Goal: Task Accomplishment & Management: Manage account settings

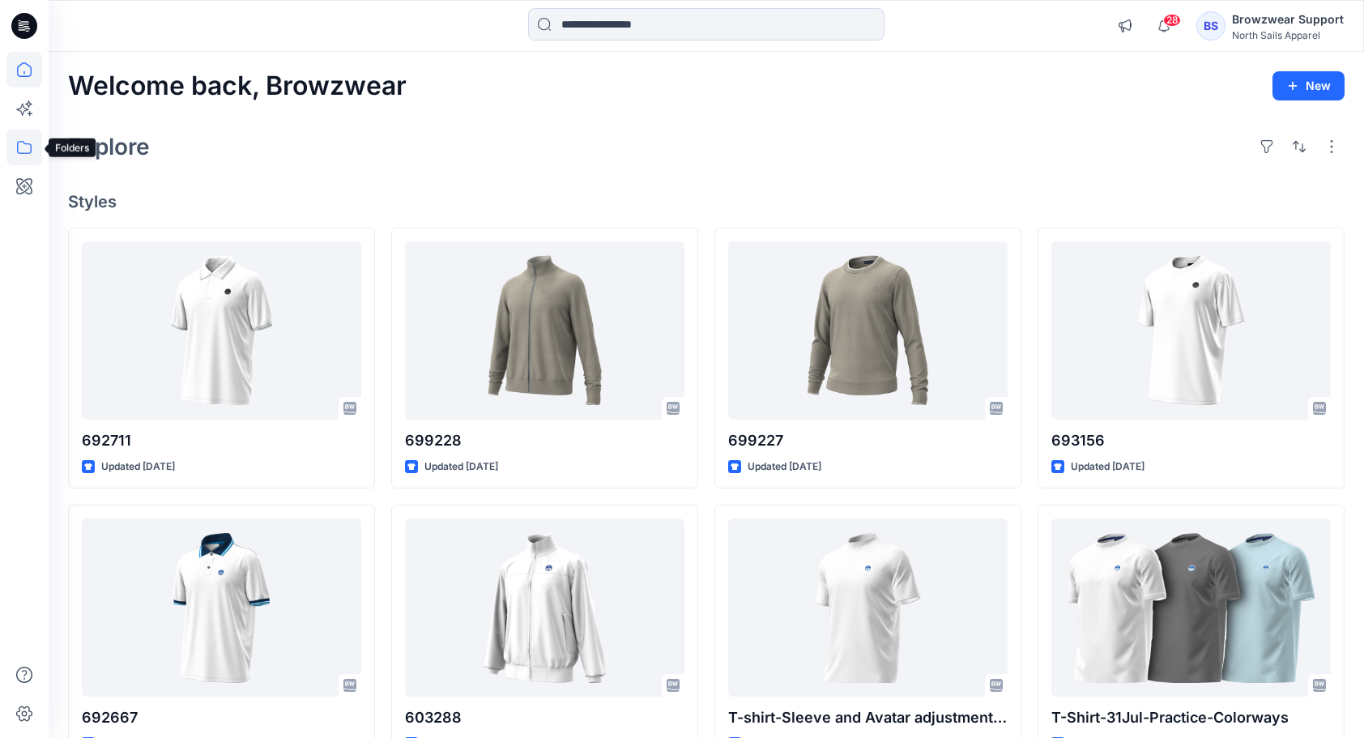
click at [22, 151] on icon at bounding box center [24, 148] width 36 height 36
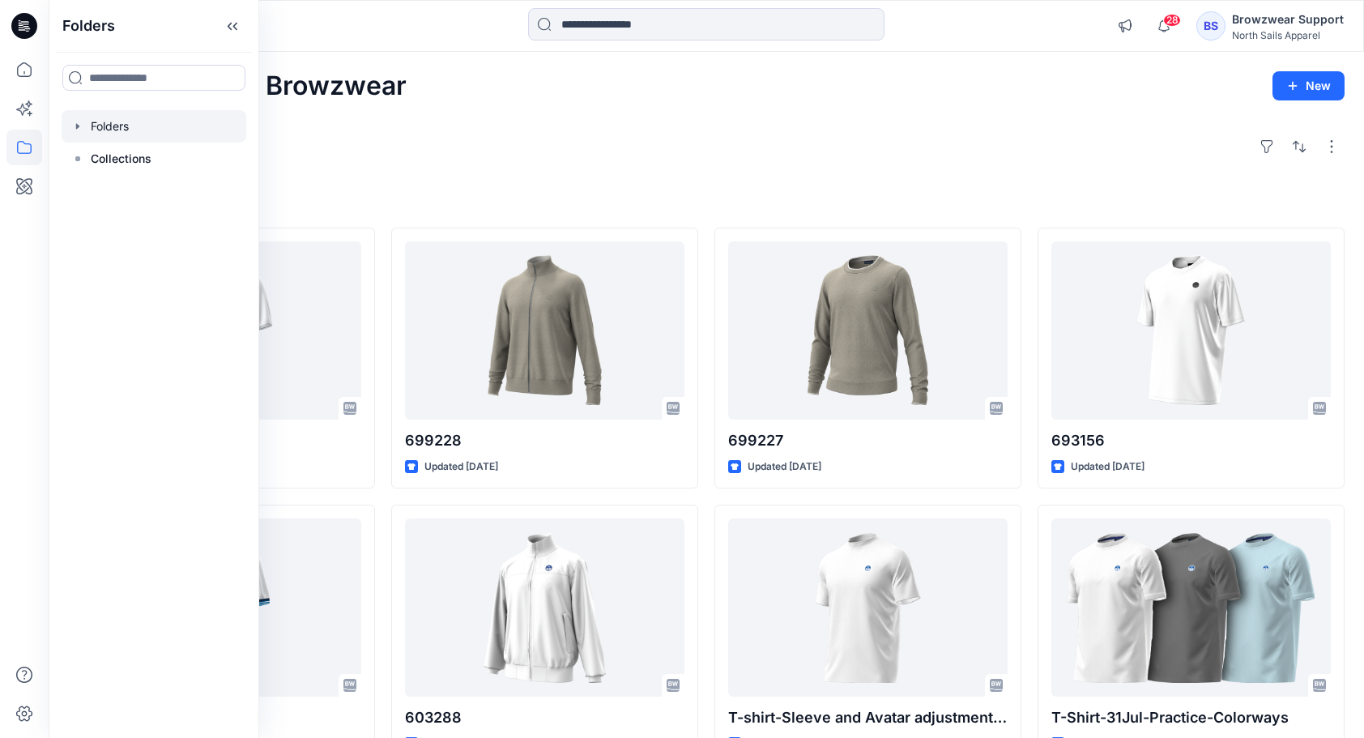
click at [79, 126] on icon "button" at bounding box center [77, 126] width 13 height 13
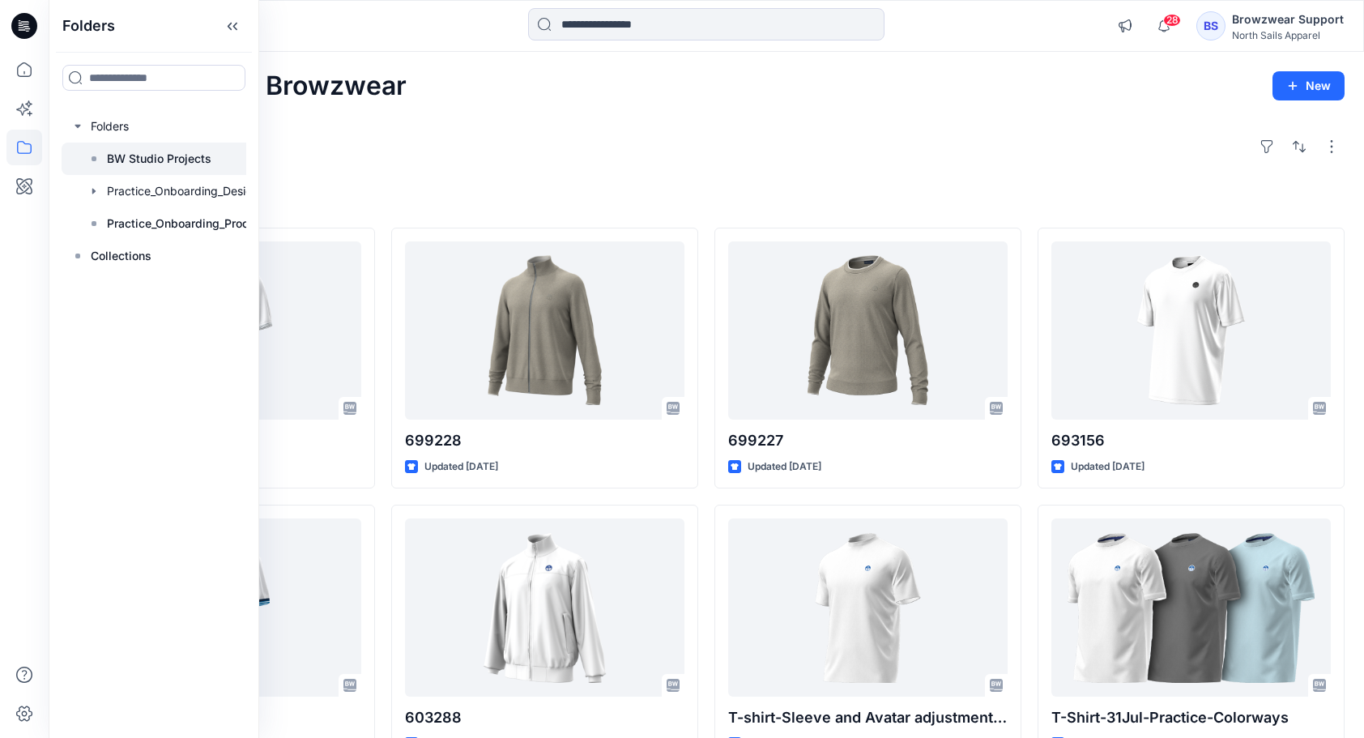
click at [155, 159] on p "BW Studio Projects" at bounding box center [159, 158] width 104 height 19
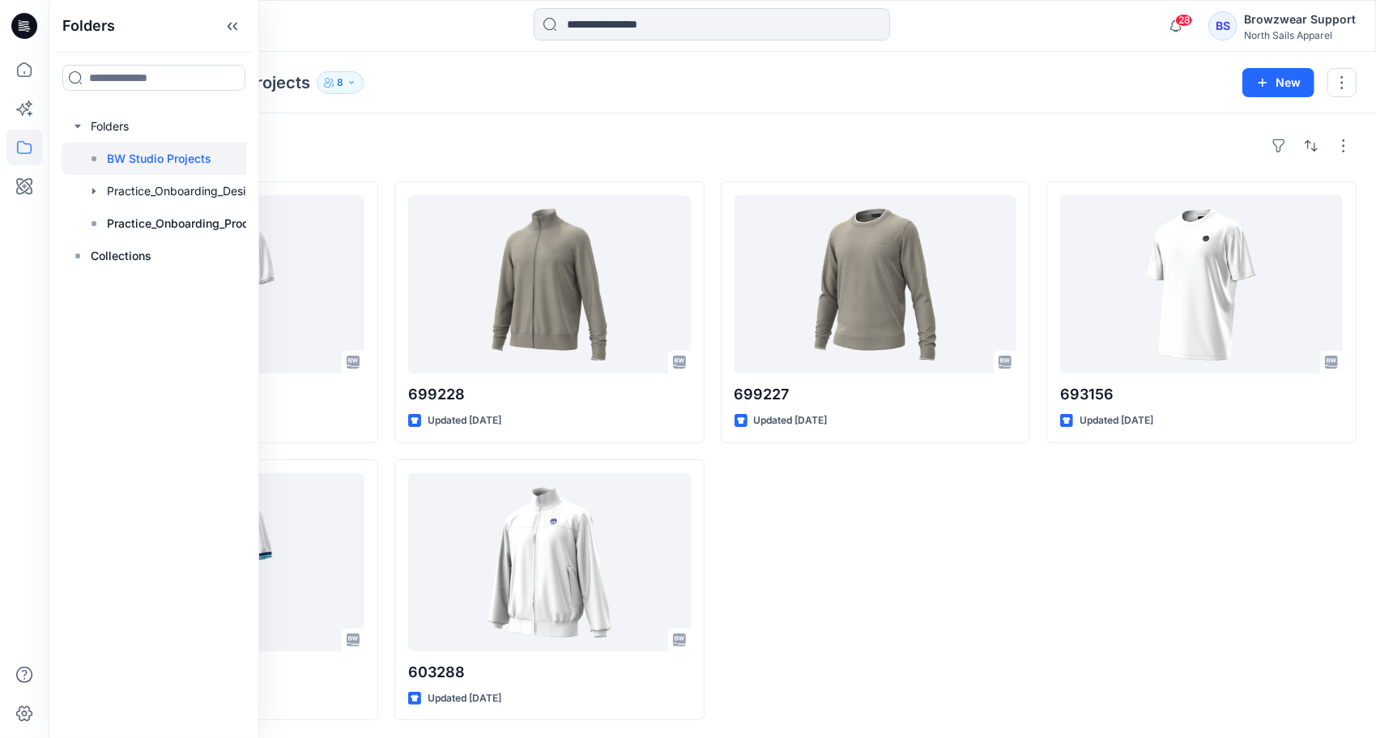
click at [1002, 590] on div "699227 Updated 3 days ago" at bounding box center [876, 450] width 310 height 539
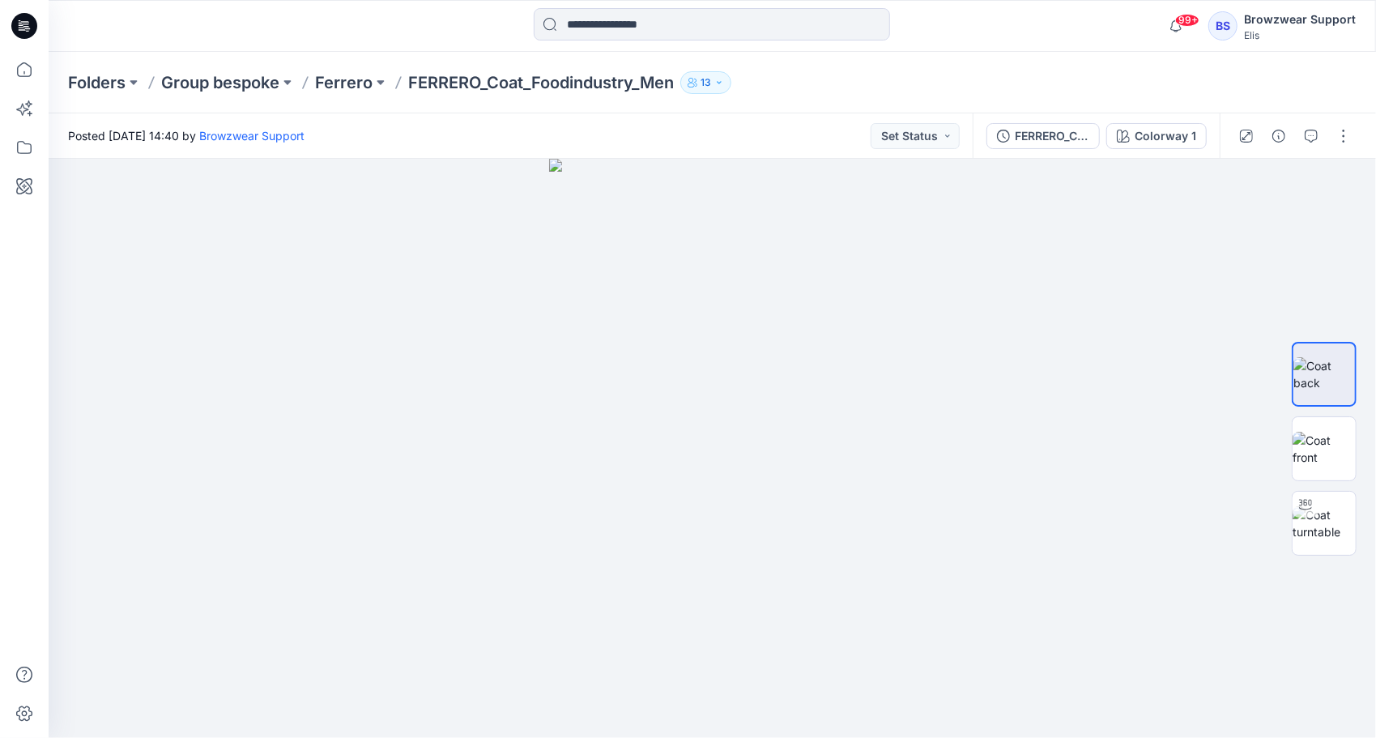
click at [1267, 26] on div "Browzwear Support" at bounding box center [1300, 19] width 112 height 19
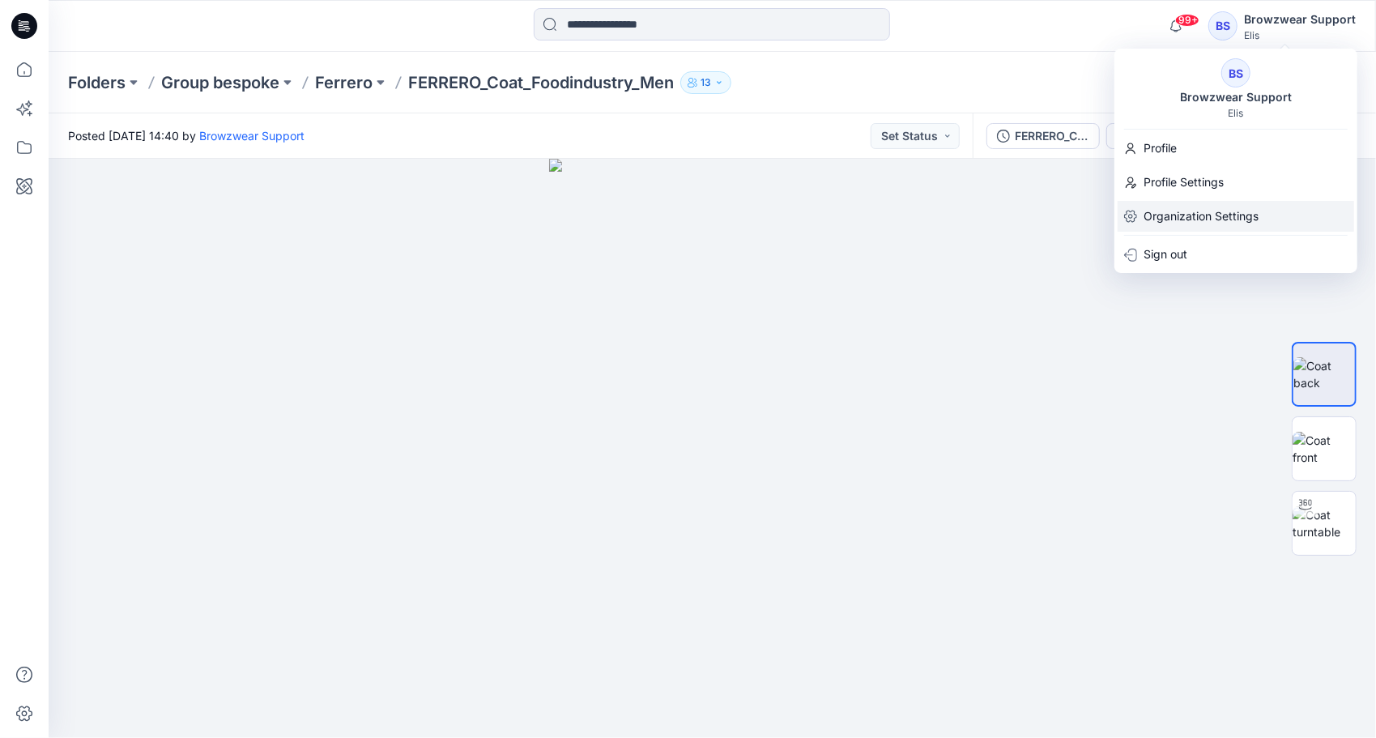
click at [1178, 215] on p "Organization Settings" at bounding box center [1201, 216] width 115 height 31
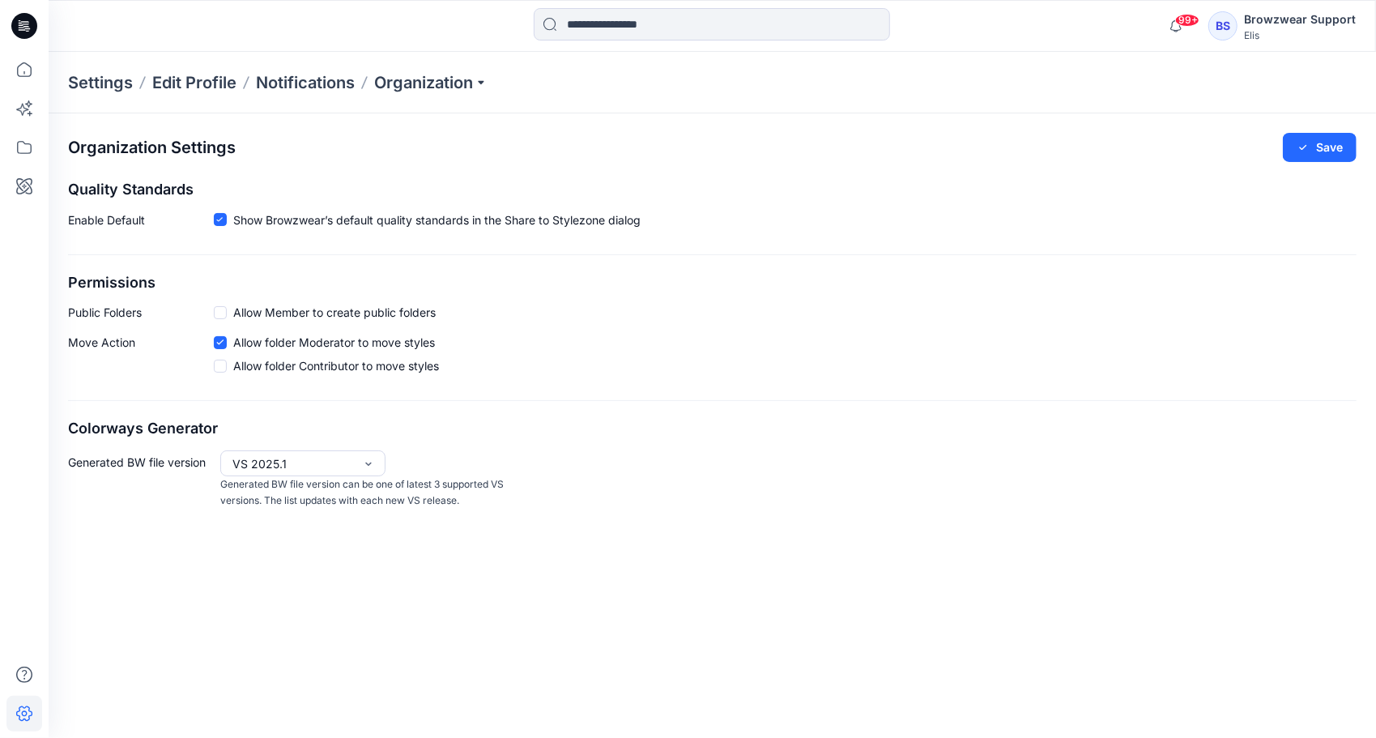
click at [1296, 19] on div "Browzwear Support" at bounding box center [1300, 19] width 112 height 19
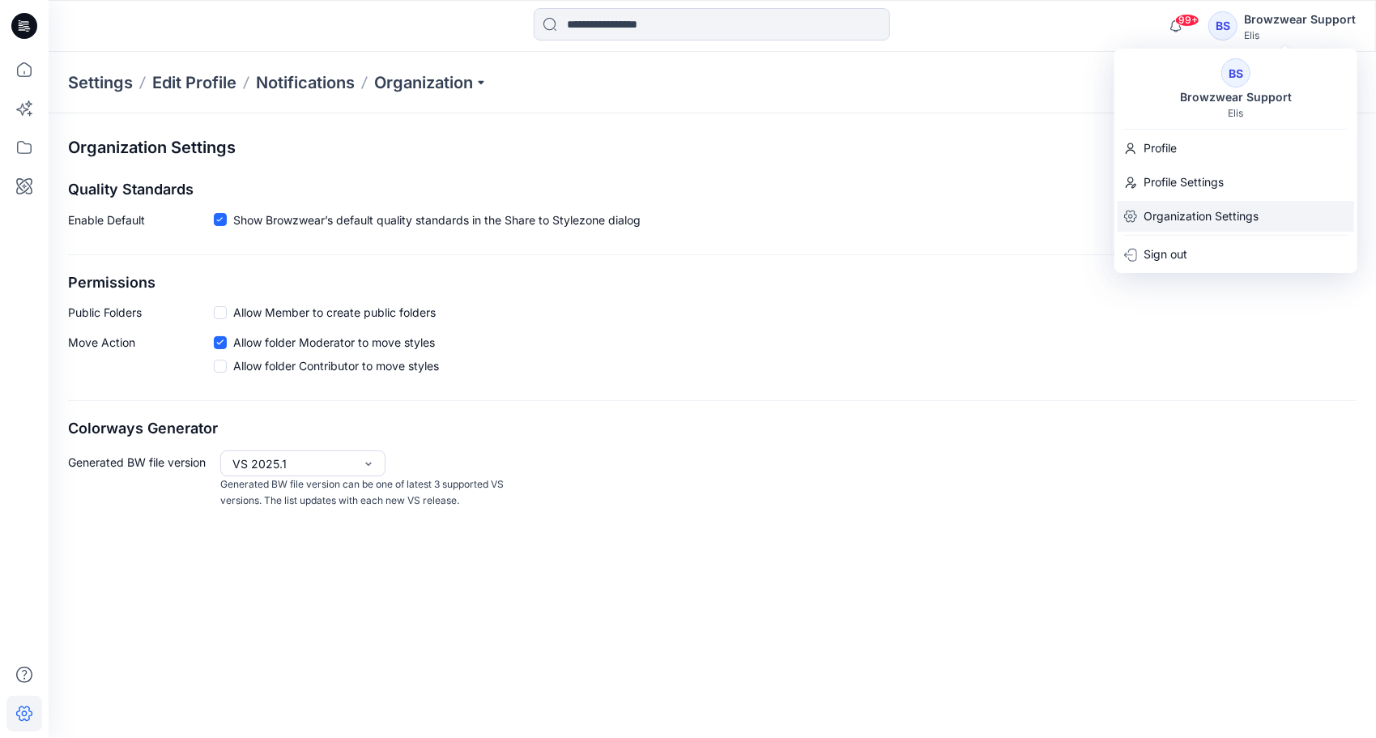
click at [1171, 215] on p "Organization Settings" at bounding box center [1201, 216] width 115 height 31
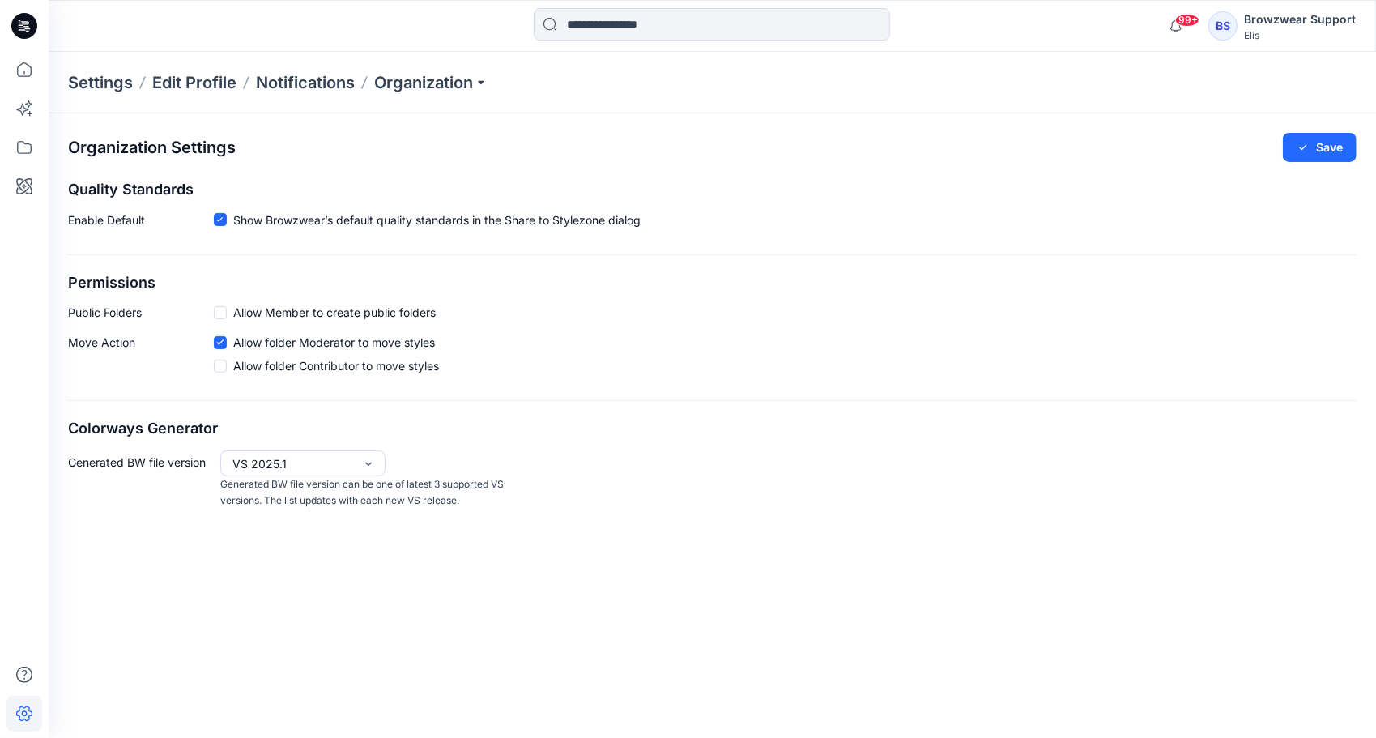
drag, startPoint x: 484, startPoint y: 79, endPoint x: 491, endPoint y: 102, distance: 24.4
click at [484, 79] on p "Organization" at bounding box center [430, 82] width 113 height 23
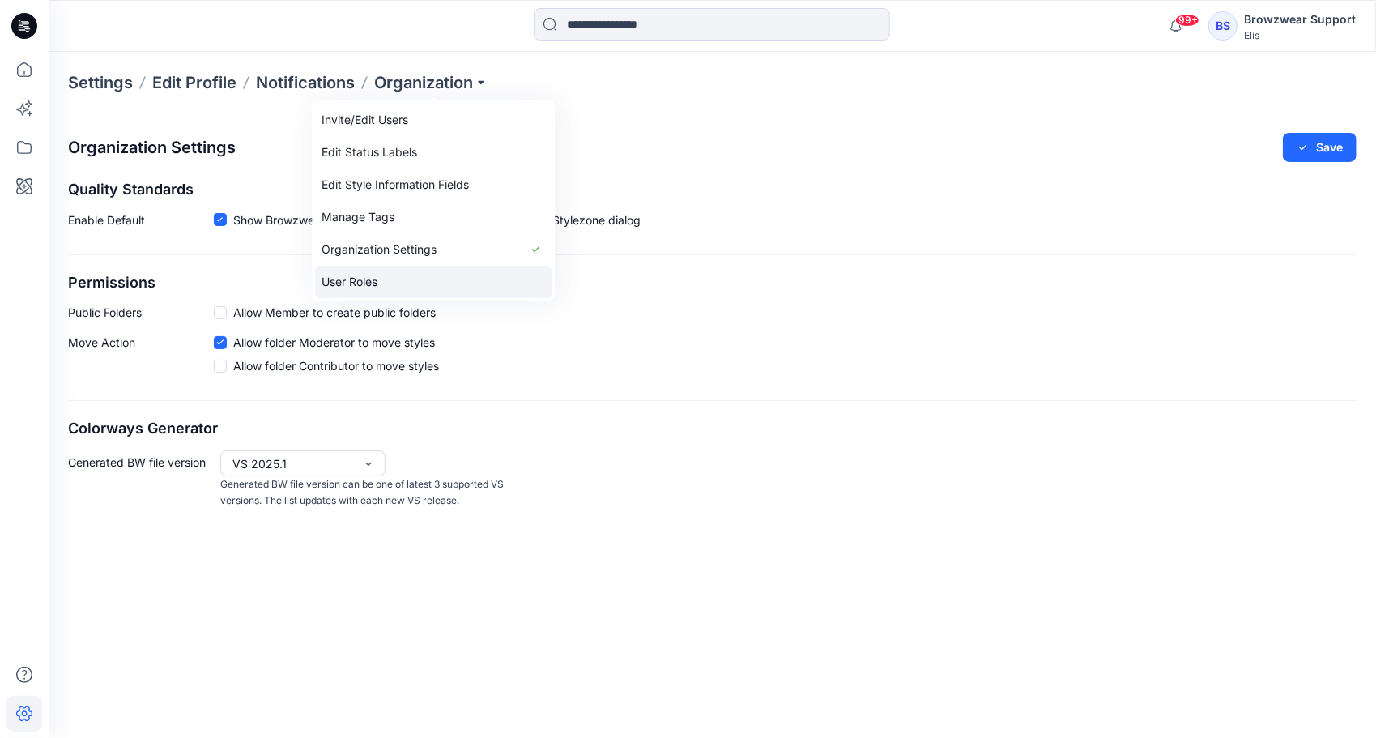
click at [384, 274] on link "User Roles" at bounding box center [433, 282] width 237 height 32
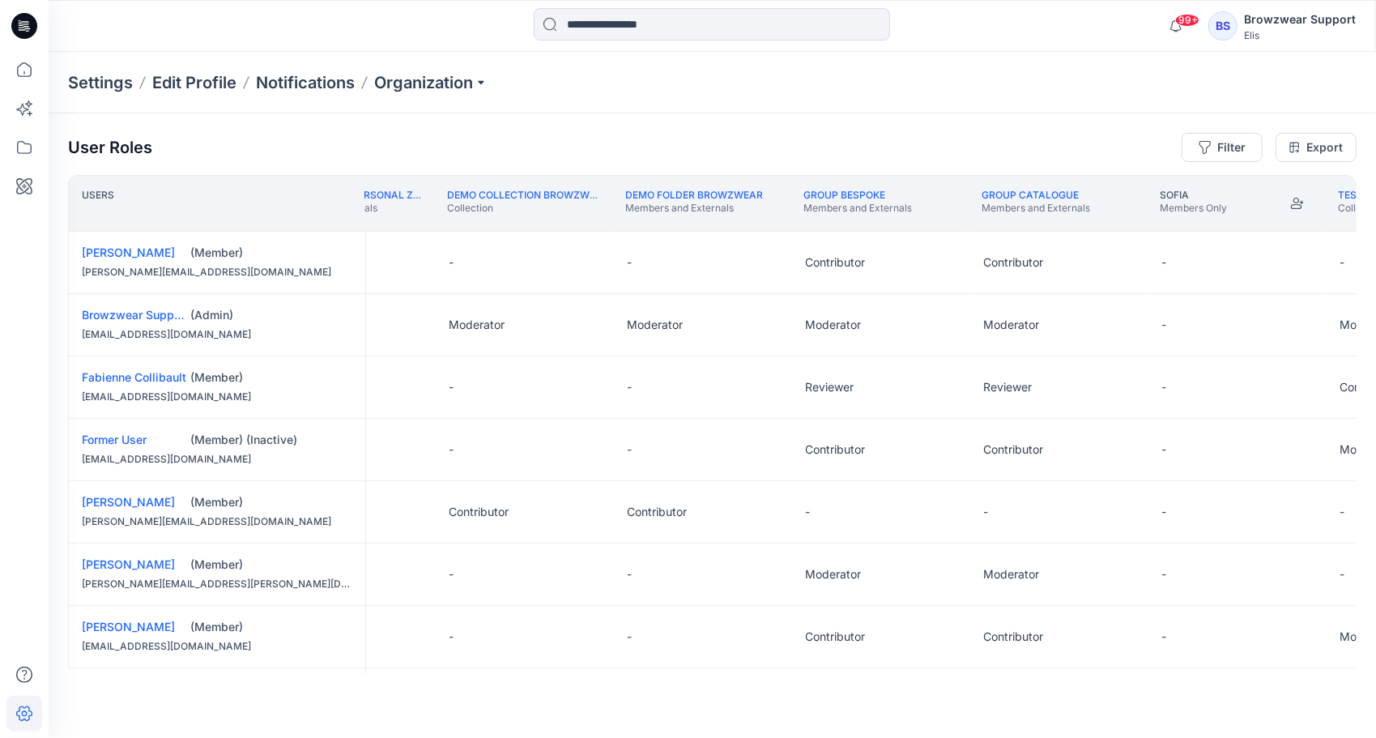
scroll to position [0, 241]
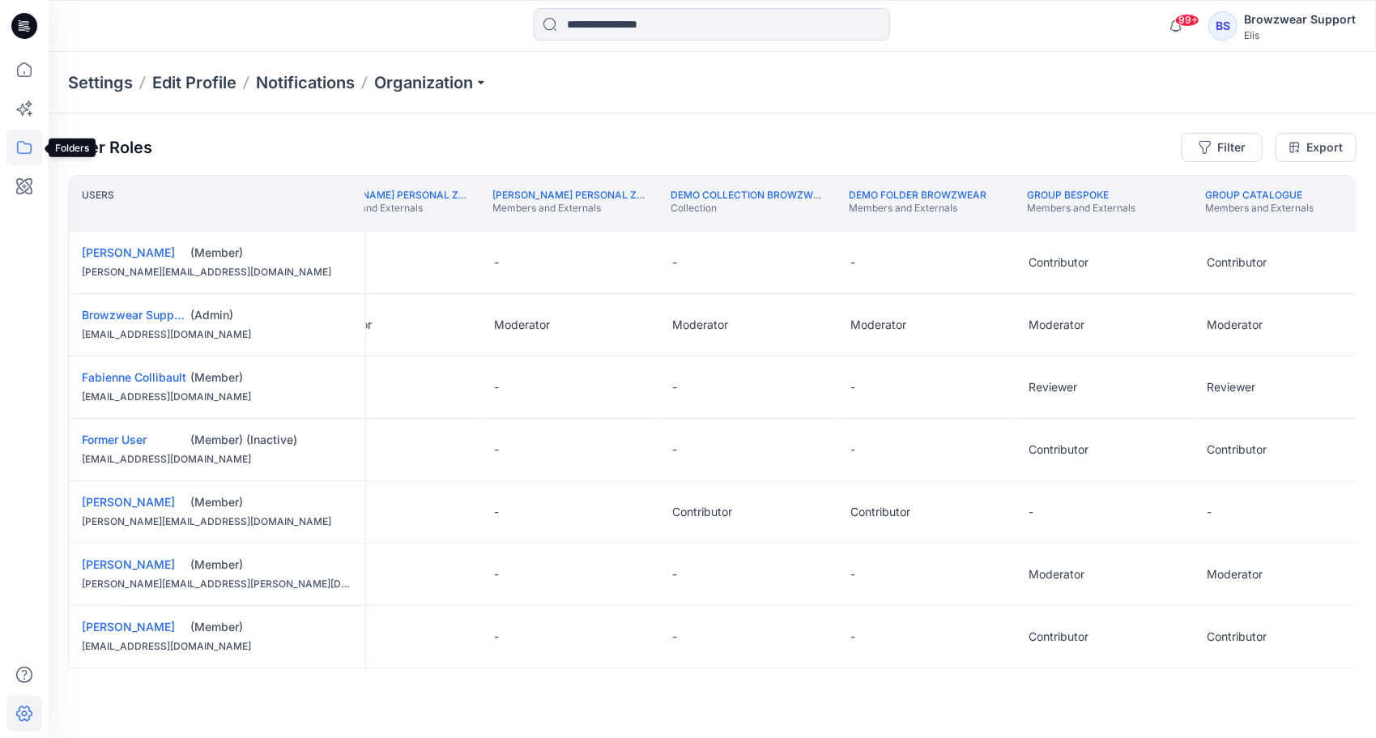
click at [19, 149] on icon at bounding box center [24, 148] width 36 height 36
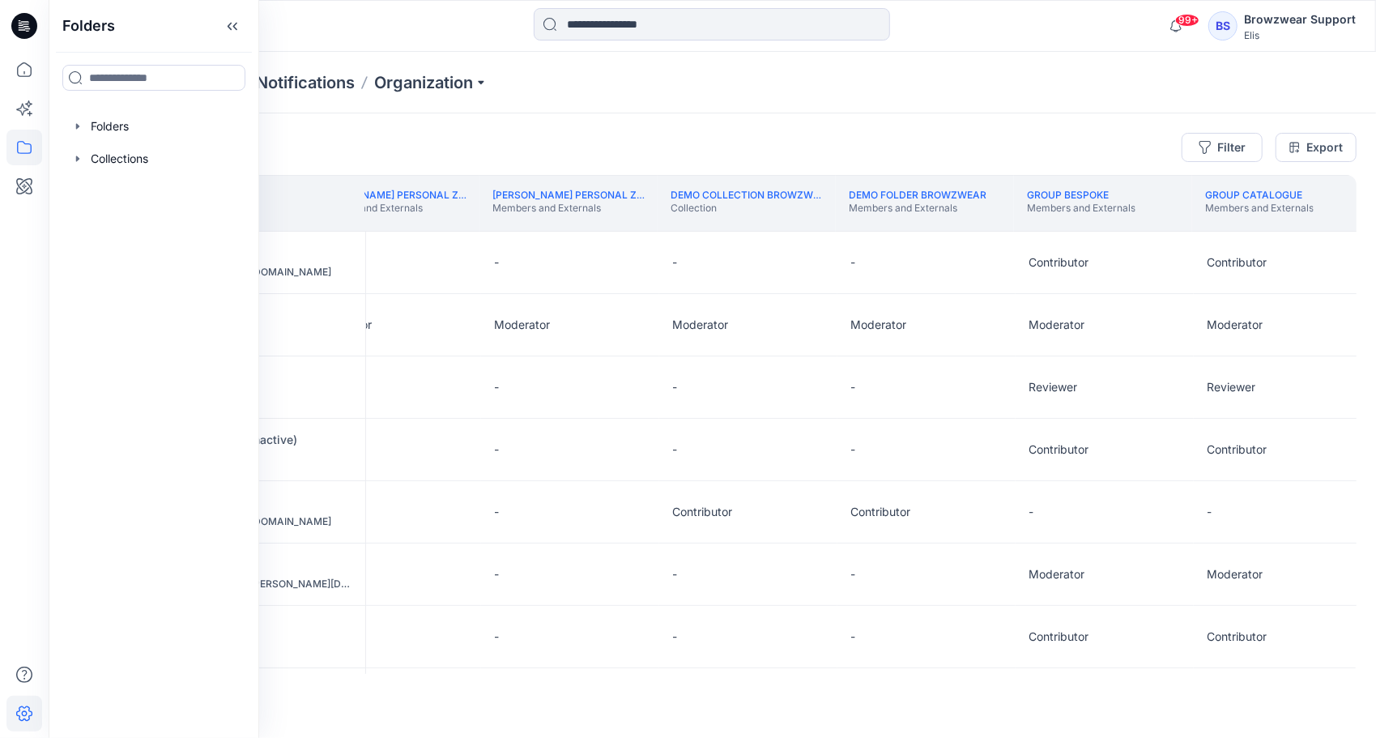
click at [706, 103] on div "Settings Edit Profile Notifications Organization" at bounding box center [713, 83] width 1328 height 62
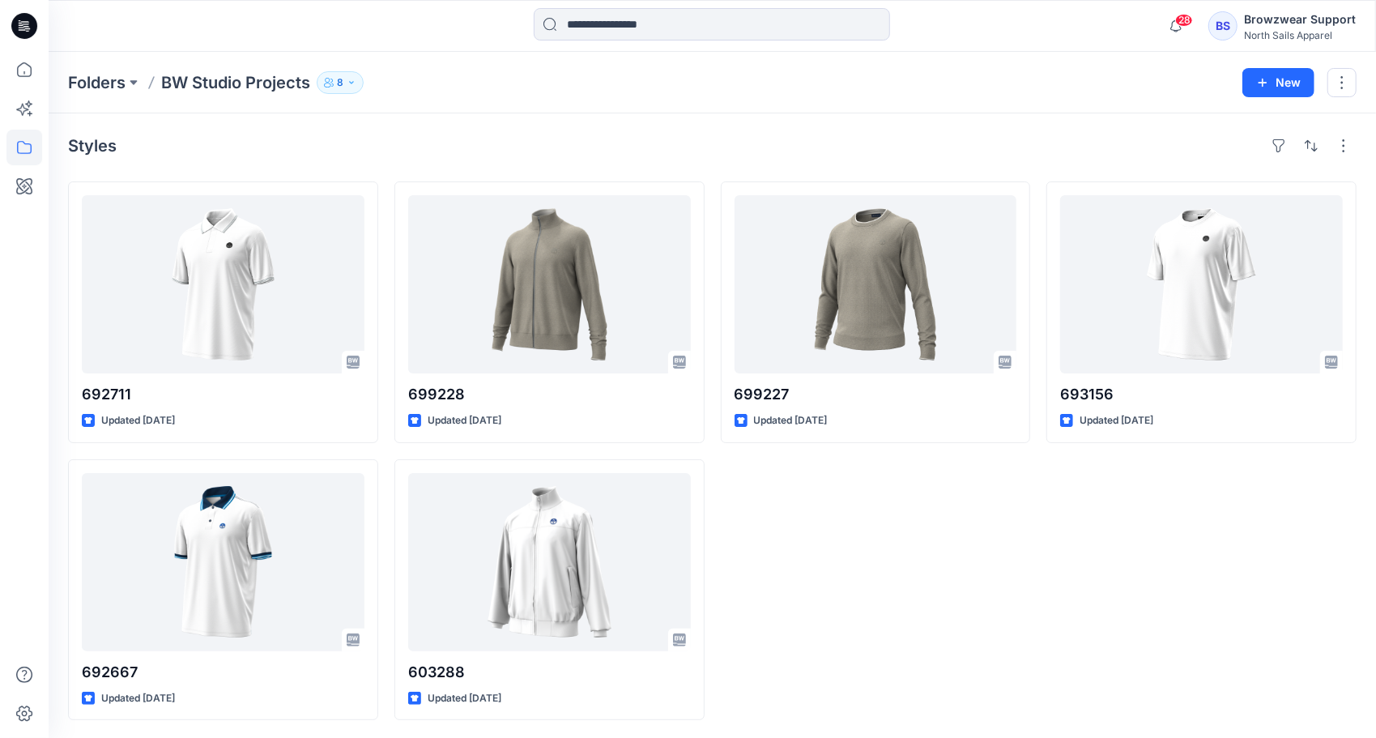
click at [1286, 21] on div "Browzwear Support" at bounding box center [1300, 19] width 112 height 19
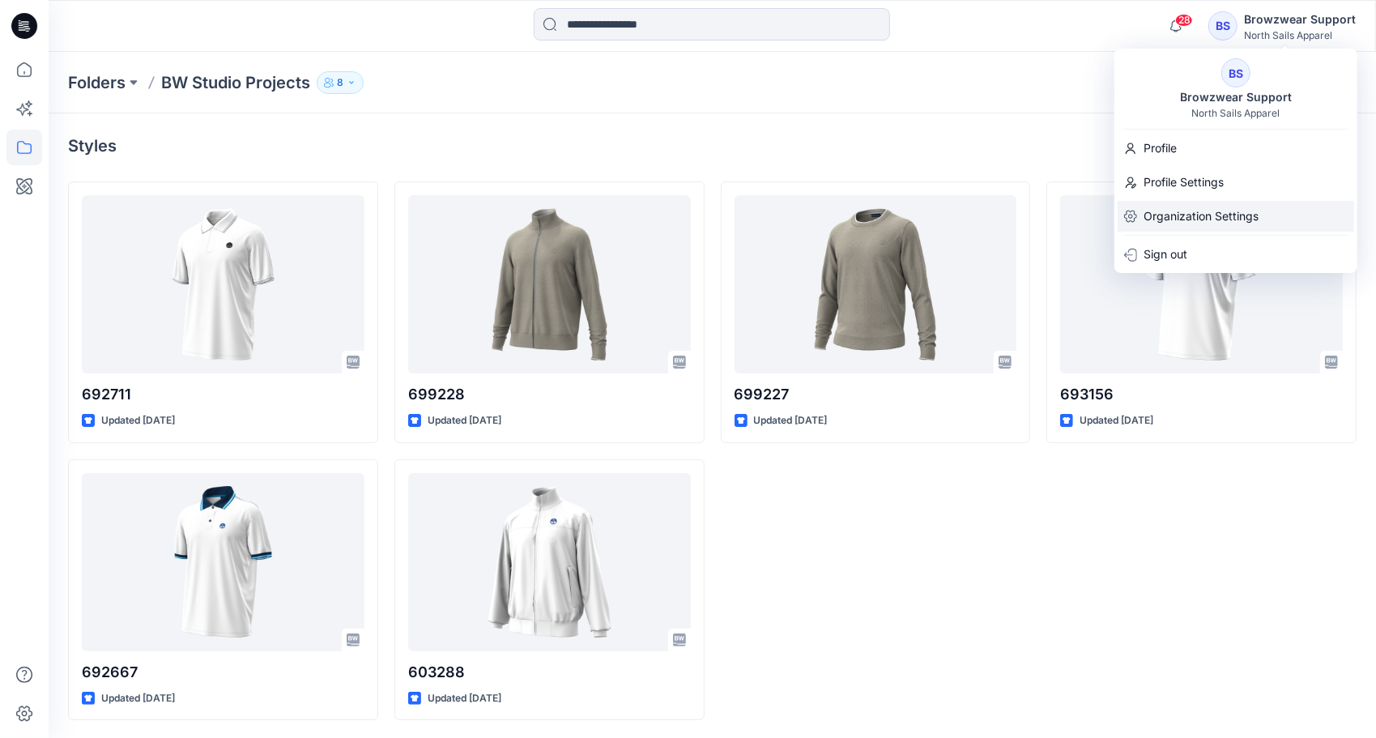
click at [1175, 217] on p "Organization Settings" at bounding box center [1201, 216] width 115 height 31
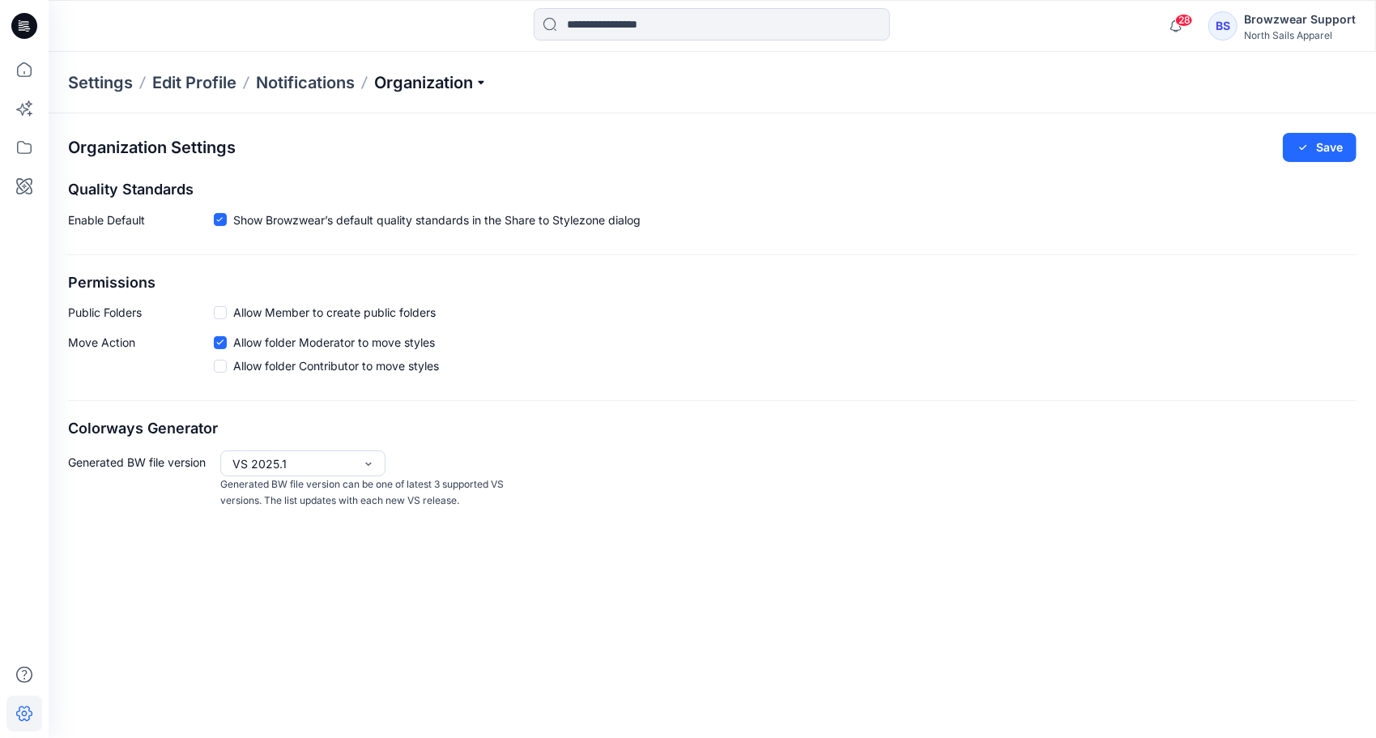
click at [484, 79] on p "Organization" at bounding box center [430, 82] width 113 height 23
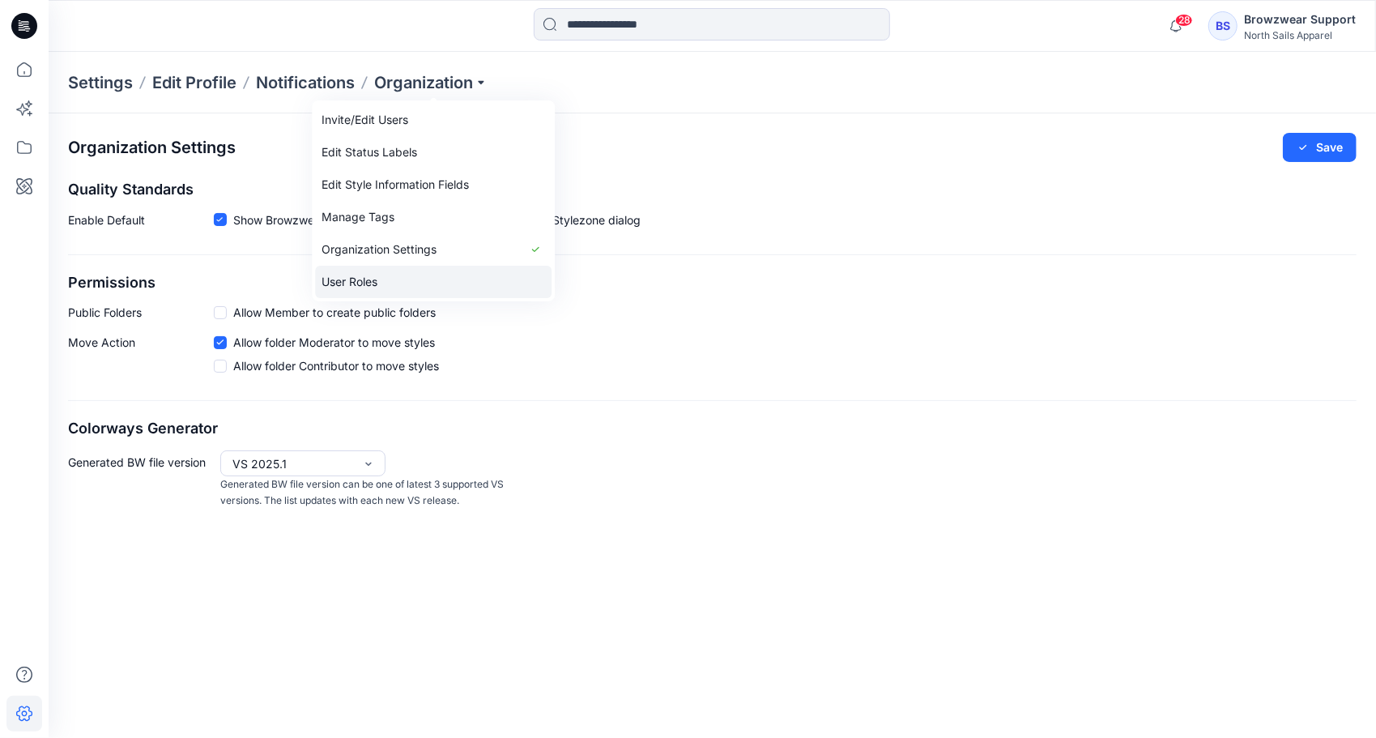
click at [380, 275] on link "User Roles" at bounding box center [433, 282] width 237 height 32
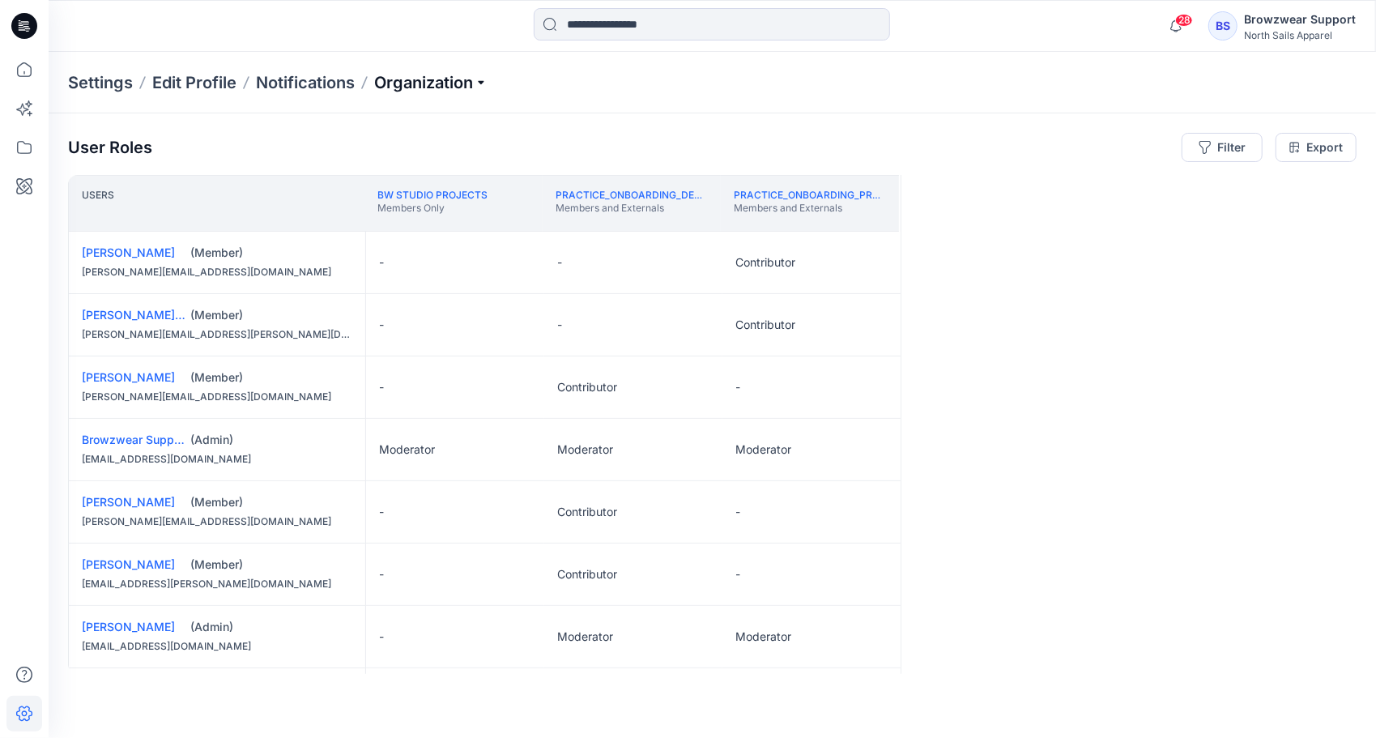
click at [480, 83] on p "Organization" at bounding box center [430, 82] width 113 height 23
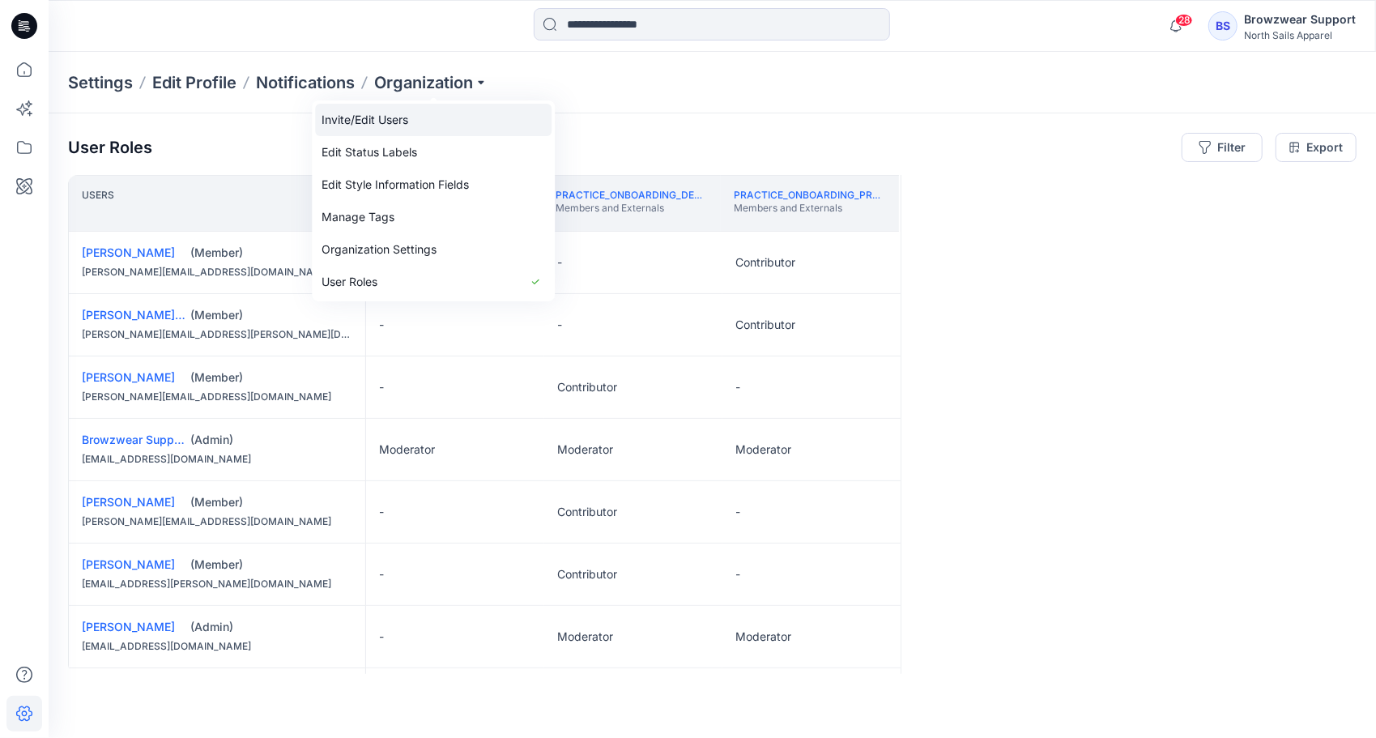
click at [365, 120] on link "Invite/Edit Users" at bounding box center [433, 120] width 237 height 32
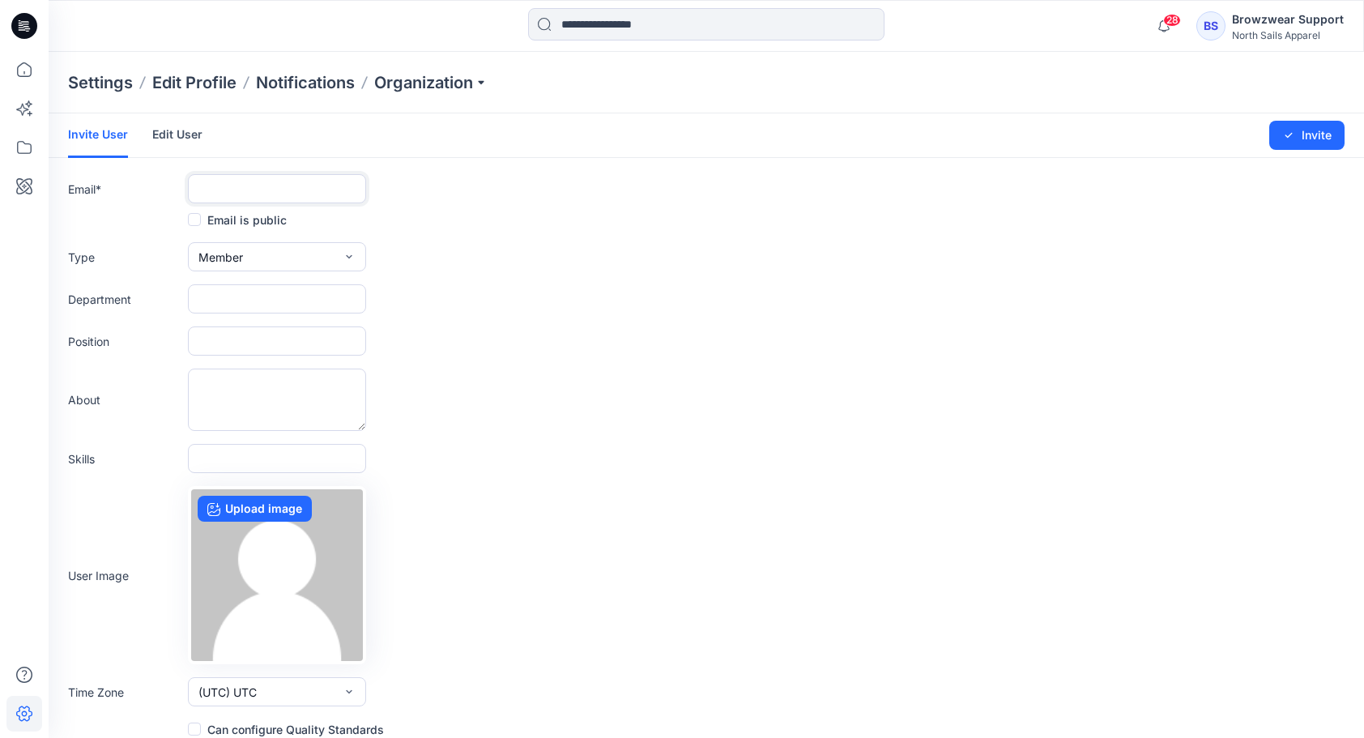
click at [212, 193] on input "text" at bounding box center [277, 188] width 178 height 29
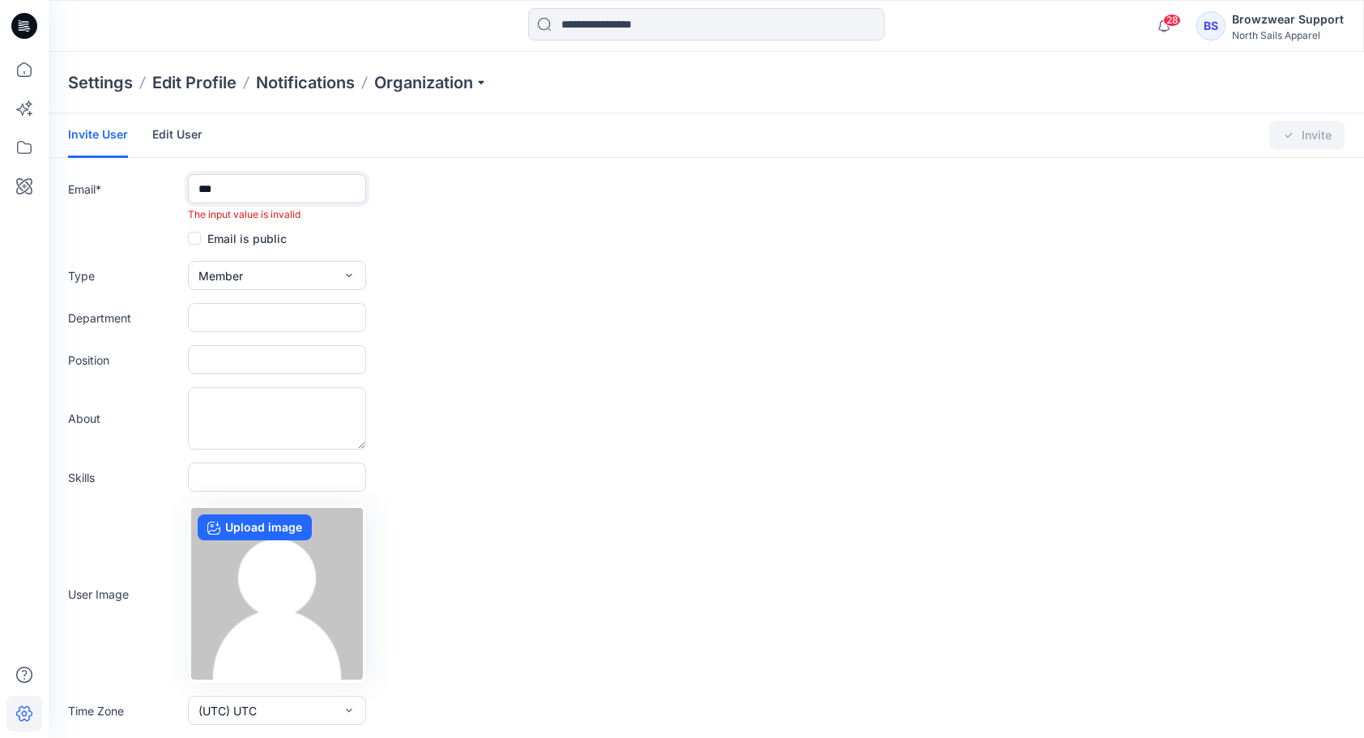
type input "**********"
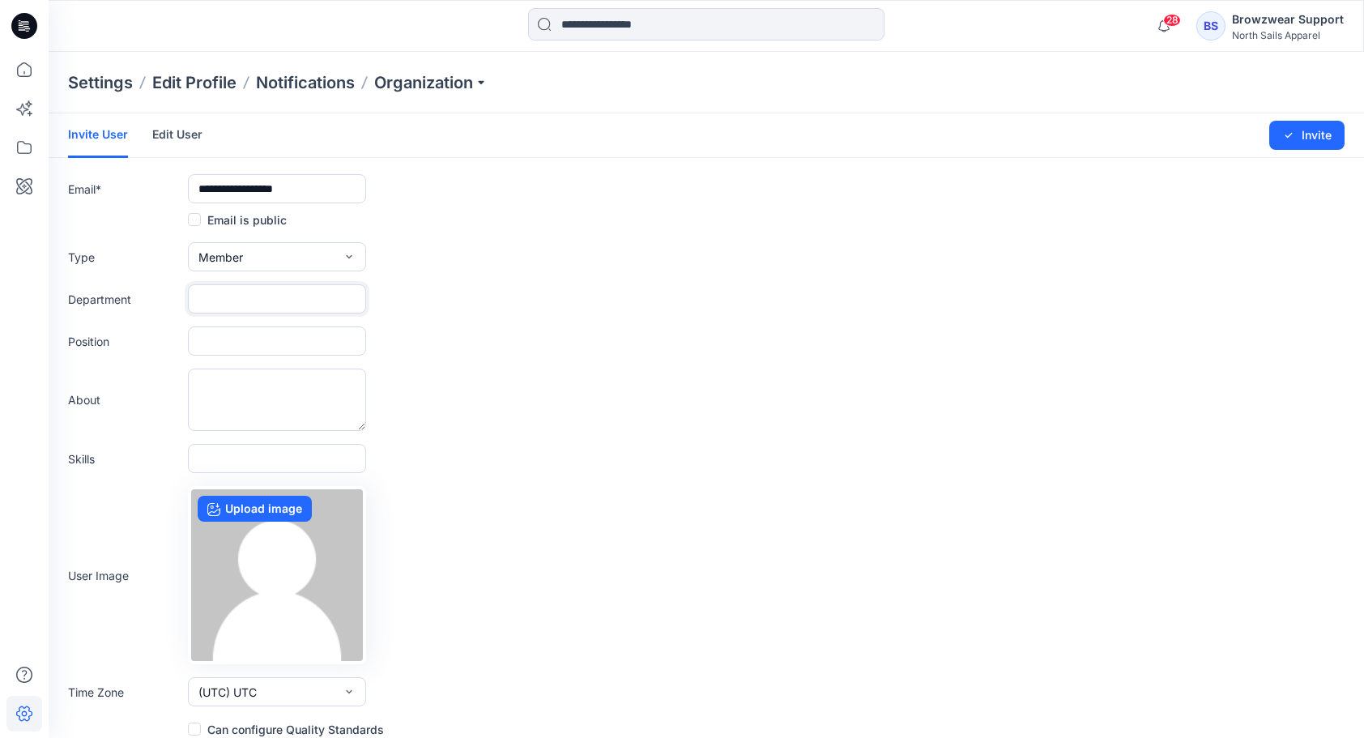
click at [233, 307] on input "text" at bounding box center [277, 298] width 178 height 29
type input "**********"
drag, startPoint x: 313, startPoint y: 295, endPoint x: 259, endPoint y: 299, distance: 53.6
click at [259, 299] on input "**********" at bounding box center [277, 298] width 178 height 29
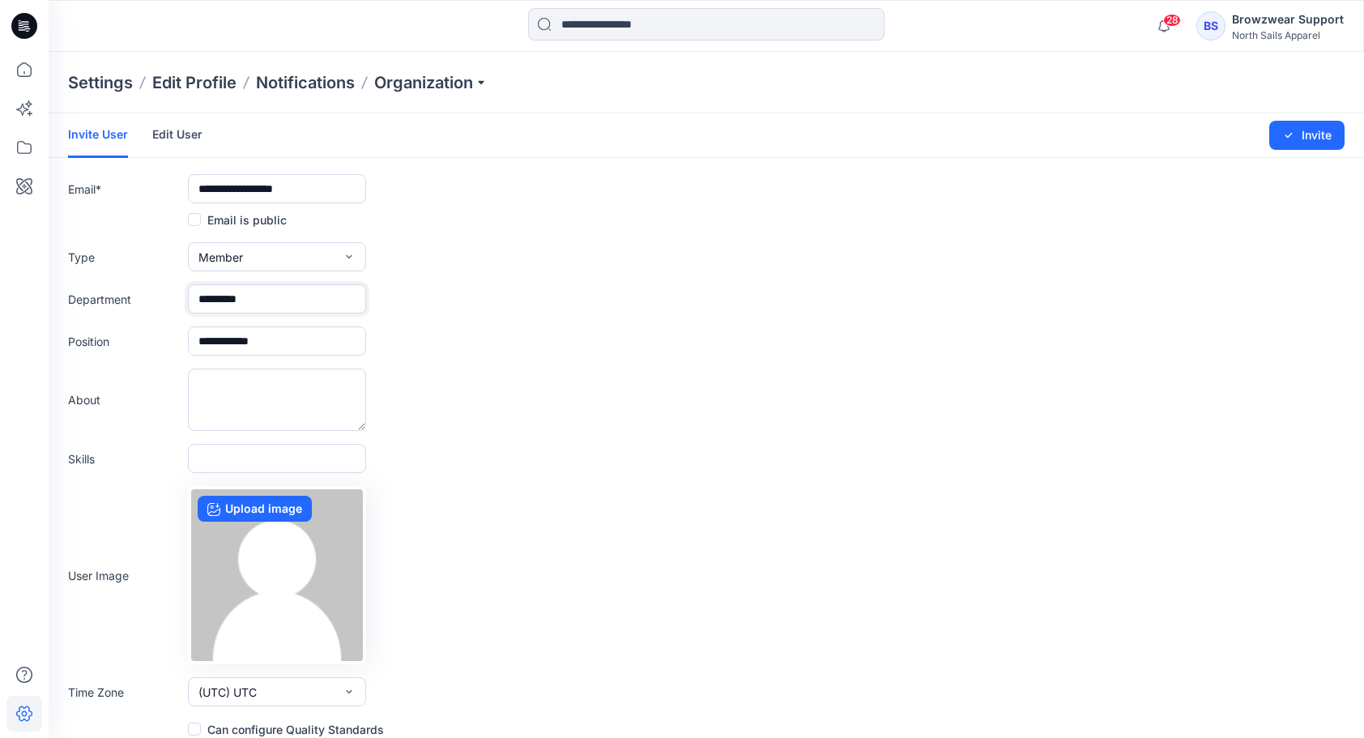
type input "*********"
click at [201, 333] on input "**********" at bounding box center [277, 340] width 178 height 29
drag, startPoint x: 275, startPoint y: 336, endPoint x: 118, endPoint y: 320, distance: 158.0
click at [118, 320] on form "**********" at bounding box center [707, 425] width 1316 height 625
type input "**********"
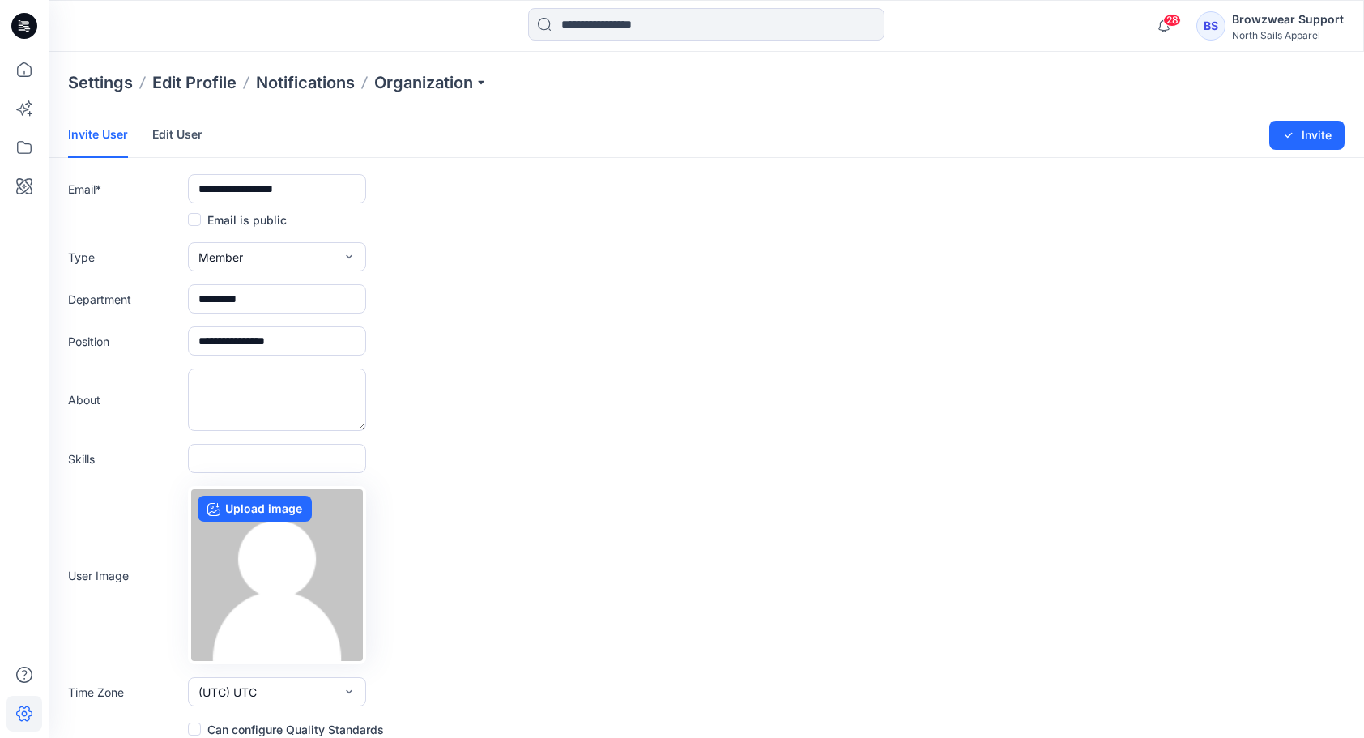
click at [572, 431] on form "**********" at bounding box center [707, 425] width 1316 height 625
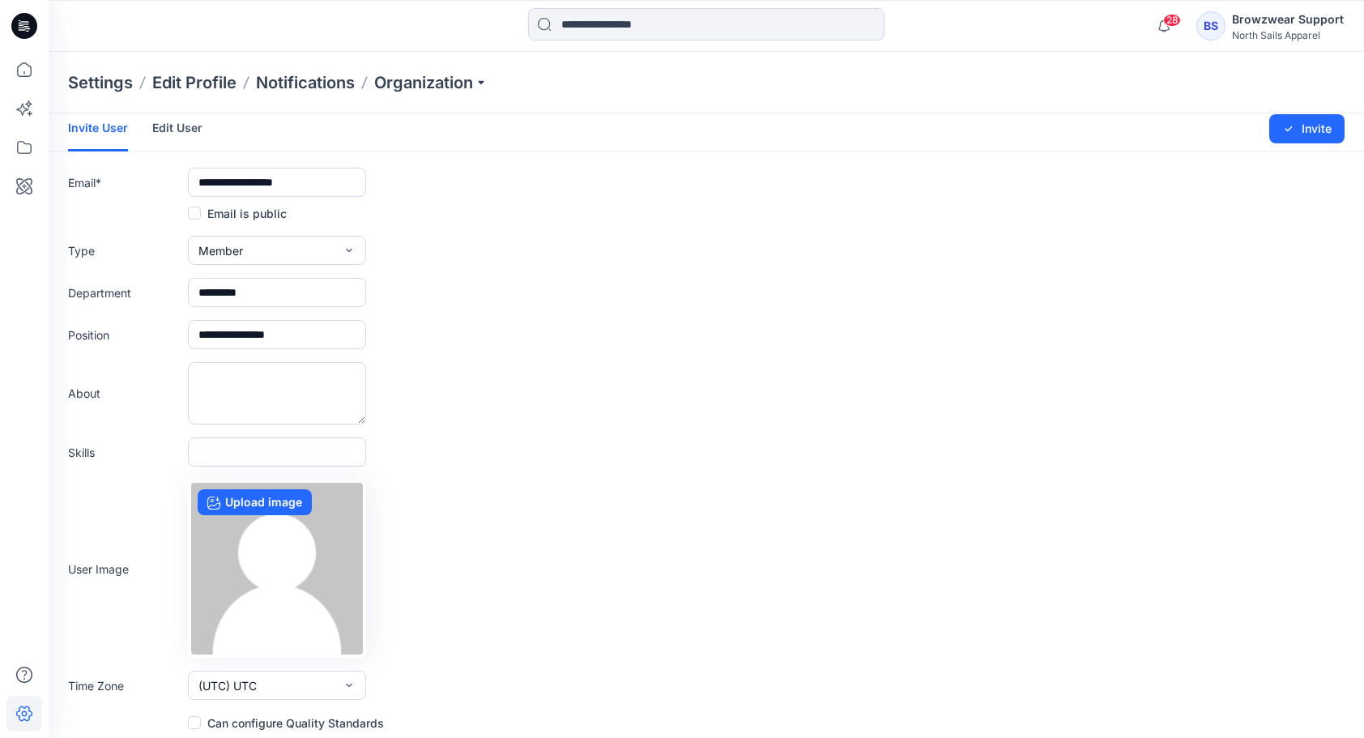
scroll to position [13, 0]
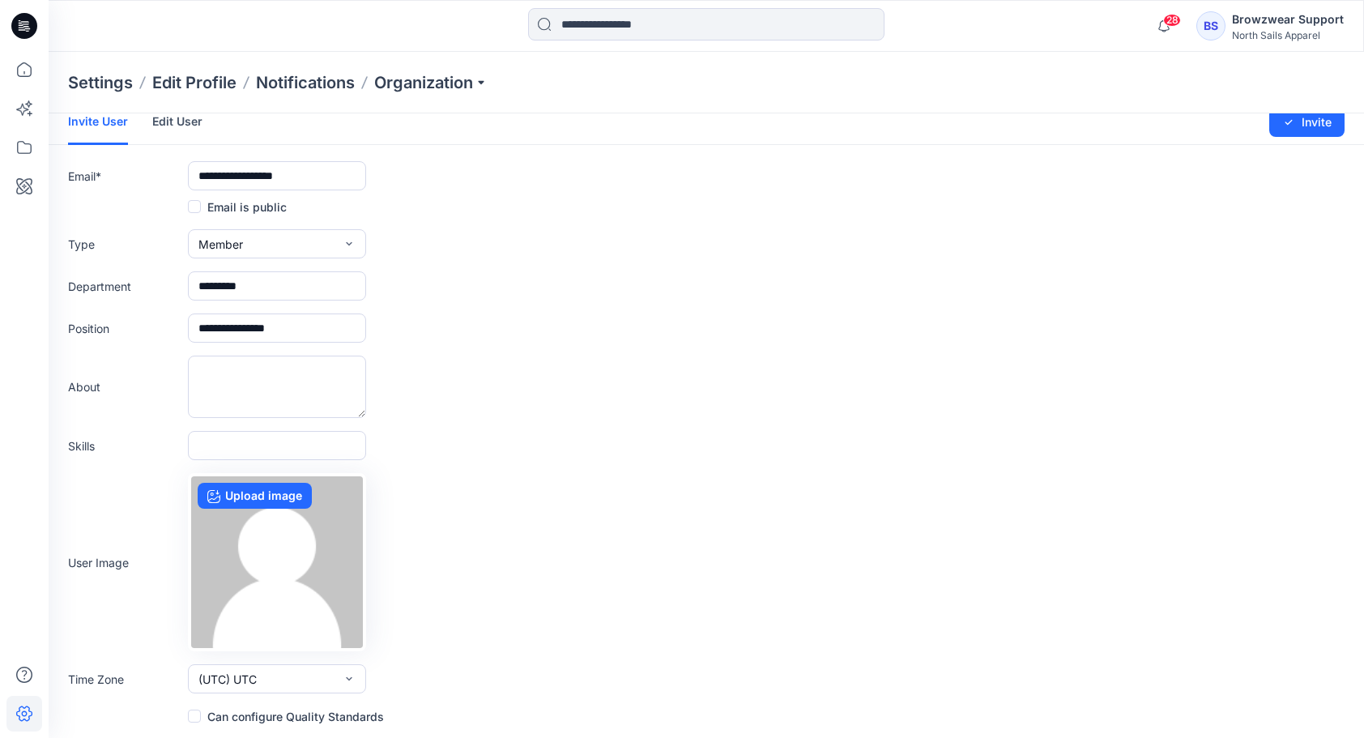
click at [198, 713] on span at bounding box center [194, 716] width 13 height 13
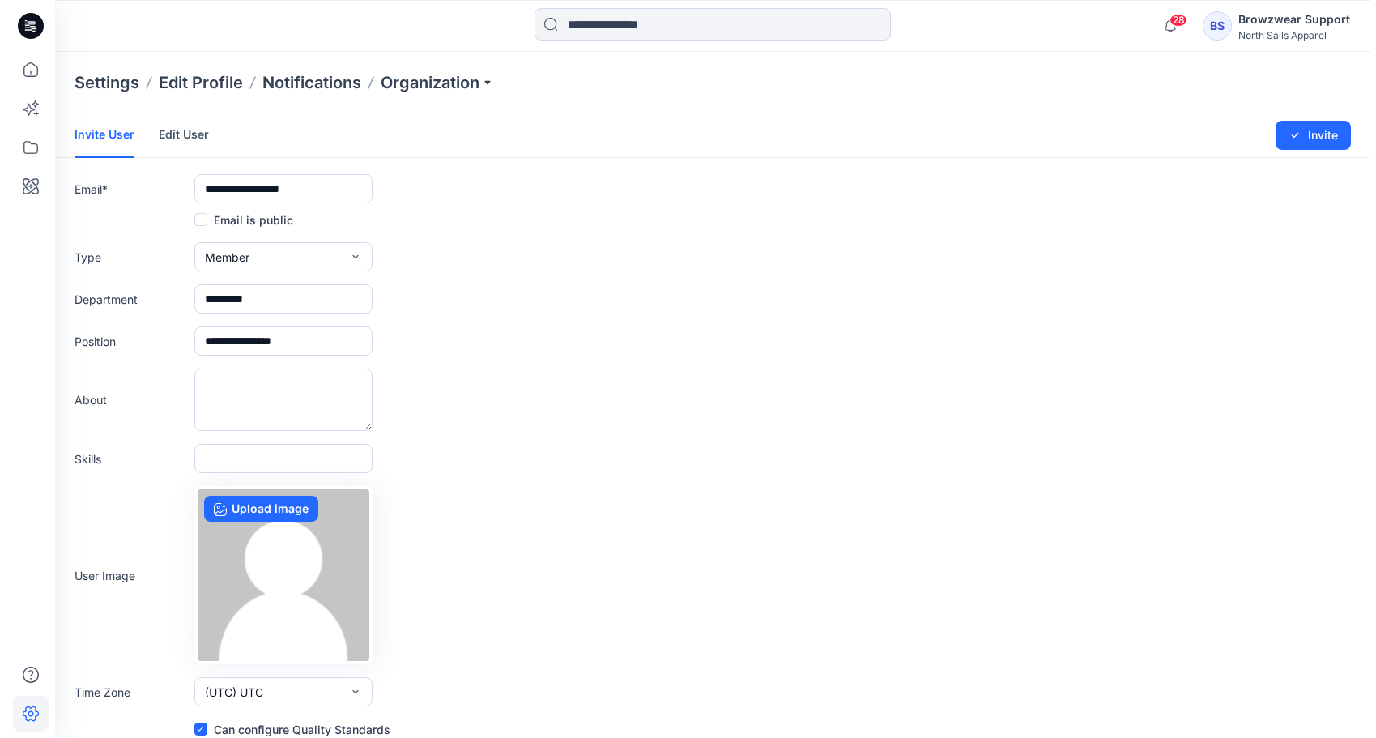
scroll to position [0, 0]
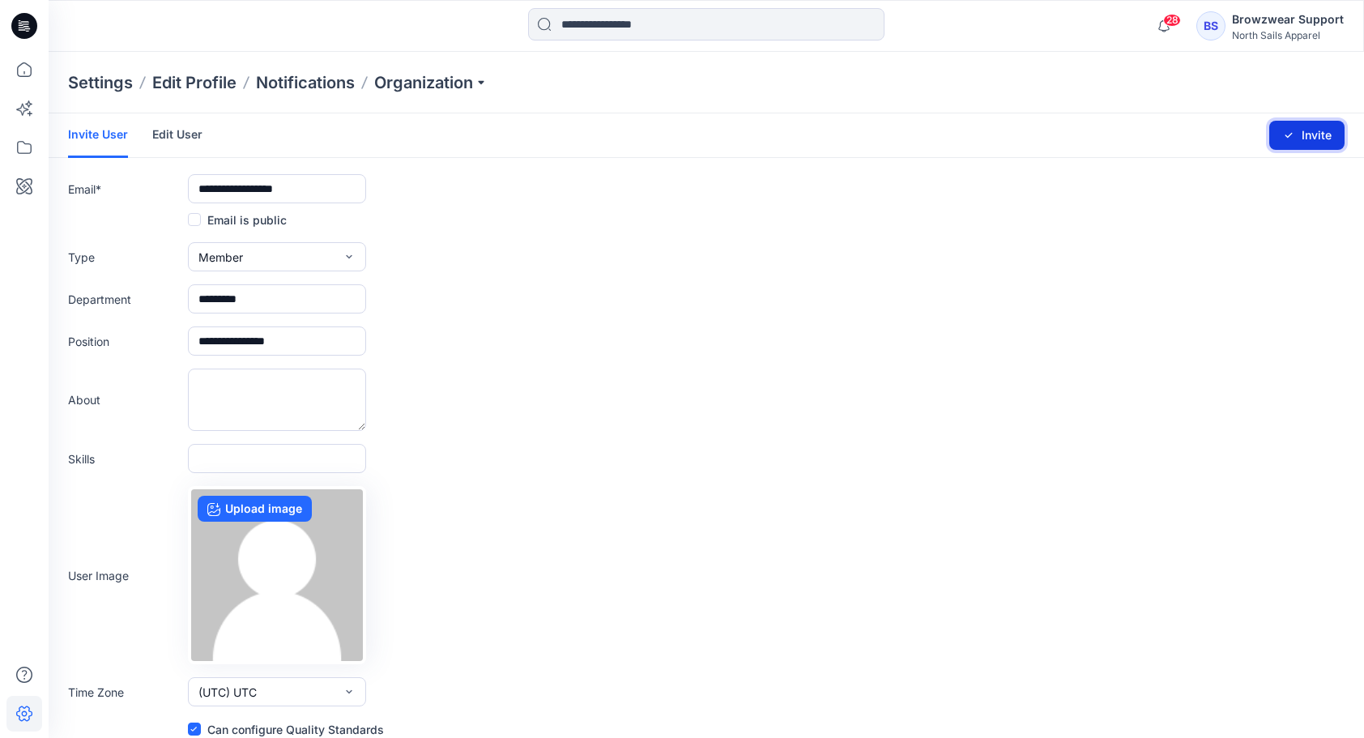
click at [1315, 139] on button "Invite" at bounding box center [1306, 135] width 75 height 29
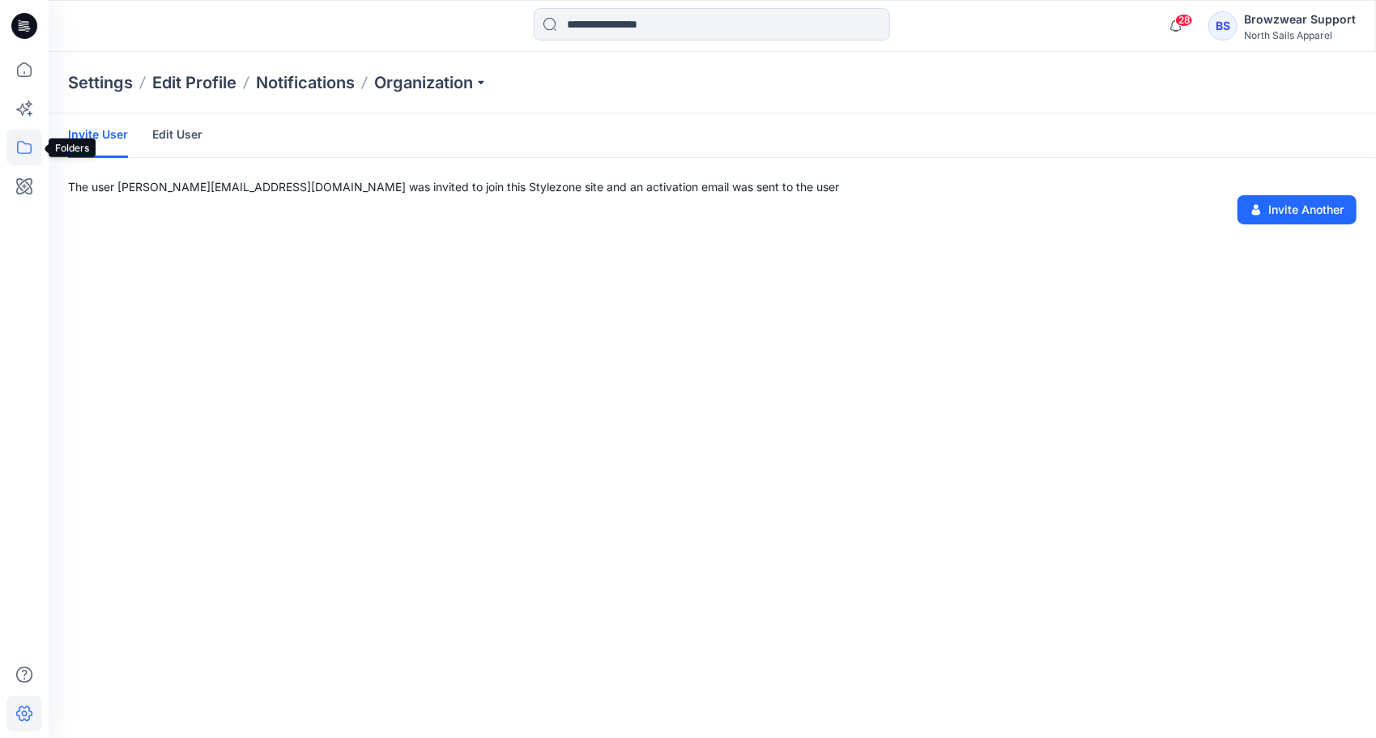
click at [27, 144] on icon at bounding box center [24, 147] width 15 height 13
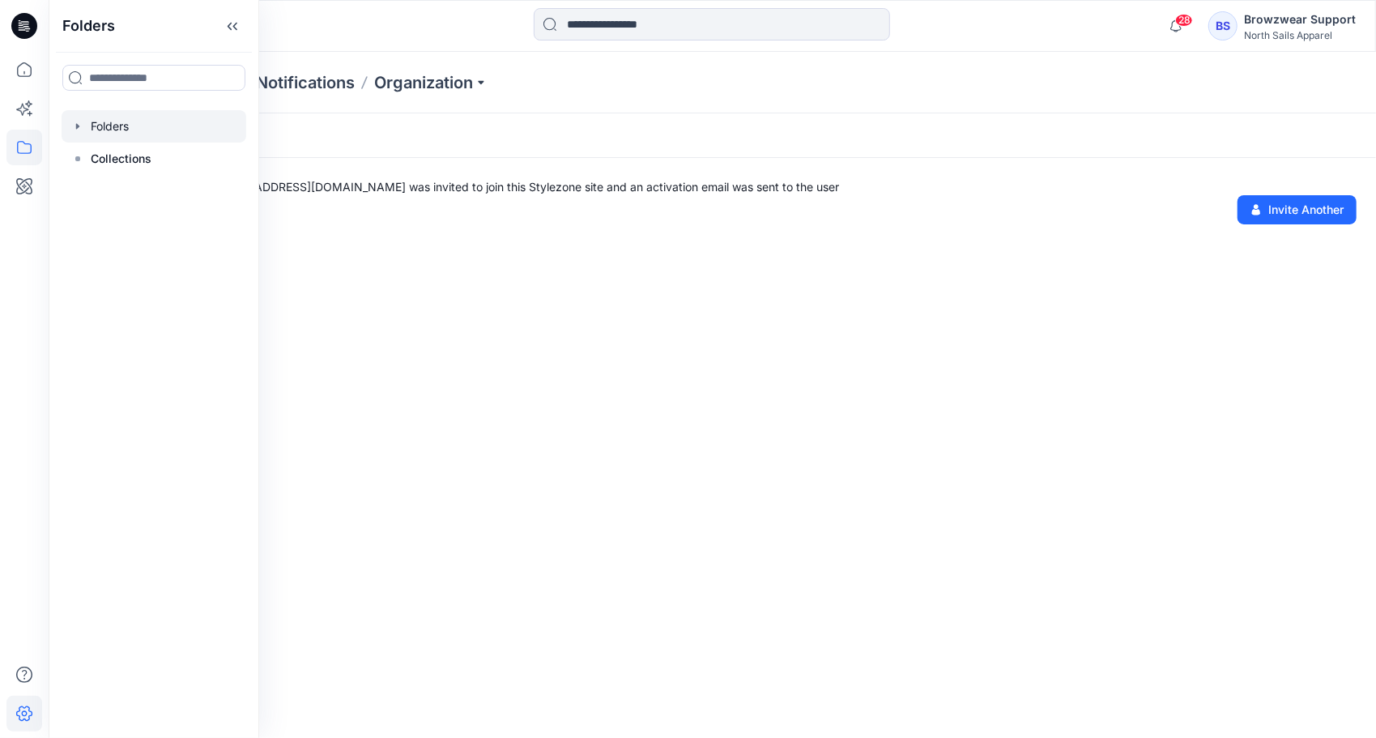
click at [75, 130] on icon "button" at bounding box center [77, 126] width 13 height 13
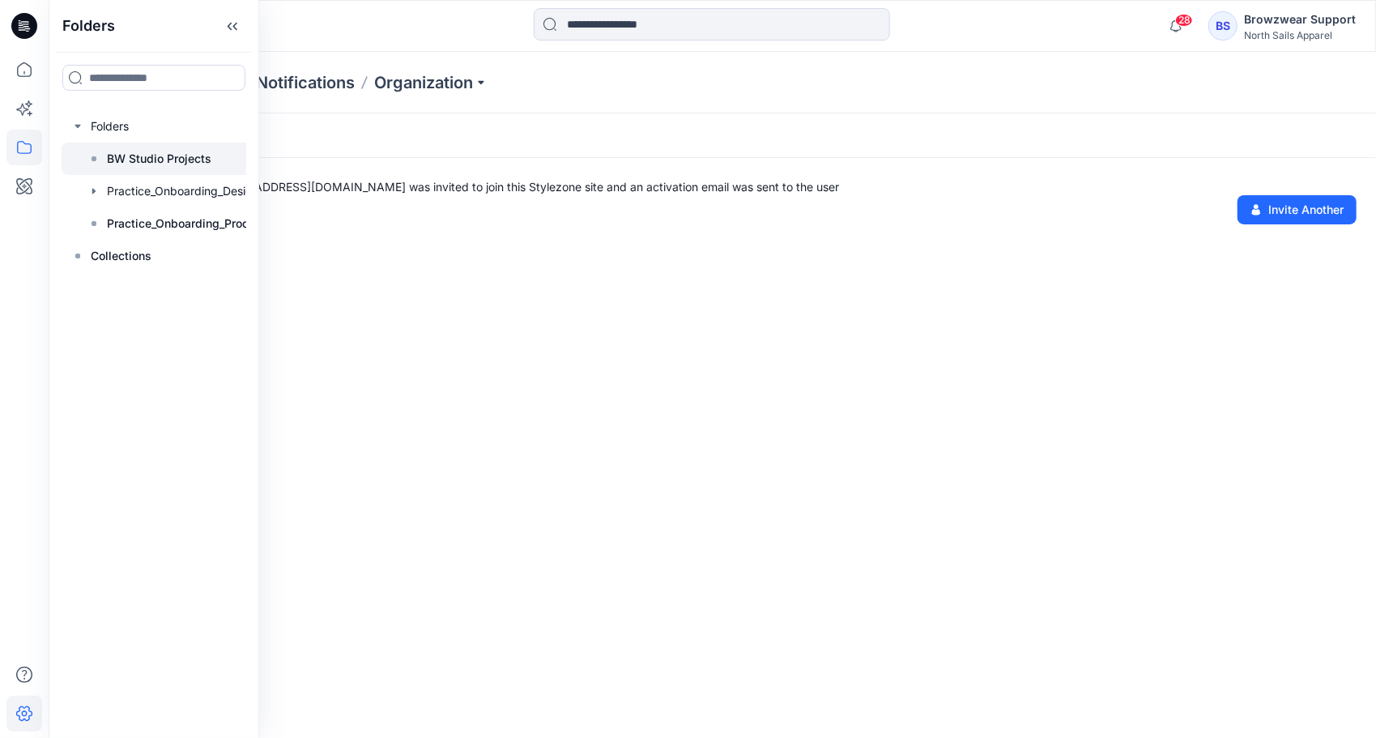
click at [122, 161] on p "BW Studio Projects" at bounding box center [159, 158] width 104 height 19
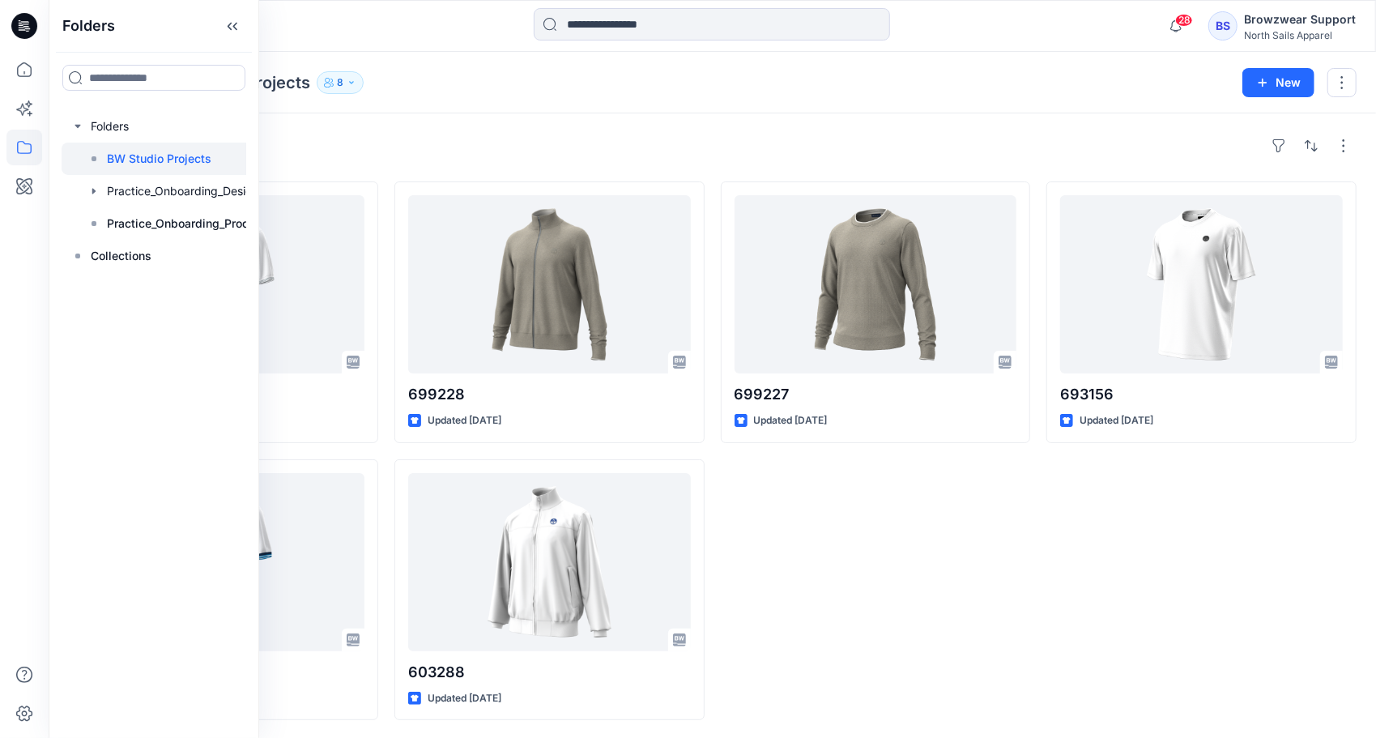
click at [943, 650] on div "699227 Updated 3 days ago" at bounding box center [876, 450] width 310 height 539
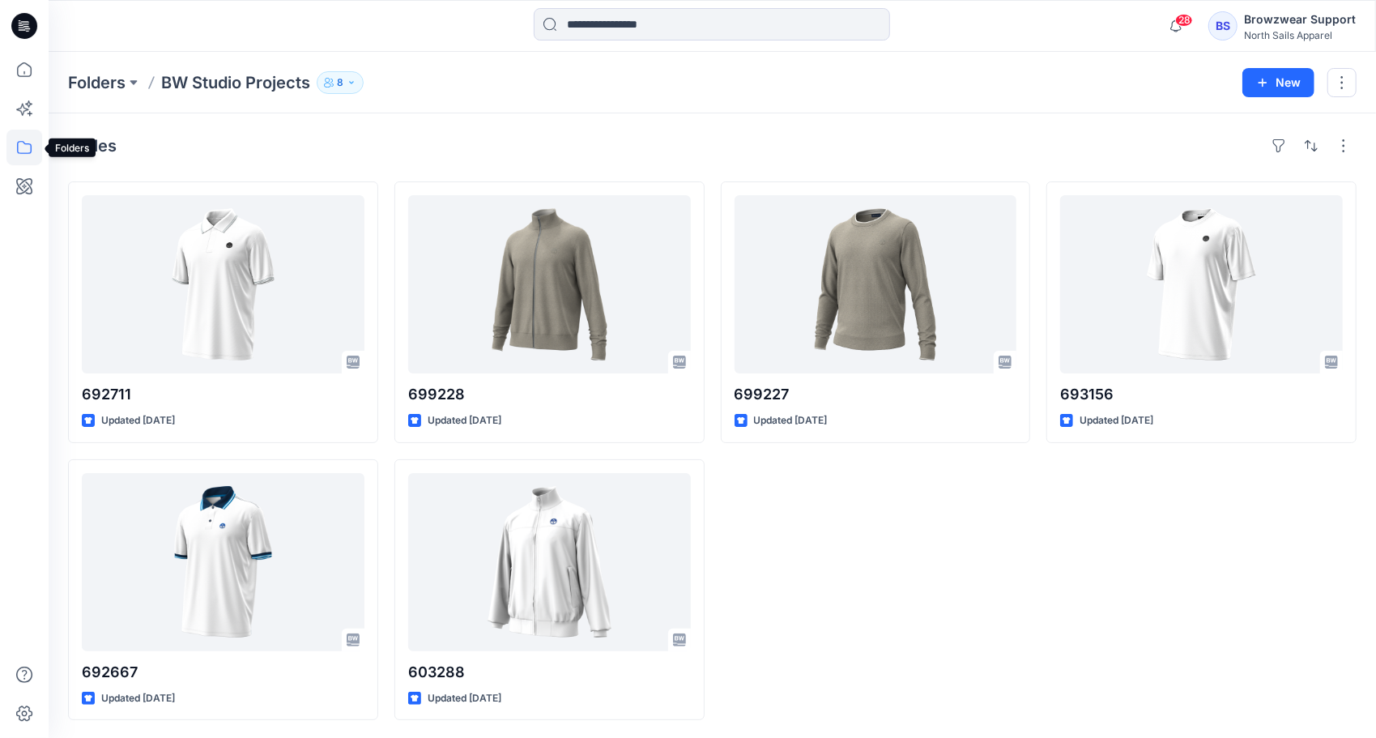
click at [22, 147] on icon at bounding box center [24, 148] width 36 height 36
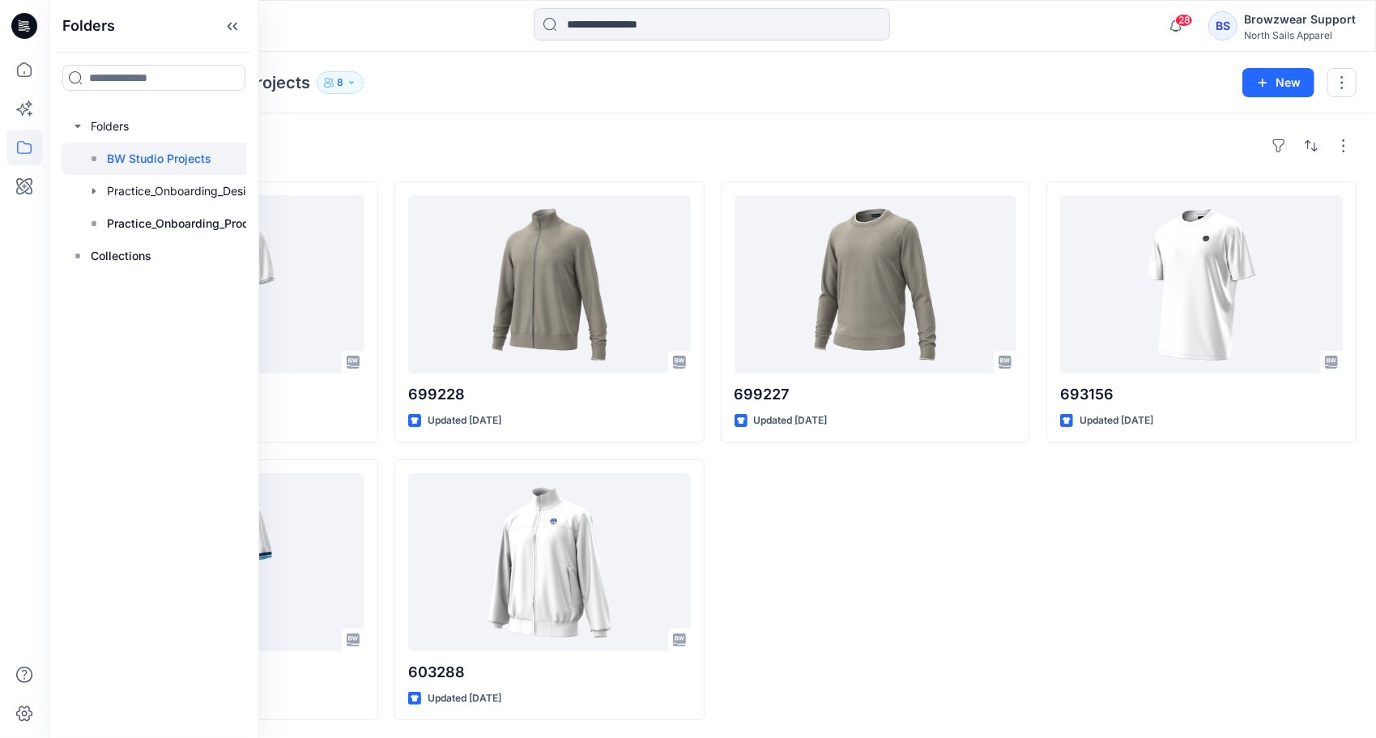
click at [1027, 139] on div "Styles" at bounding box center [712, 146] width 1289 height 26
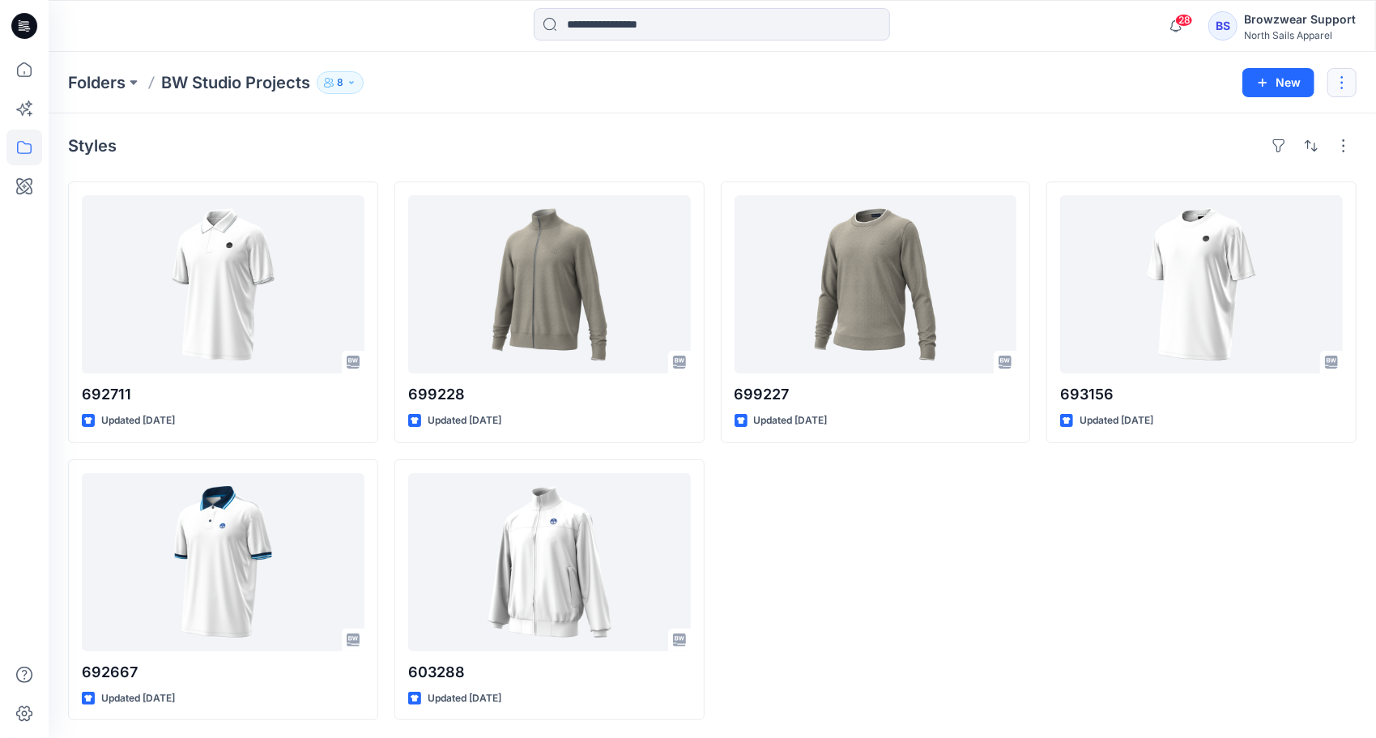
click at [1343, 86] on button "button" at bounding box center [1342, 82] width 29 height 29
click at [996, 544] on div "699227 Updated 3 days ago" at bounding box center [876, 450] width 310 height 539
click at [103, 84] on p "Folders" at bounding box center [97, 82] width 58 height 23
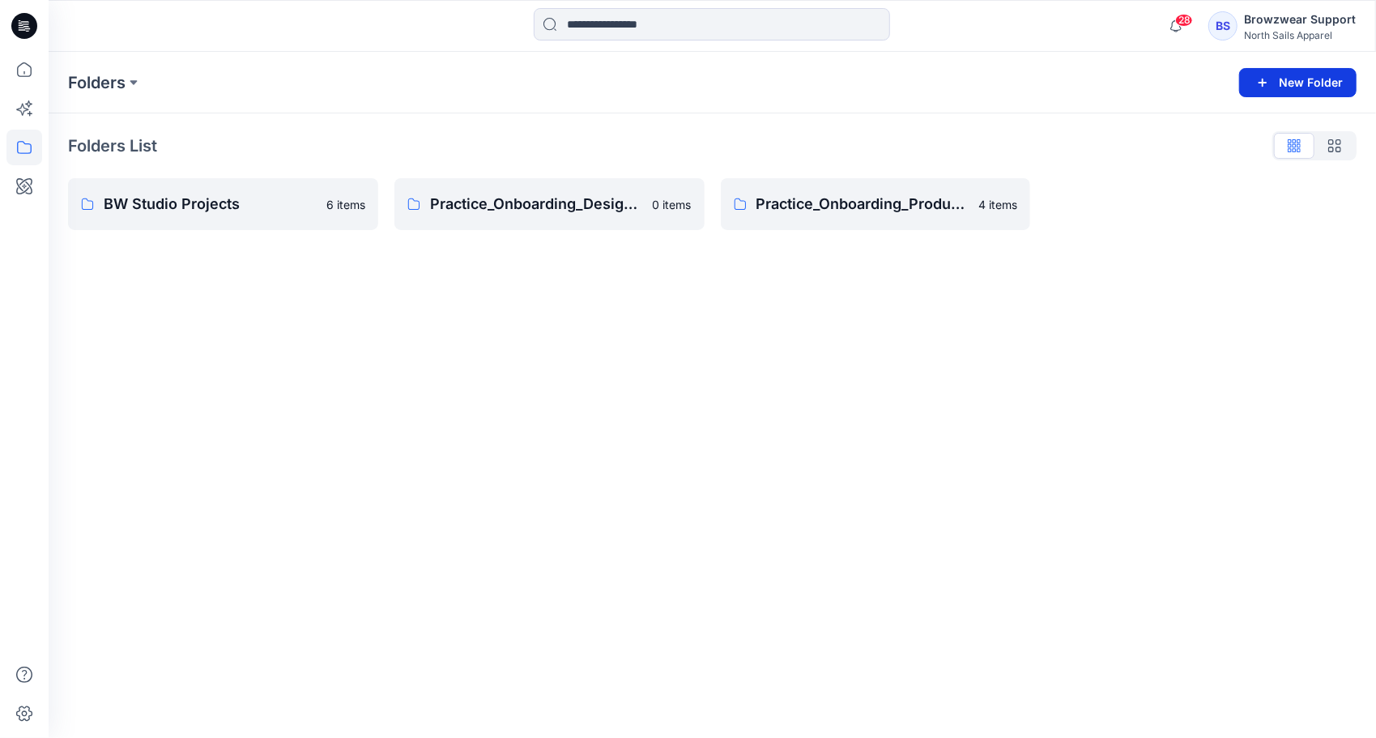
click at [1300, 81] on button "New Folder" at bounding box center [1297, 82] width 117 height 29
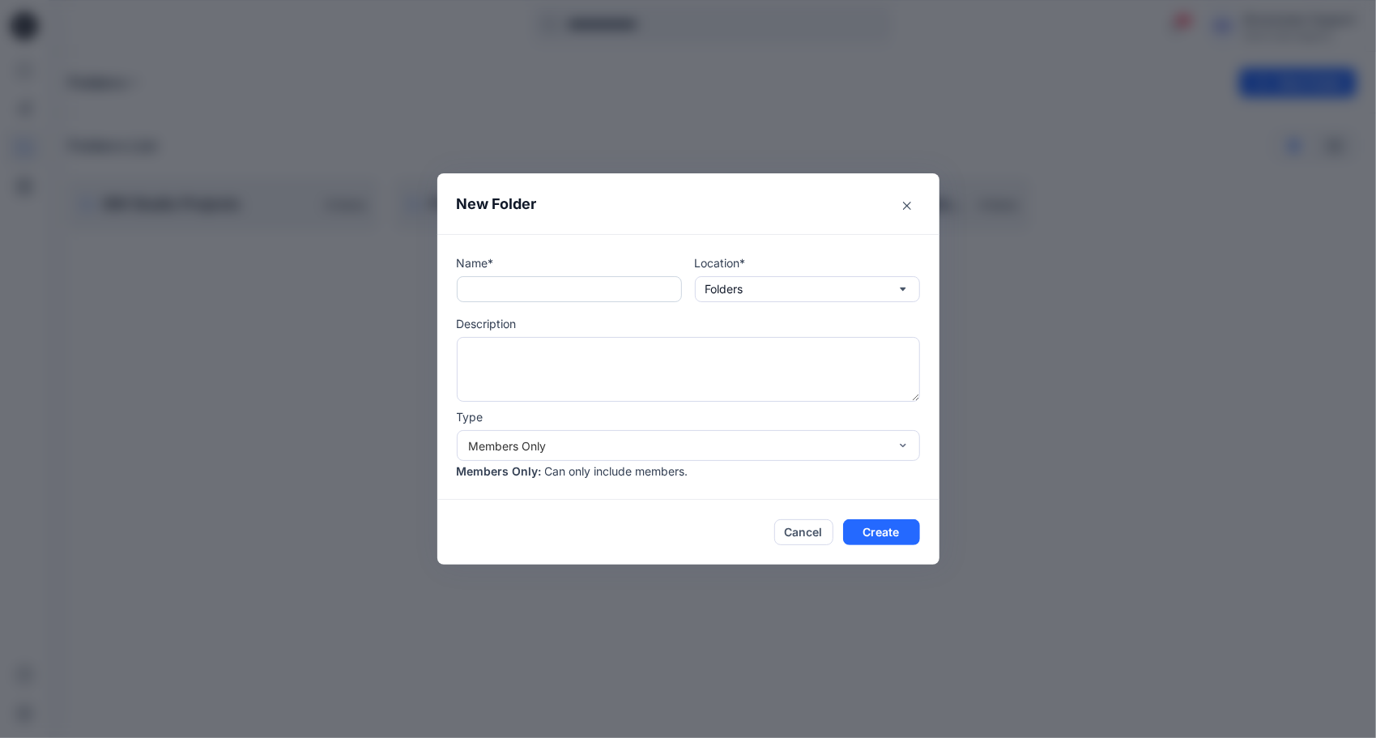
click at [530, 288] on input "text" at bounding box center [569, 289] width 225 height 26
type input "**********"
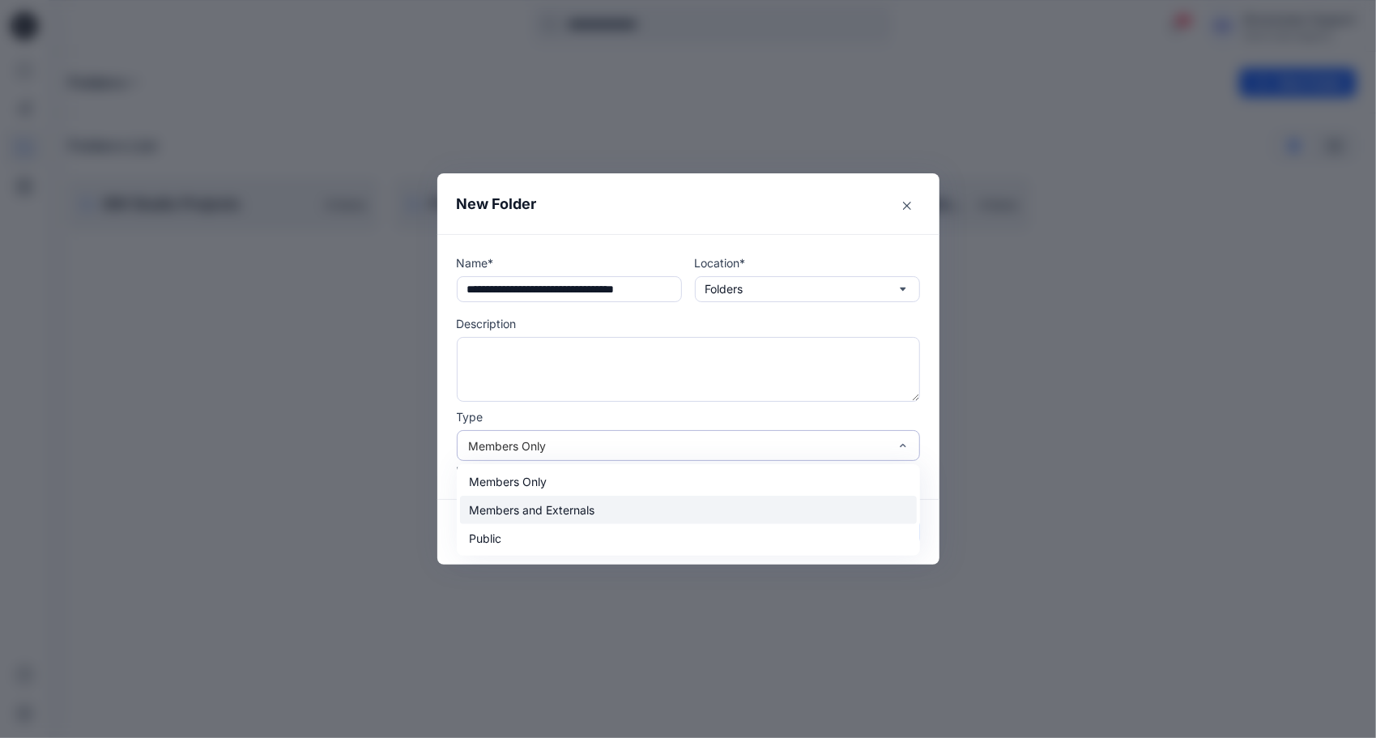
click at [604, 505] on div "Members and Externals" at bounding box center [688, 510] width 457 height 28
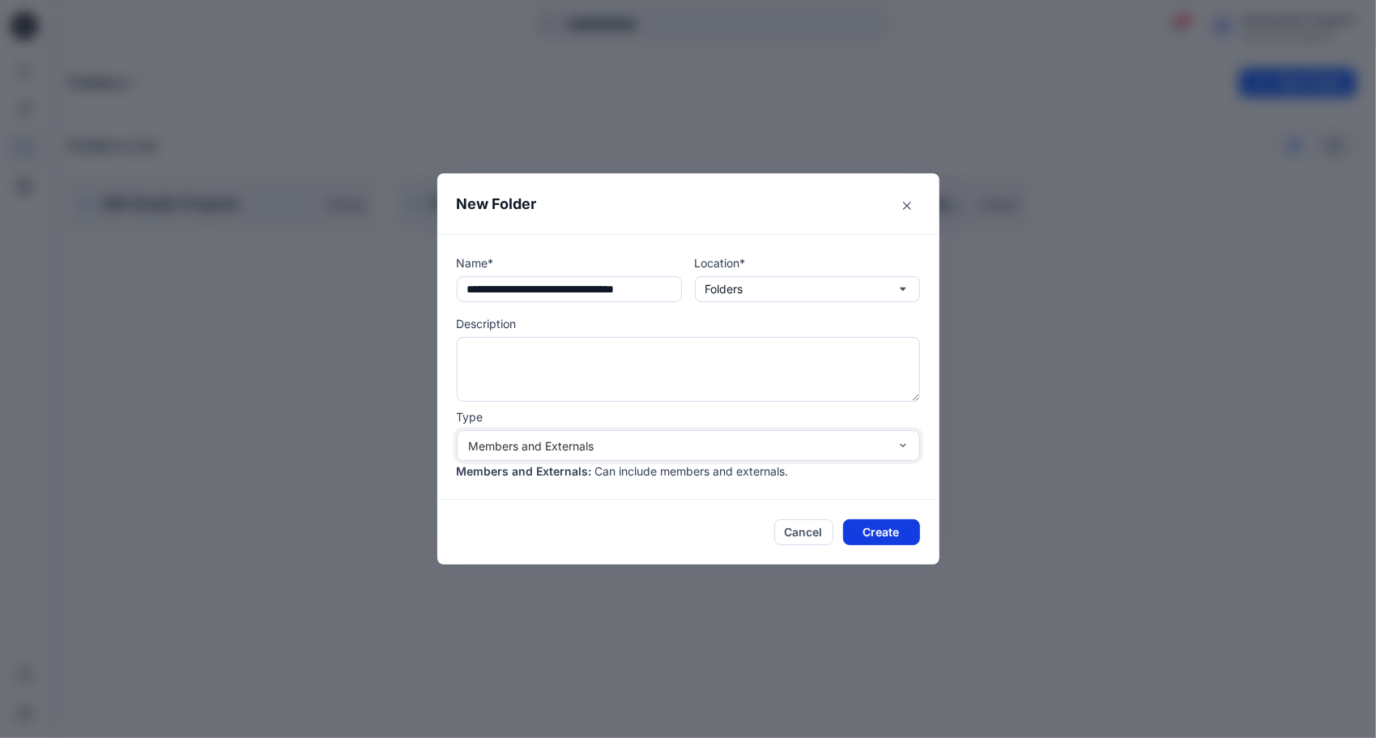
click at [905, 539] on button "Create" at bounding box center [881, 532] width 77 height 26
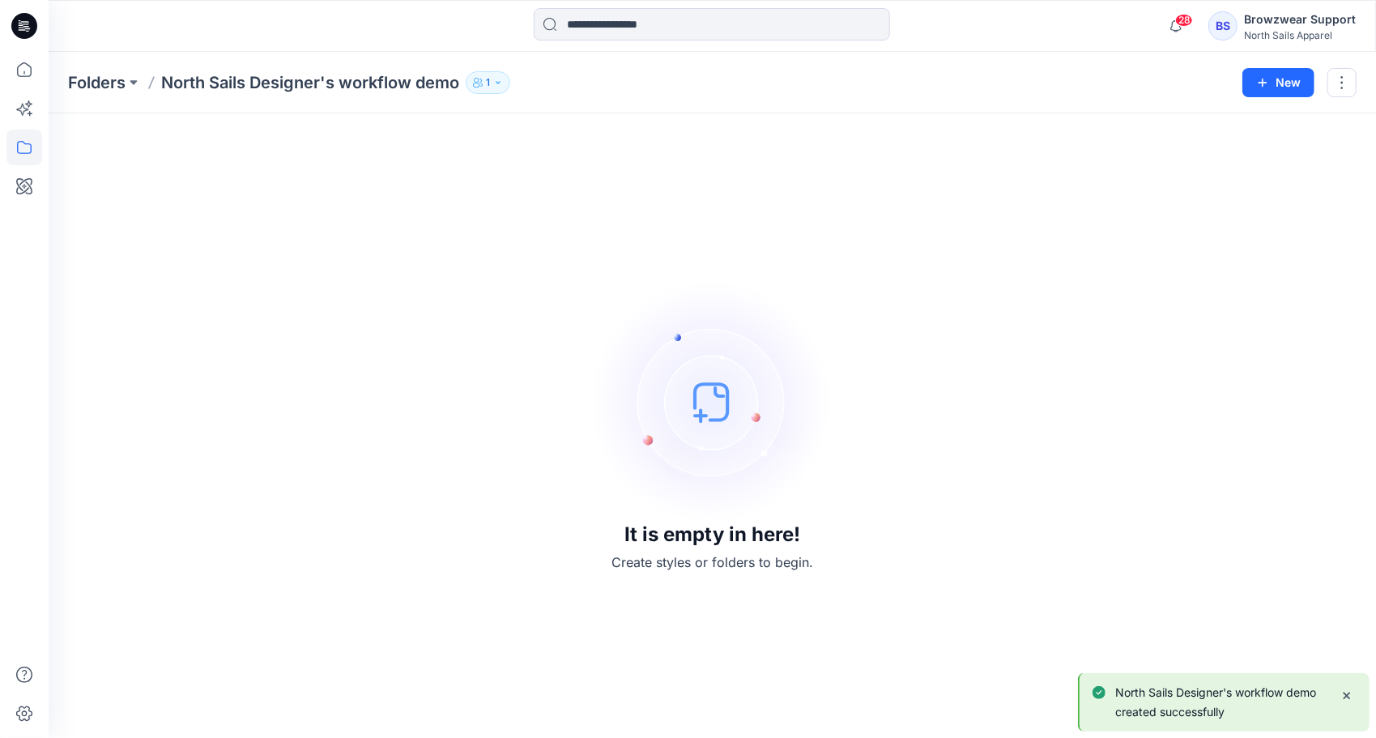
click at [497, 89] on button "1" at bounding box center [488, 82] width 45 height 23
click at [685, 134] on button "Manage Users" at bounding box center [685, 129] width 26 height 26
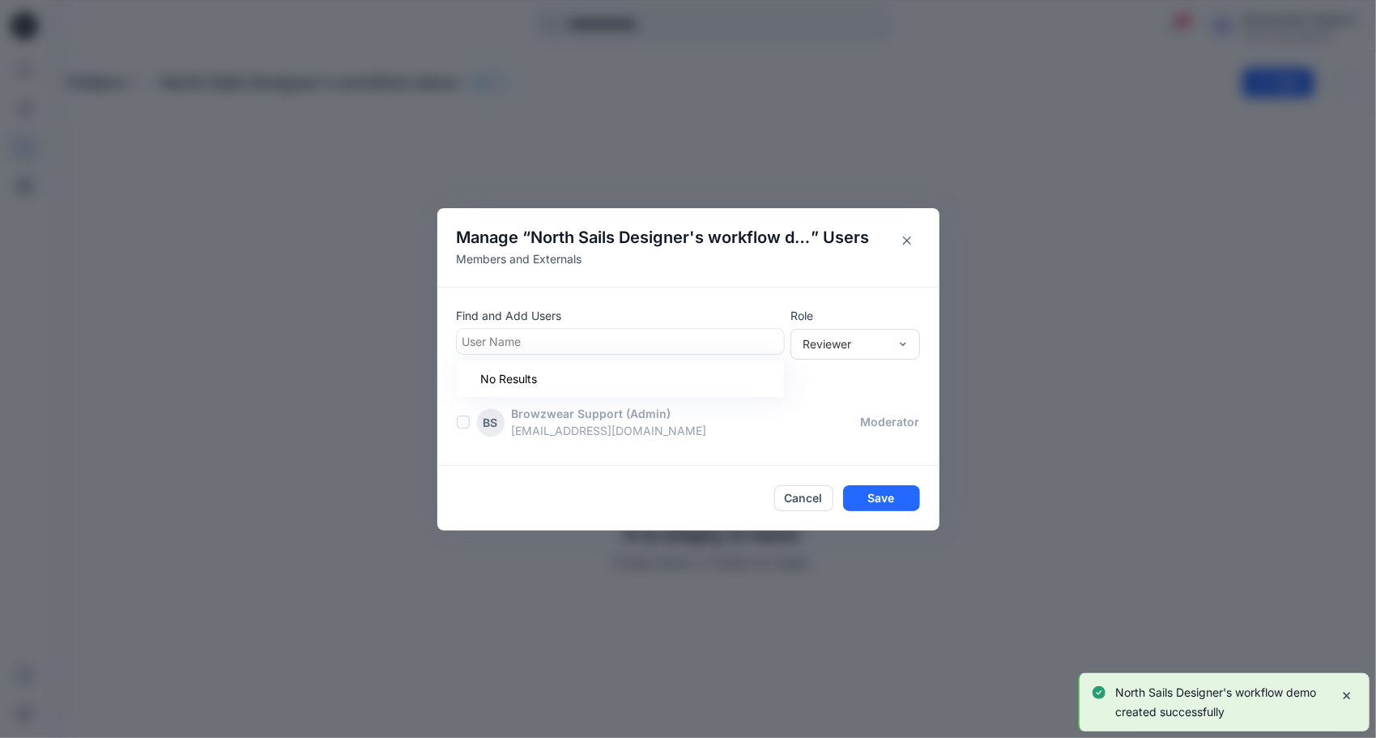
click at [484, 337] on div at bounding box center [621, 341] width 316 height 20
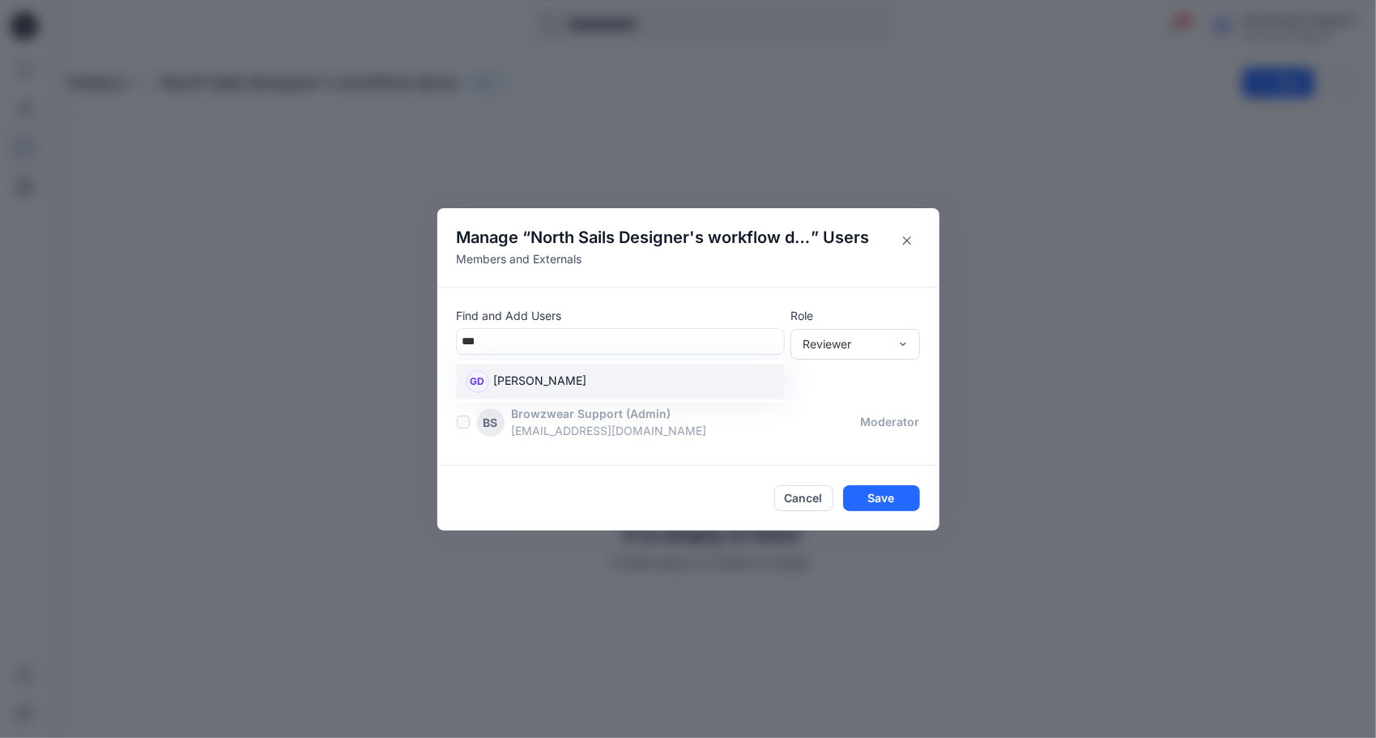
type input "****"
click at [569, 376] on p "[PERSON_NAME]" at bounding box center [540, 382] width 93 height 21
click at [888, 355] on div "Reviewer" at bounding box center [856, 343] width 130 height 31
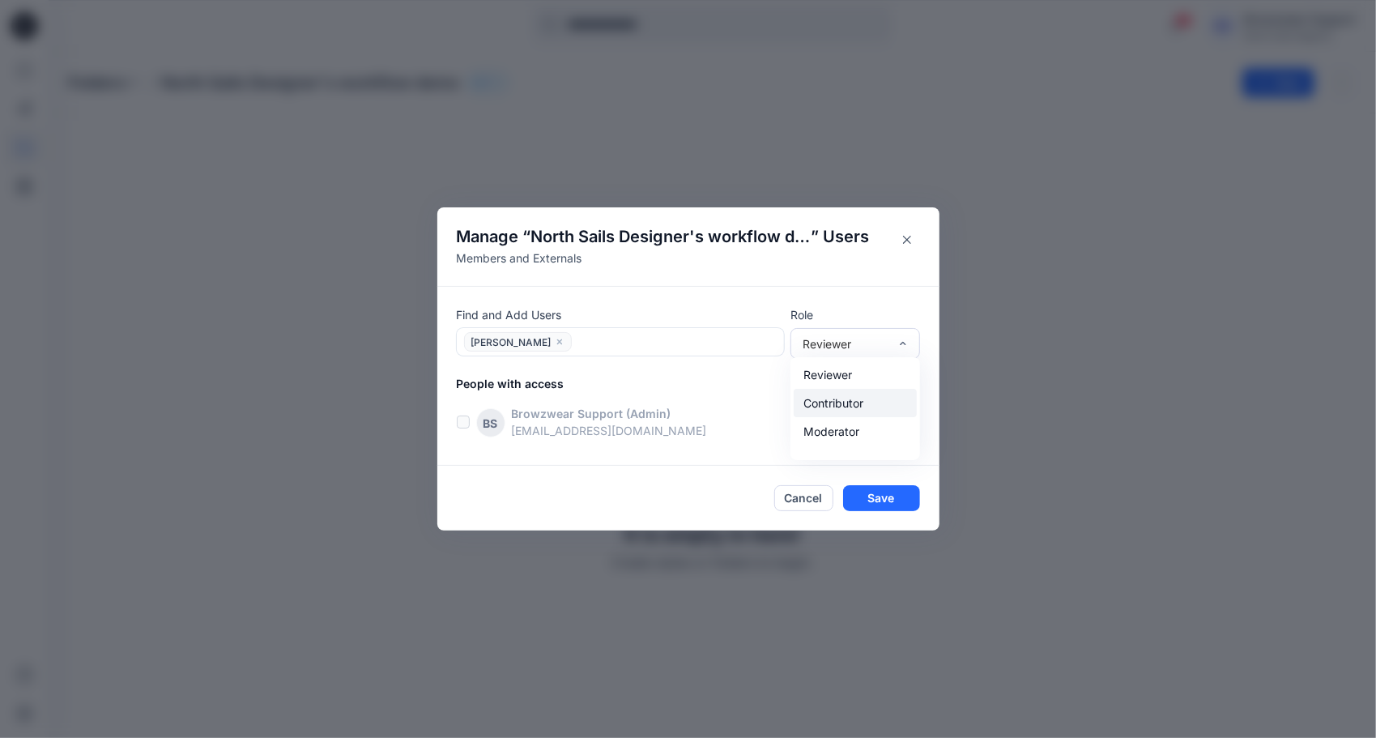
click at [872, 411] on div "Contributor" at bounding box center [855, 403] width 123 height 28
click at [892, 349] on div "Contributor" at bounding box center [846, 343] width 102 height 17
click at [844, 433] on div "Moderator" at bounding box center [855, 431] width 123 height 28
click at [864, 497] on button "Save" at bounding box center [881, 498] width 77 height 26
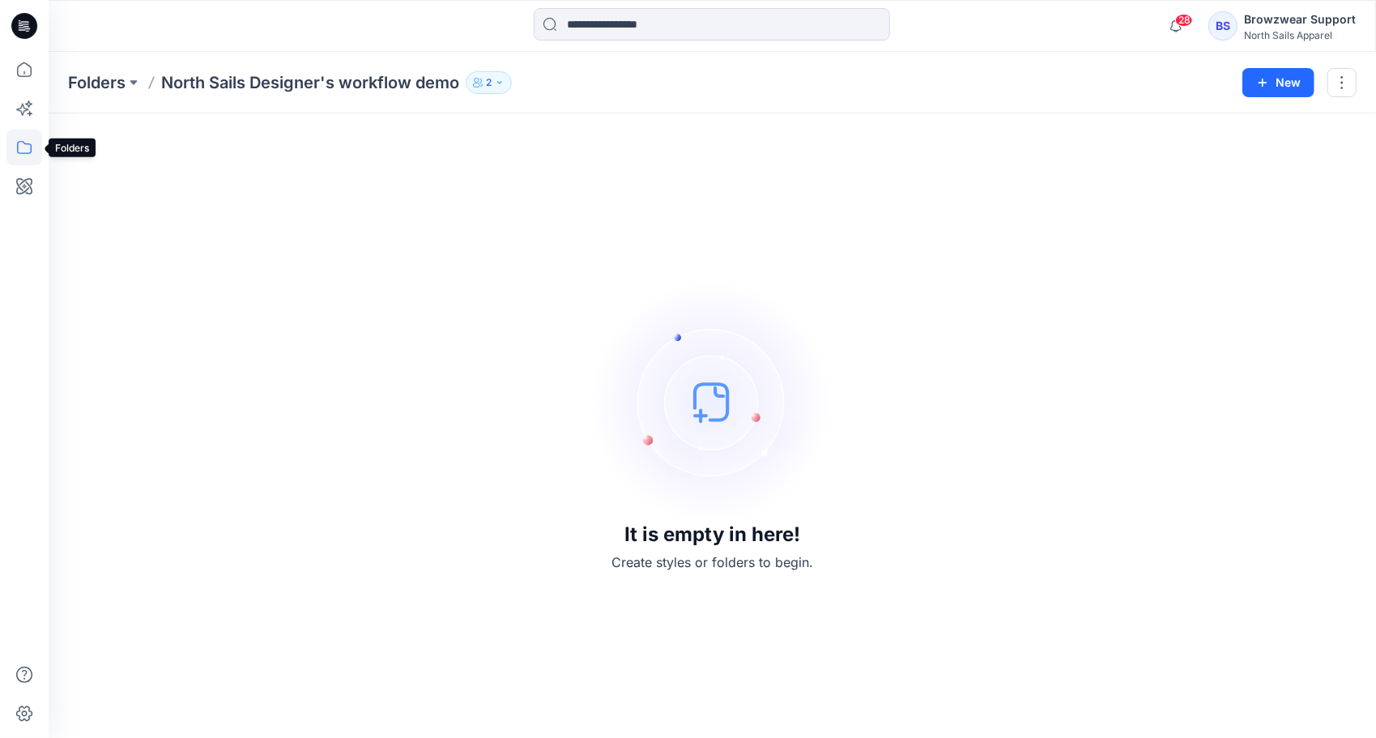
click at [17, 145] on icon at bounding box center [24, 147] width 15 height 13
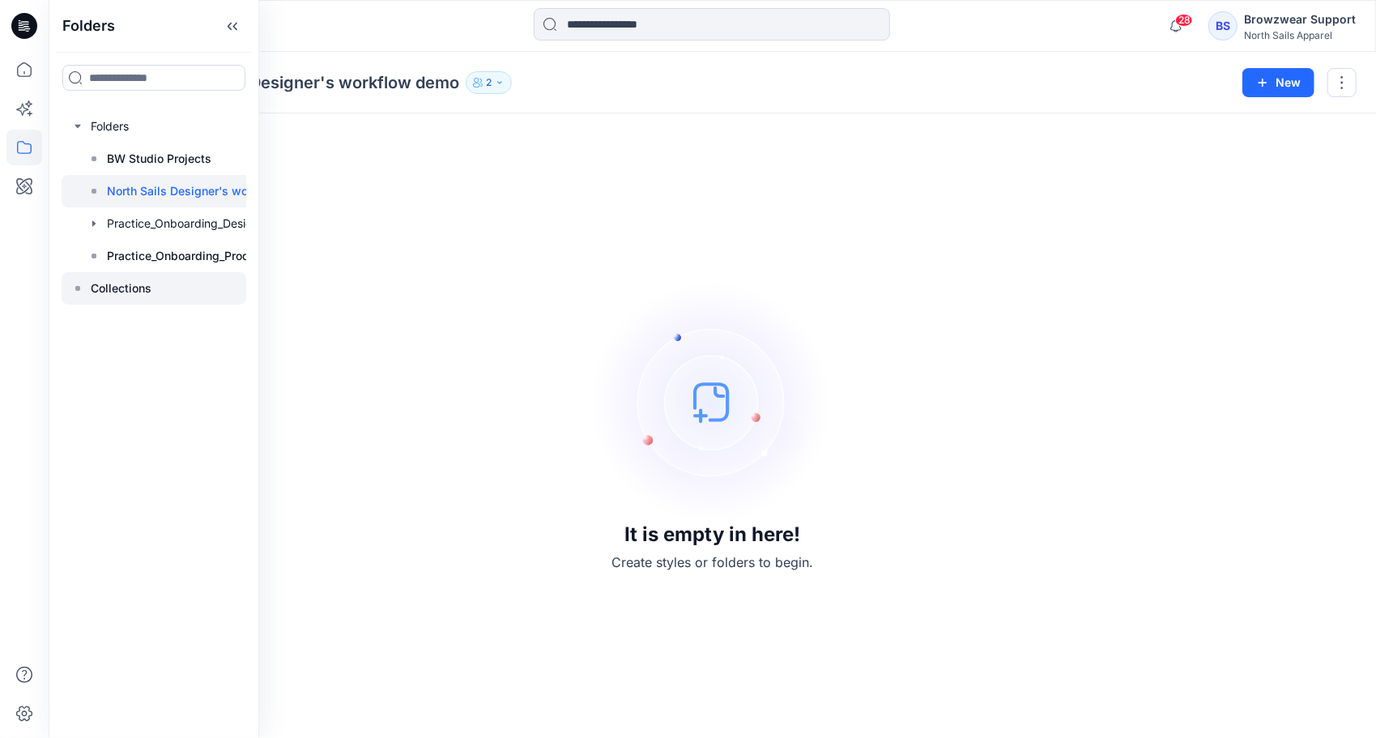
click at [96, 289] on p "Collections" at bounding box center [121, 288] width 61 height 19
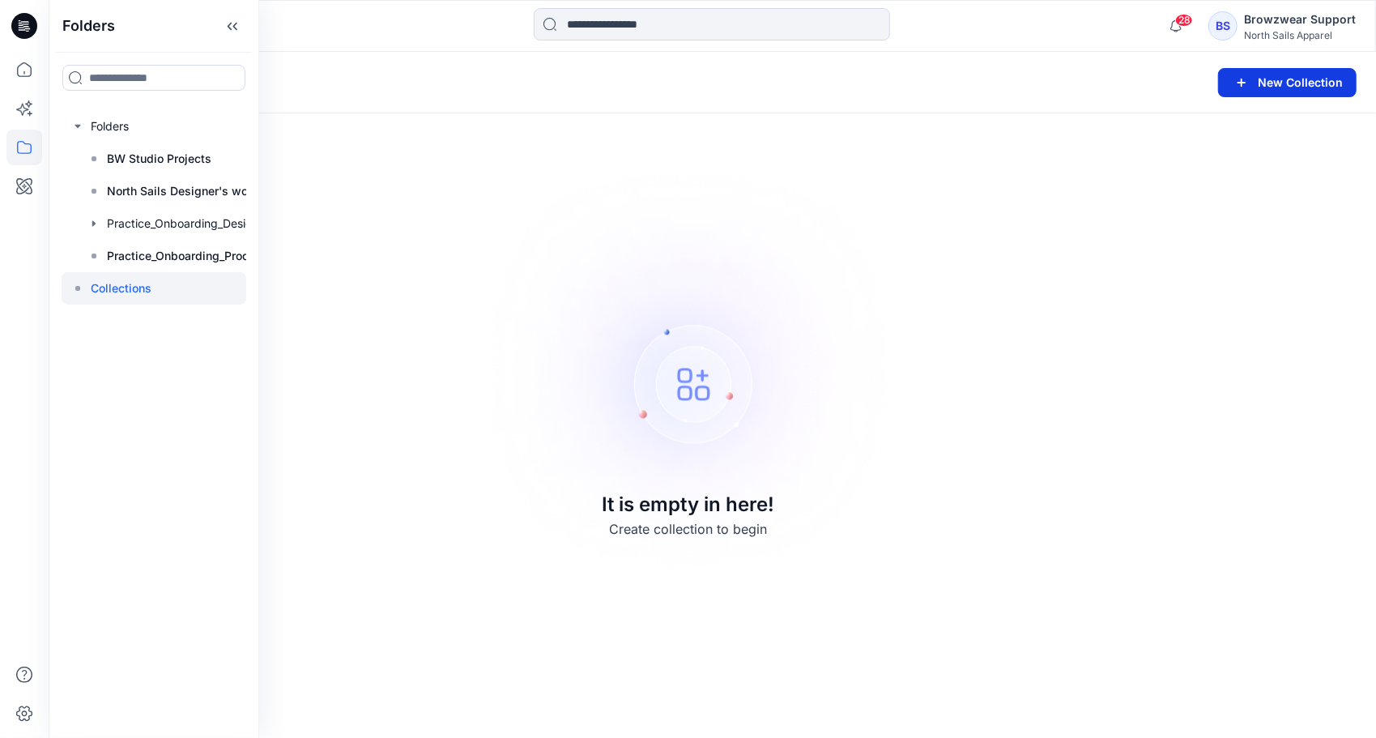
click at [1284, 92] on button "New Collection" at bounding box center [1287, 82] width 139 height 29
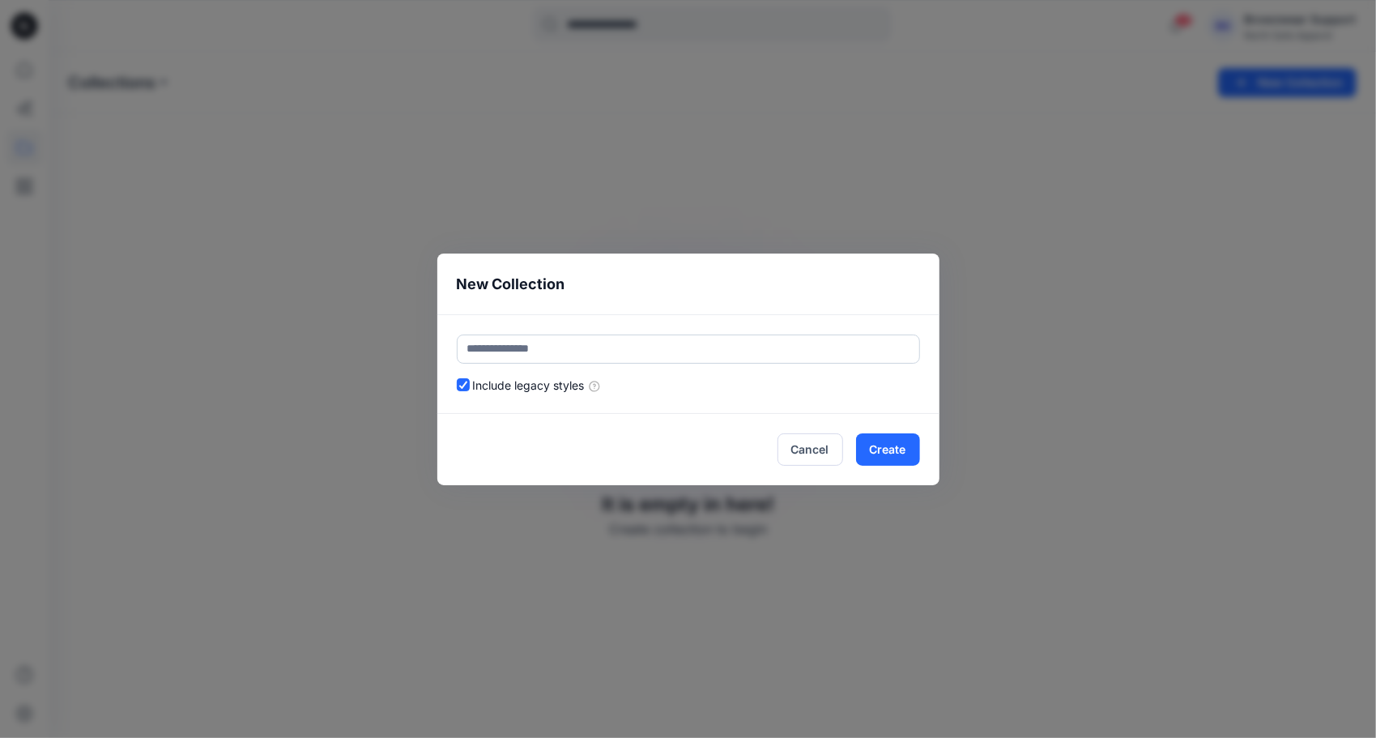
click at [499, 345] on input "text" at bounding box center [688, 349] width 463 height 29
click at [479, 350] on input "text" at bounding box center [688, 349] width 463 height 29
type input "**********"
click at [904, 457] on button "Create" at bounding box center [888, 449] width 64 height 32
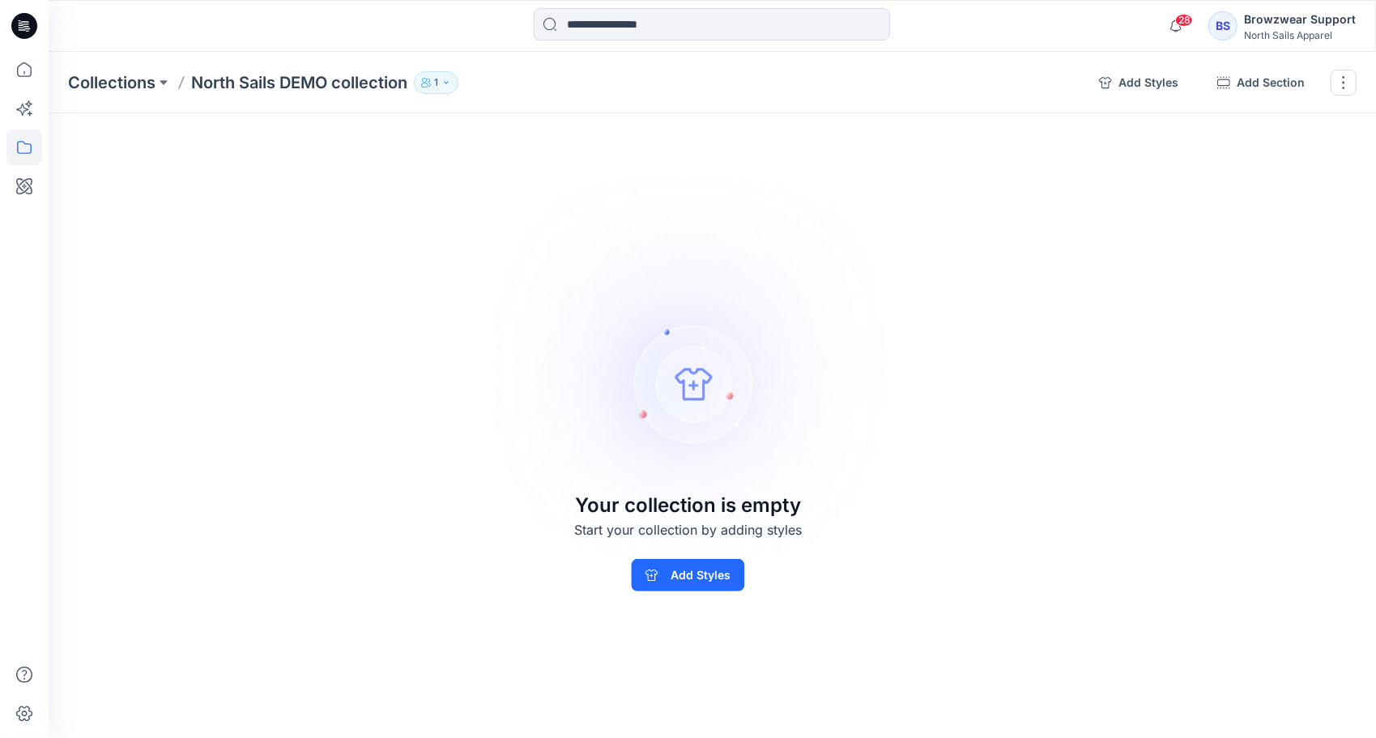
click at [435, 84] on button "1" at bounding box center [436, 82] width 45 height 23
click at [632, 141] on button "Manage users" at bounding box center [634, 132] width 28 height 28
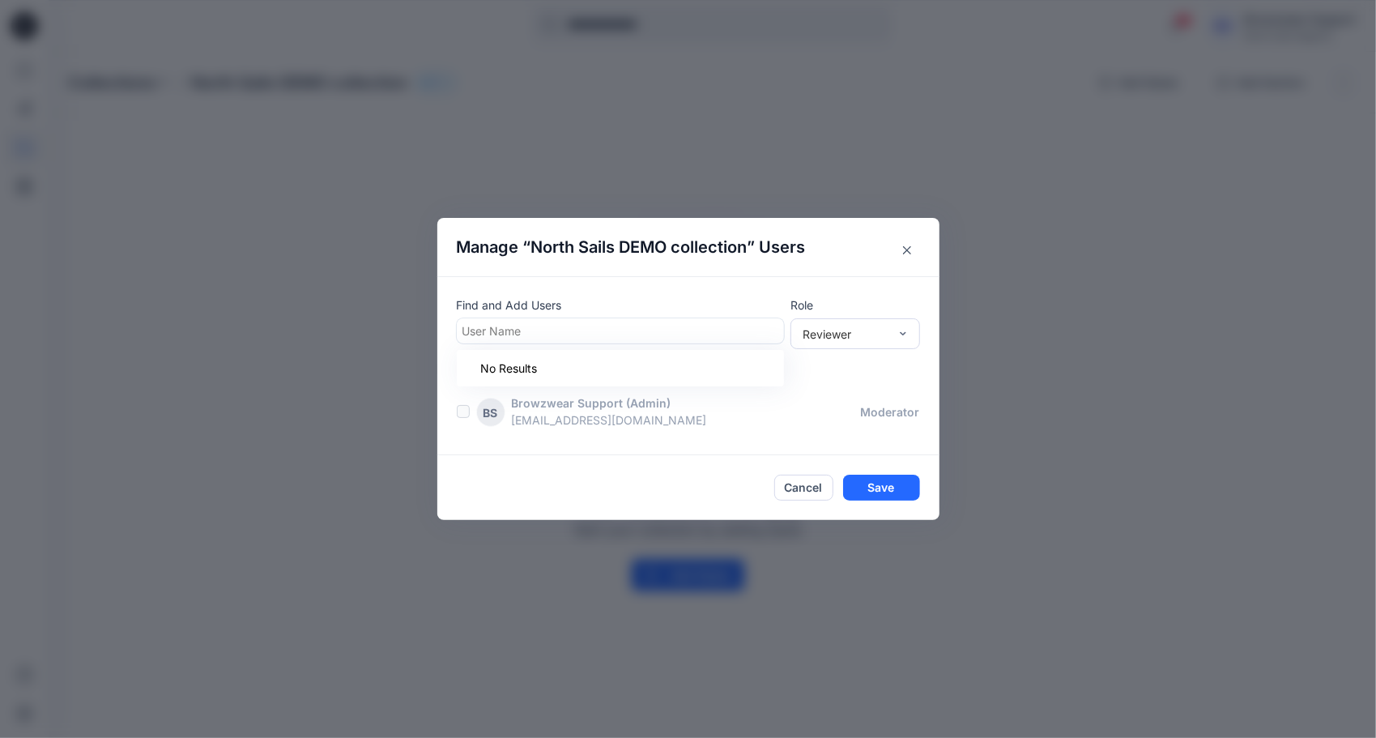
click at [509, 325] on div at bounding box center [621, 331] width 316 height 20
type input "****"
click at [538, 370] on p "[PERSON_NAME]" at bounding box center [540, 371] width 93 height 21
click at [860, 417] on div "Moderator" at bounding box center [855, 421] width 123 height 28
click at [893, 491] on button "Save" at bounding box center [881, 488] width 77 height 26
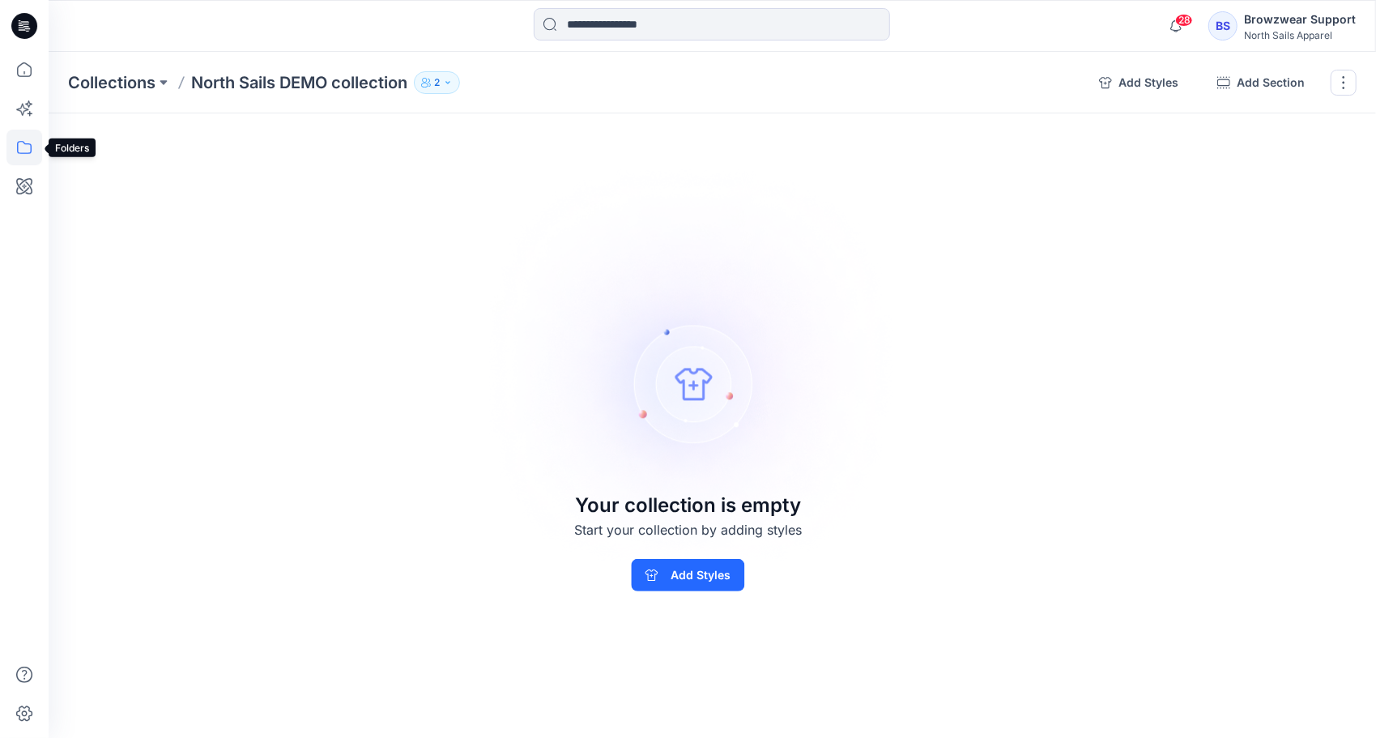
click at [26, 146] on icon at bounding box center [24, 148] width 36 height 36
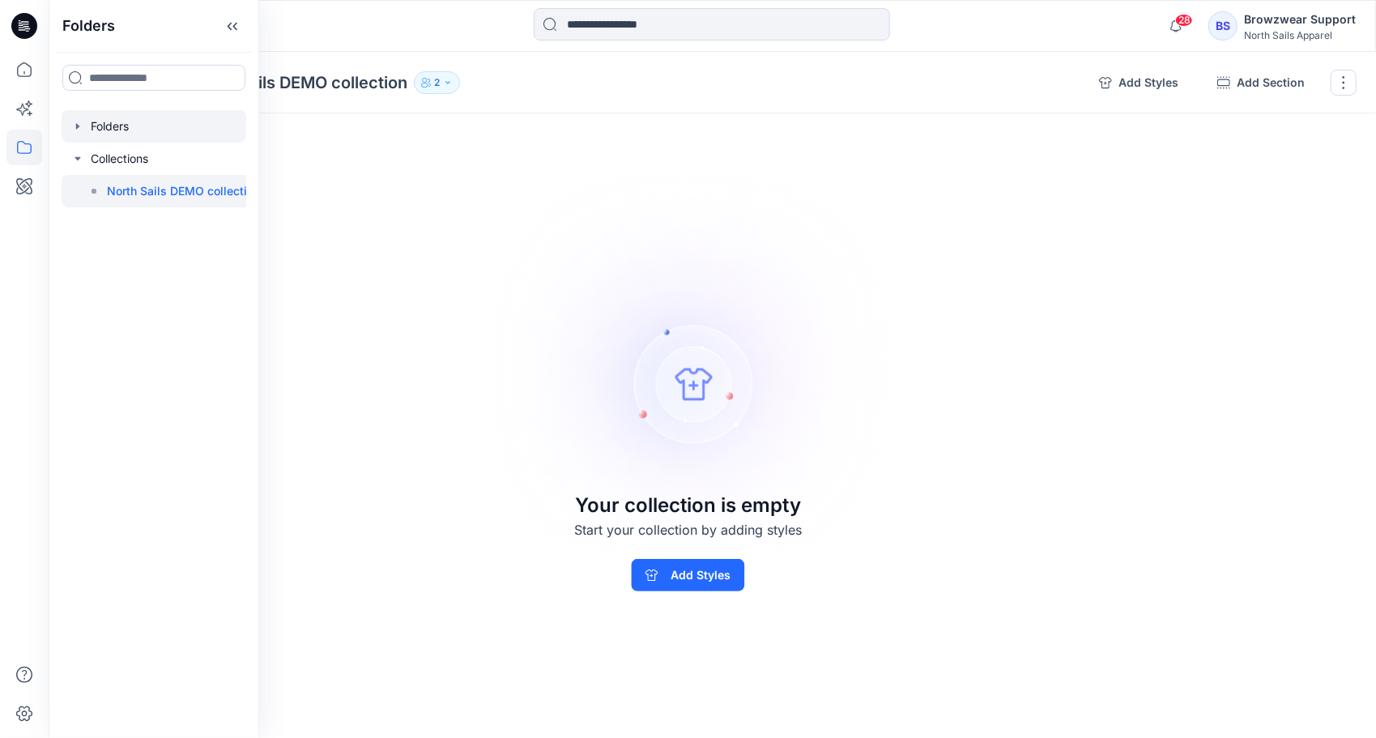
click at [96, 119] on div at bounding box center [154, 126] width 185 height 32
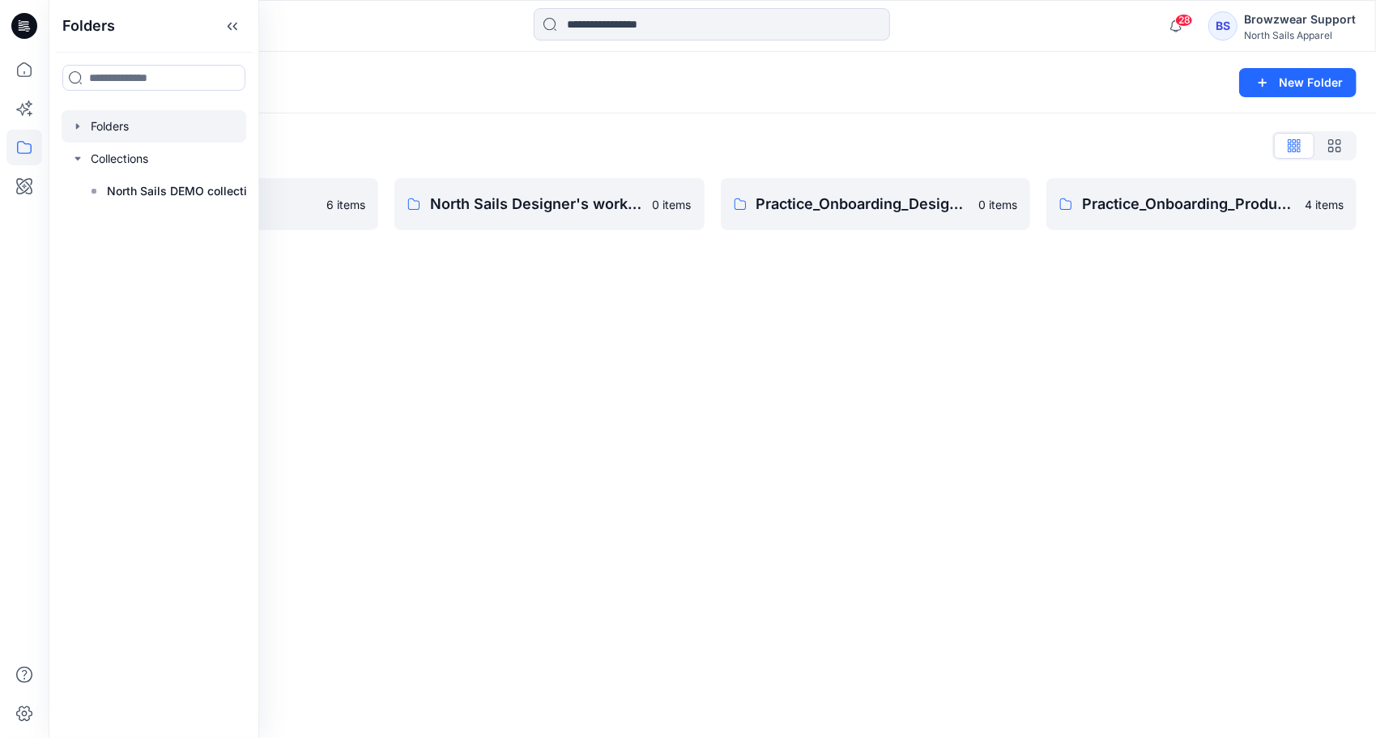
click at [1108, 477] on div "Folders New Folder Folders List BW Studio Projects 6 items North Sails Designer…" at bounding box center [713, 395] width 1328 height 686
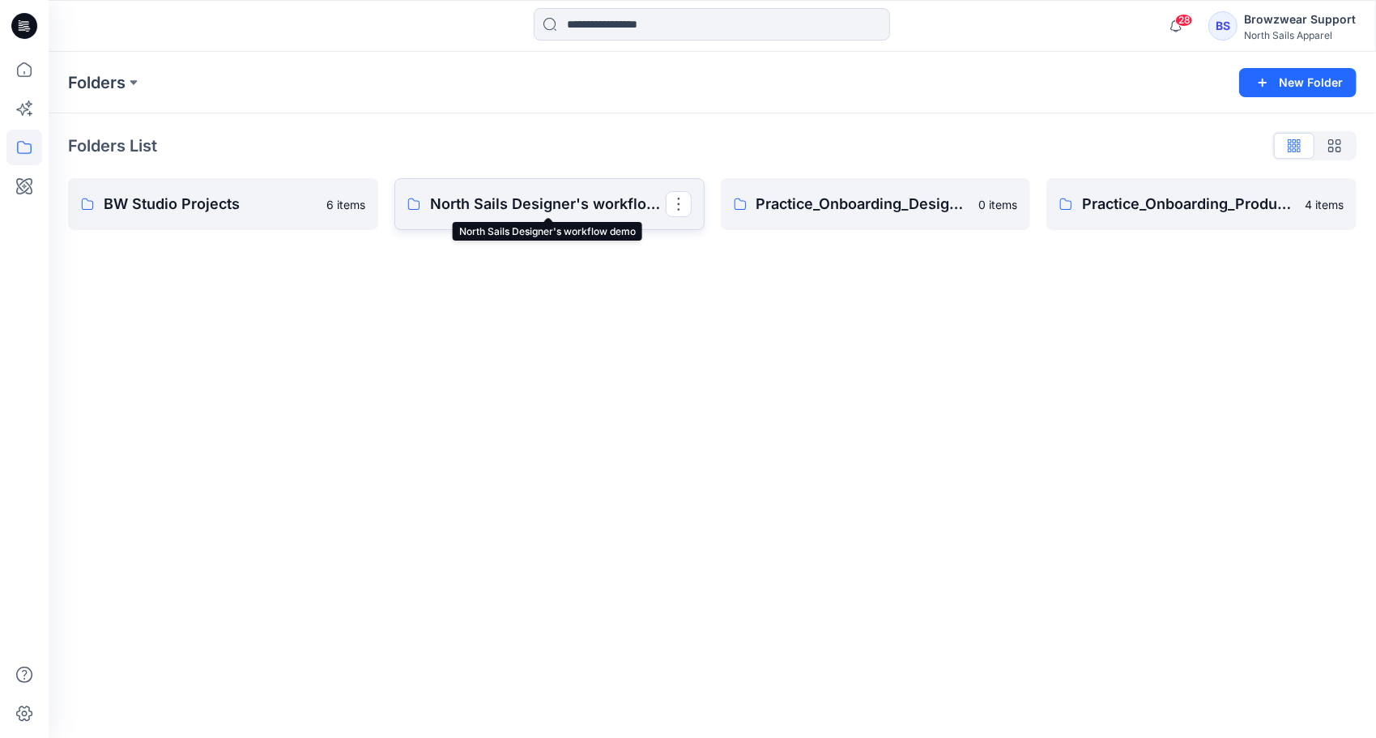
click at [478, 211] on p "North Sails Designer's workflow demo" at bounding box center [548, 204] width 236 height 23
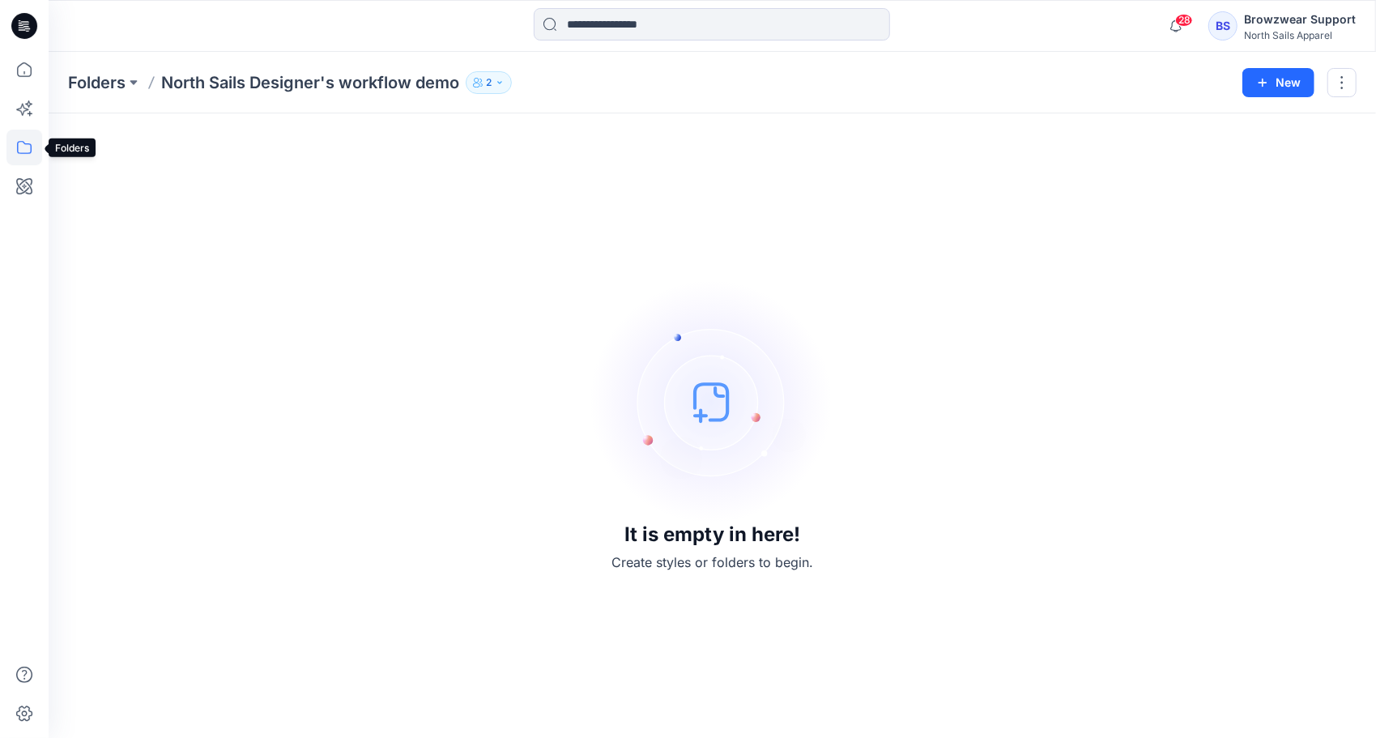
click at [27, 146] on icon at bounding box center [24, 148] width 36 height 36
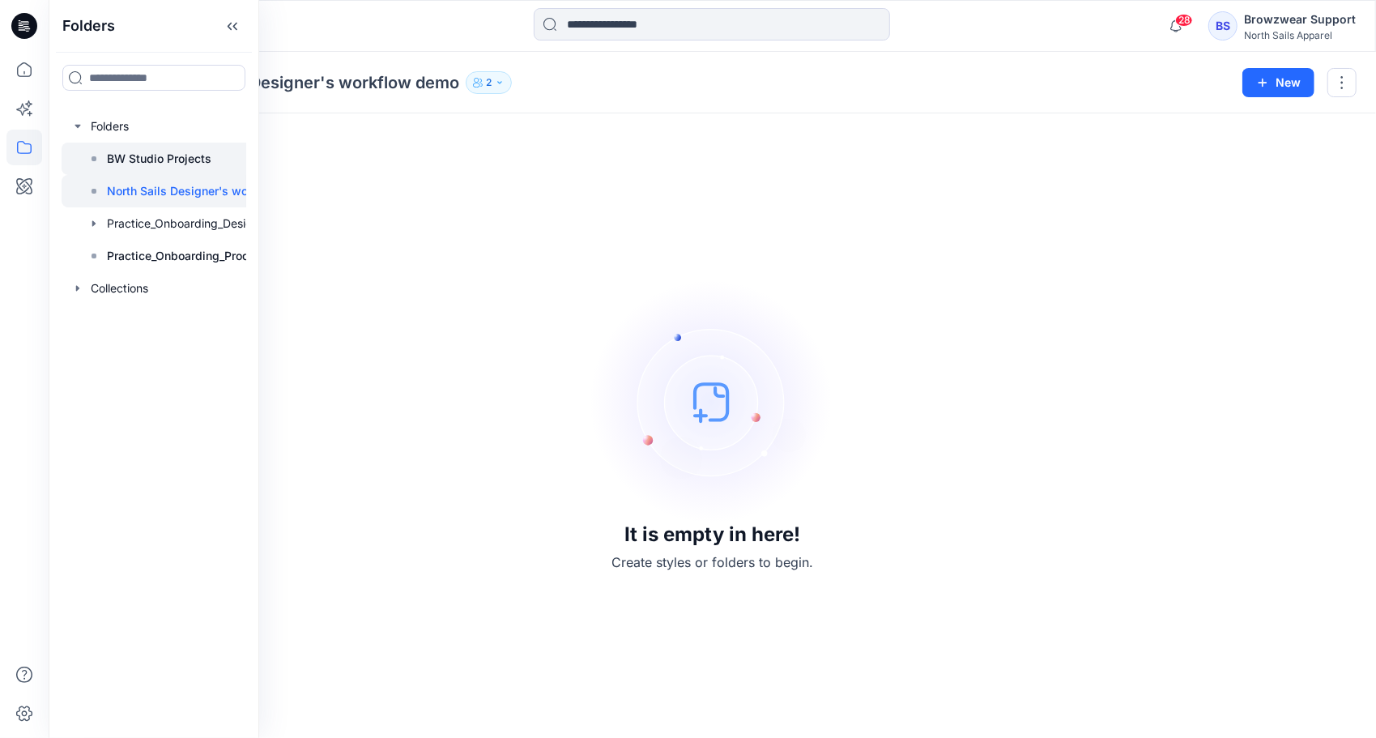
click at [110, 159] on p "BW Studio Projects" at bounding box center [159, 158] width 104 height 19
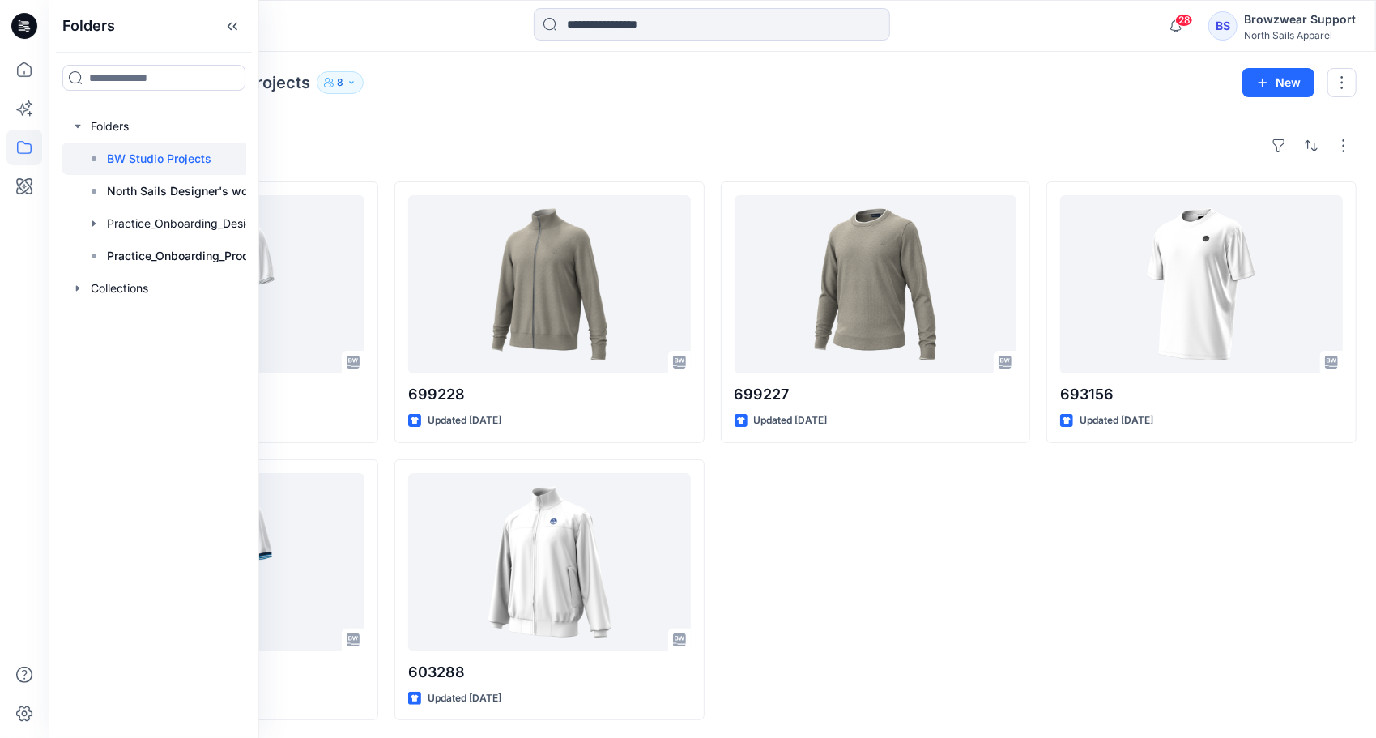
click at [1094, 625] on div "693156 Updated 3 days ago" at bounding box center [1202, 450] width 310 height 539
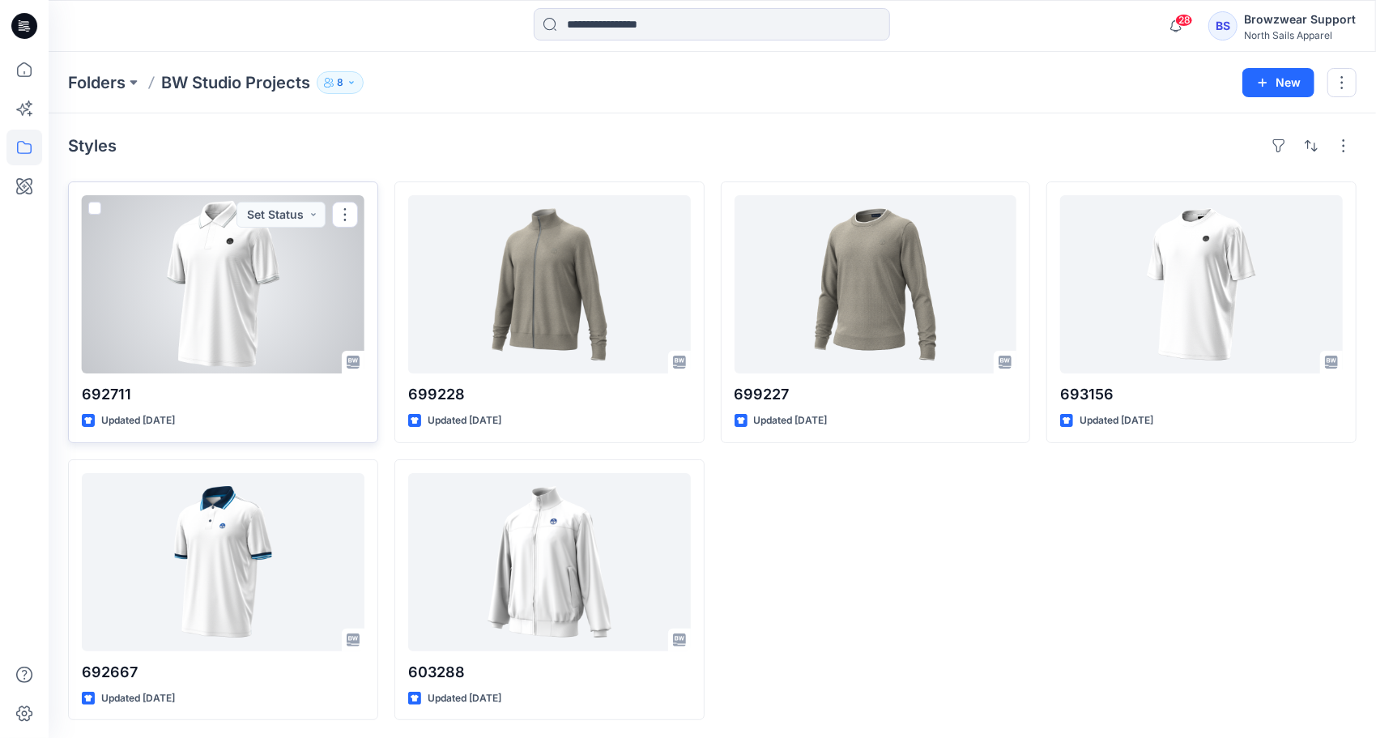
click at [96, 206] on span at bounding box center [94, 208] width 13 height 13
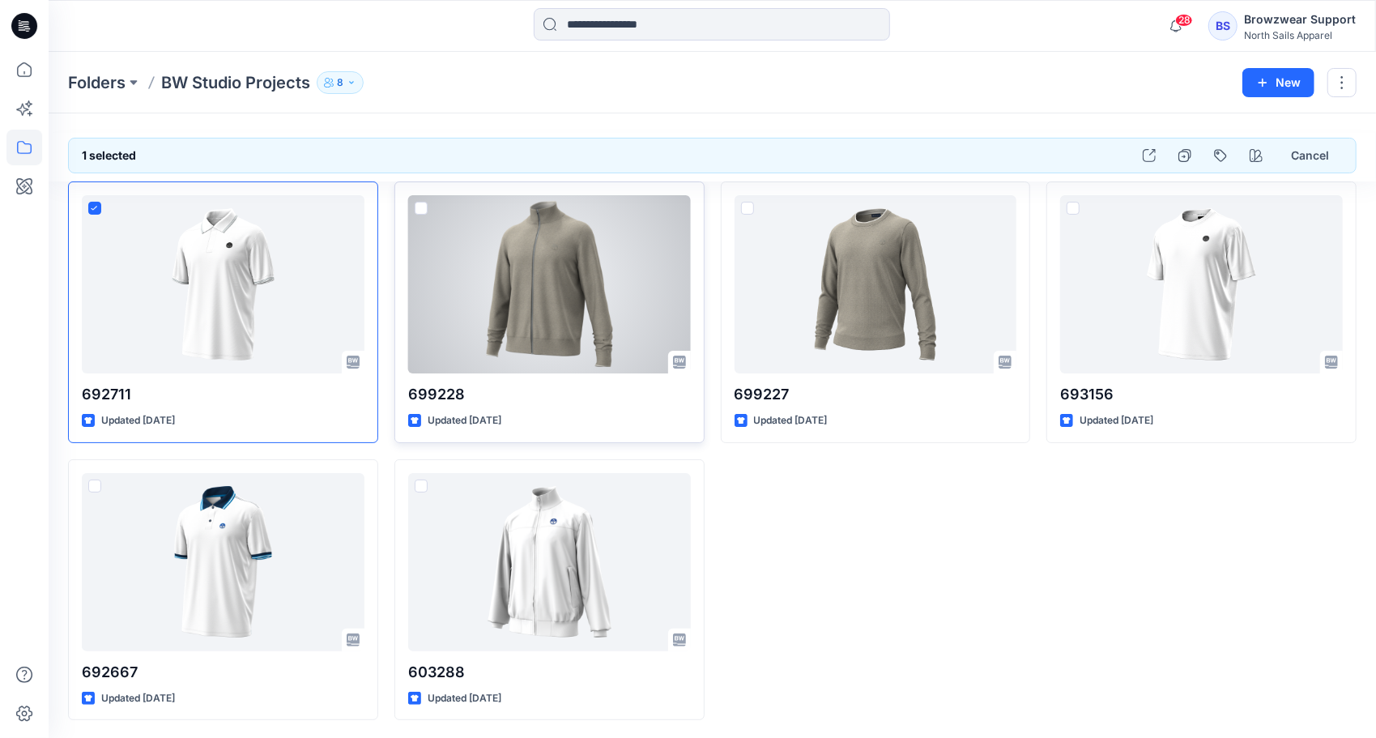
click at [420, 205] on span at bounding box center [421, 208] width 13 height 13
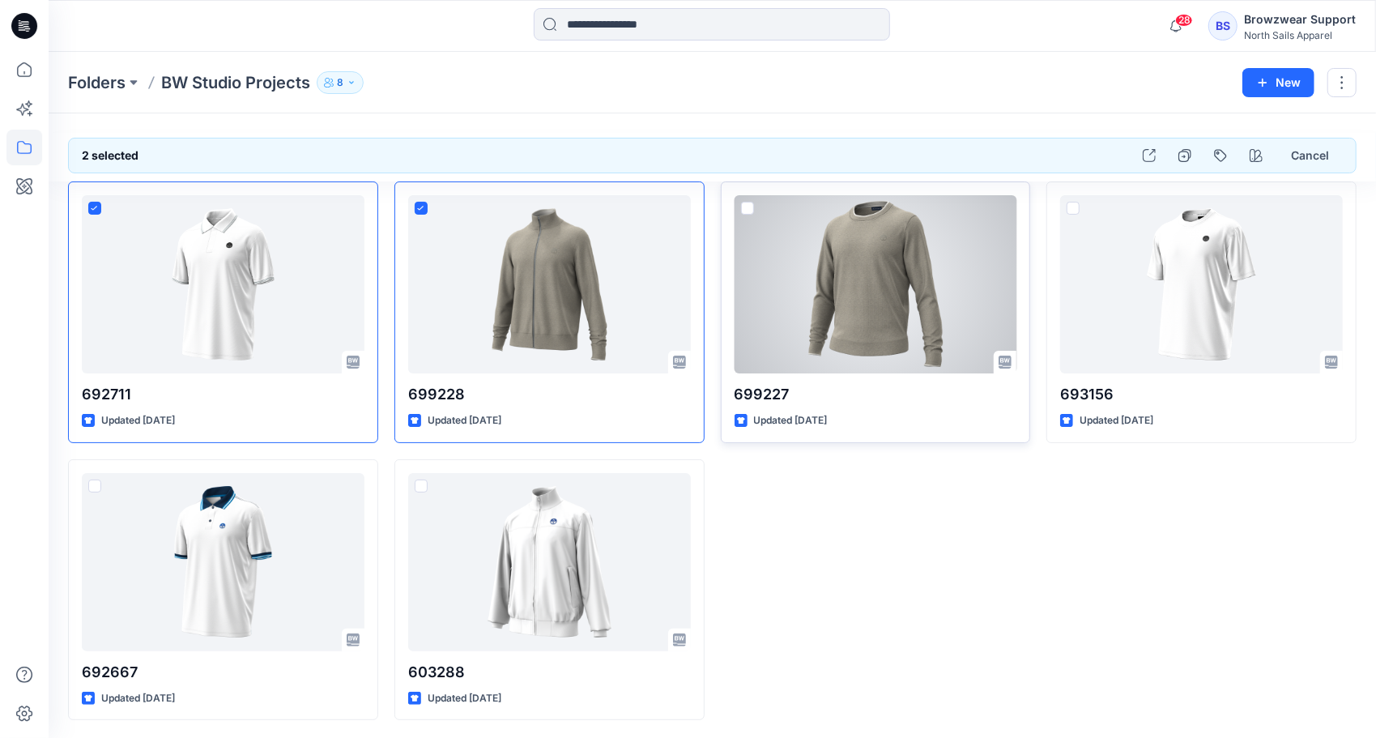
click at [748, 205] on span at bounding box center [747, 208] width 13 height 13
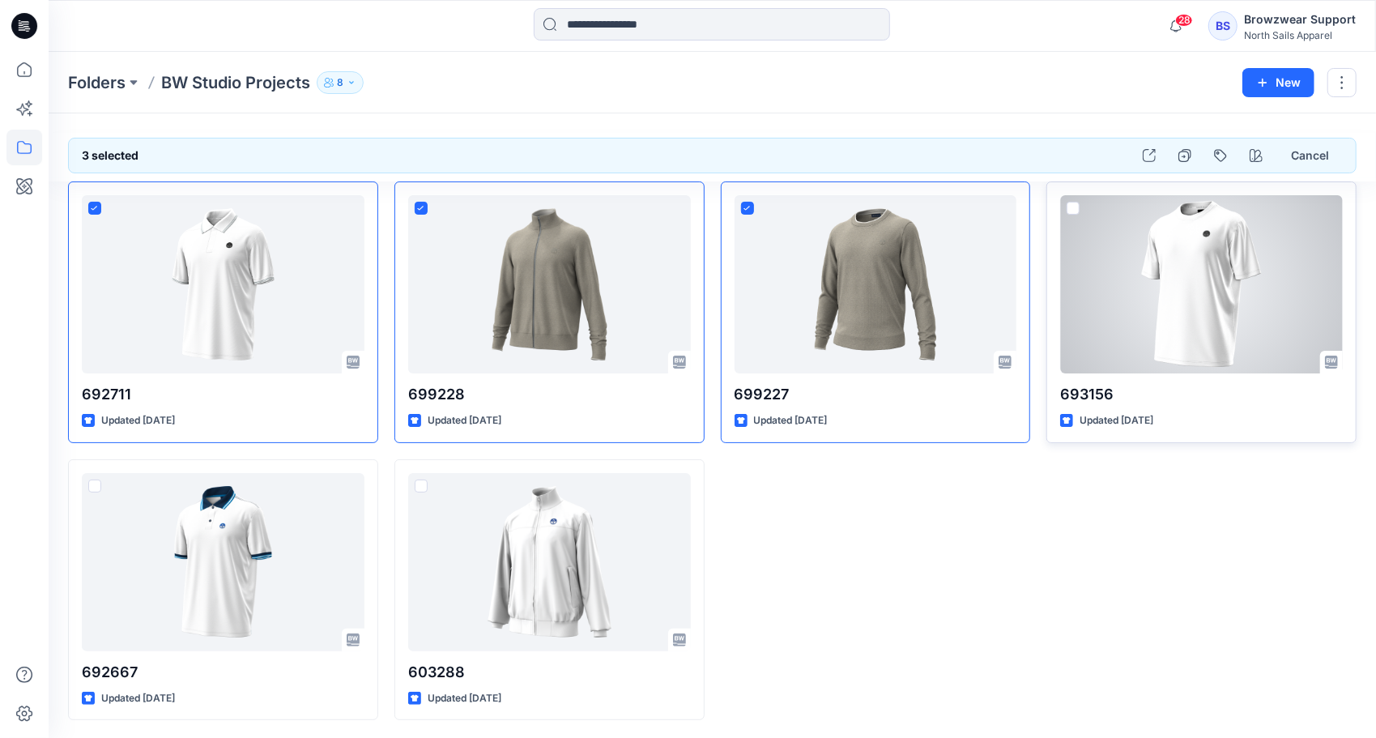
click at [1068, 207] on span at bounding box center [1073, 208] width 13 height 13
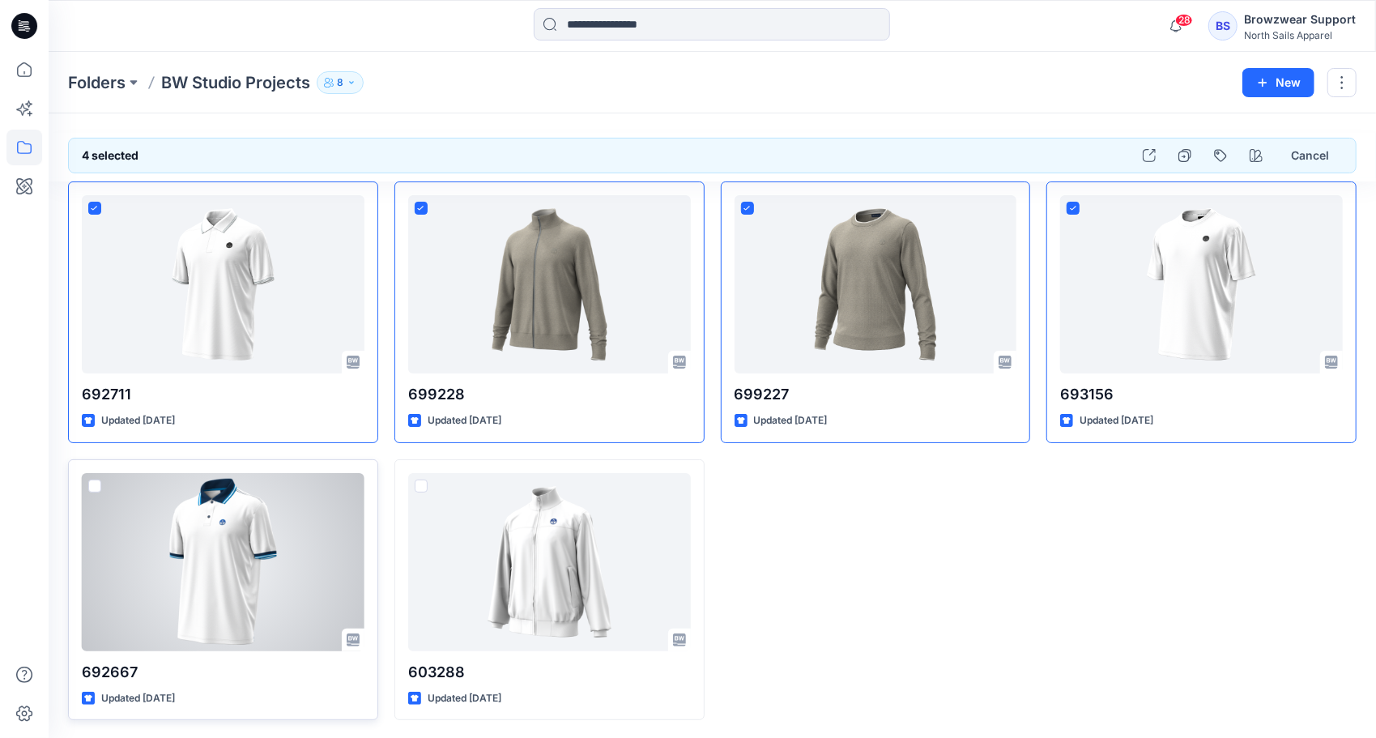
click at [96, 483] on span at bounding box center [94, 486] width 13 height 13
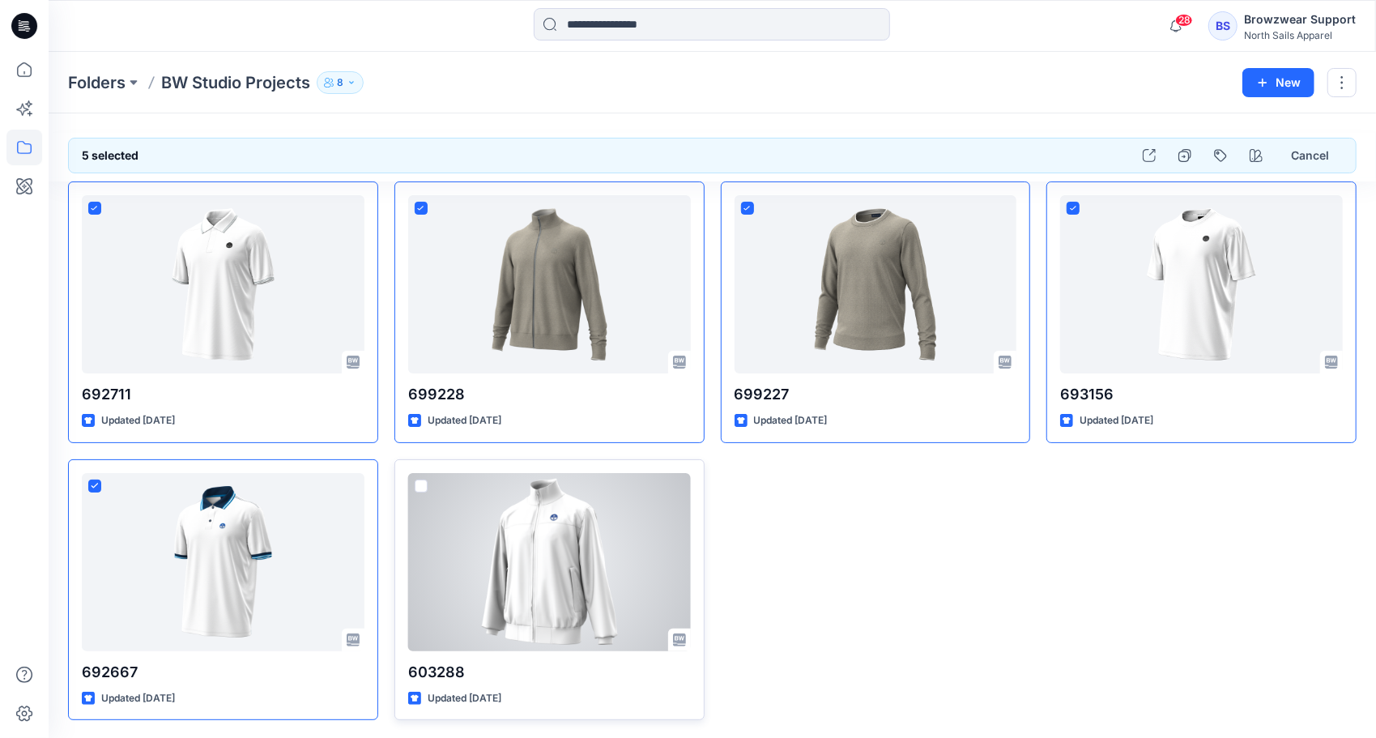
click at [420, 485] on span at bounding box center [421, 486] width 13 height 13
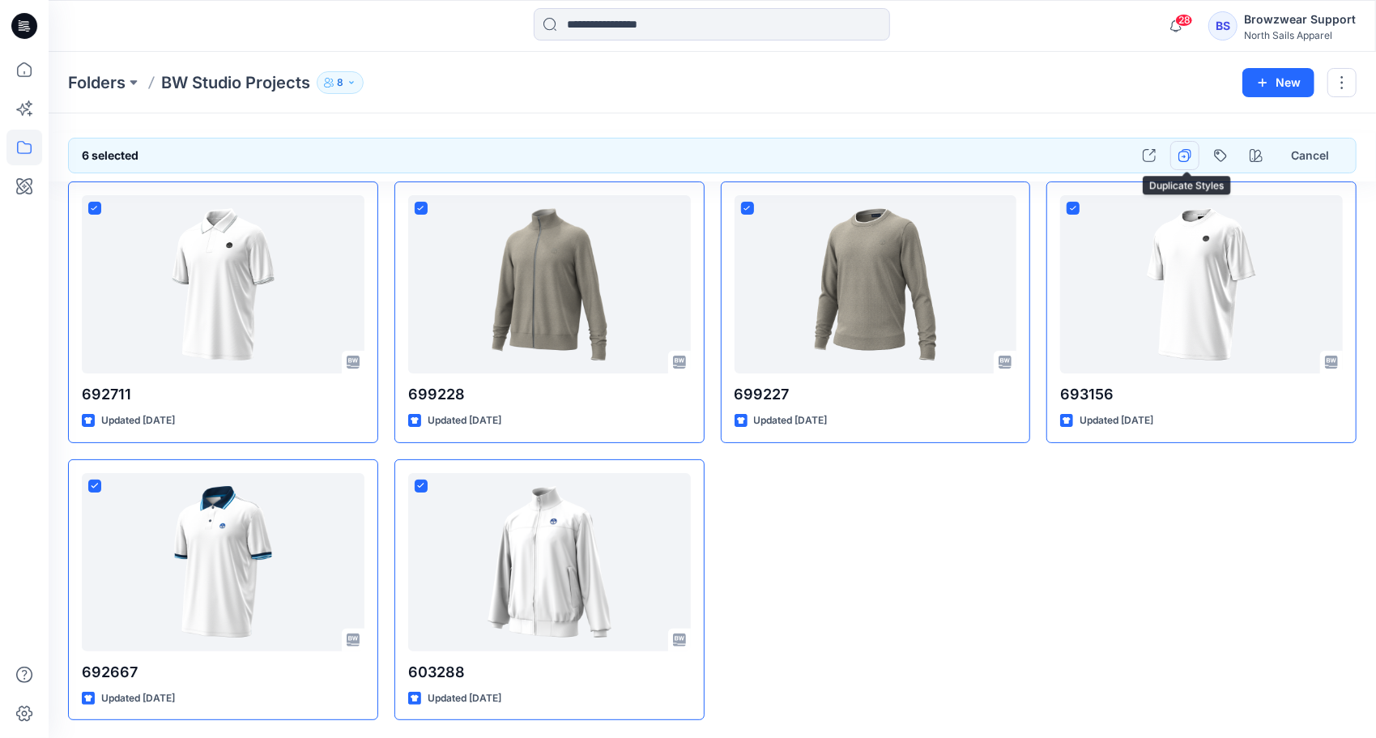
click at [1183, 156] on icon "button" at bounding box center [1185, 155] width 13 height 13
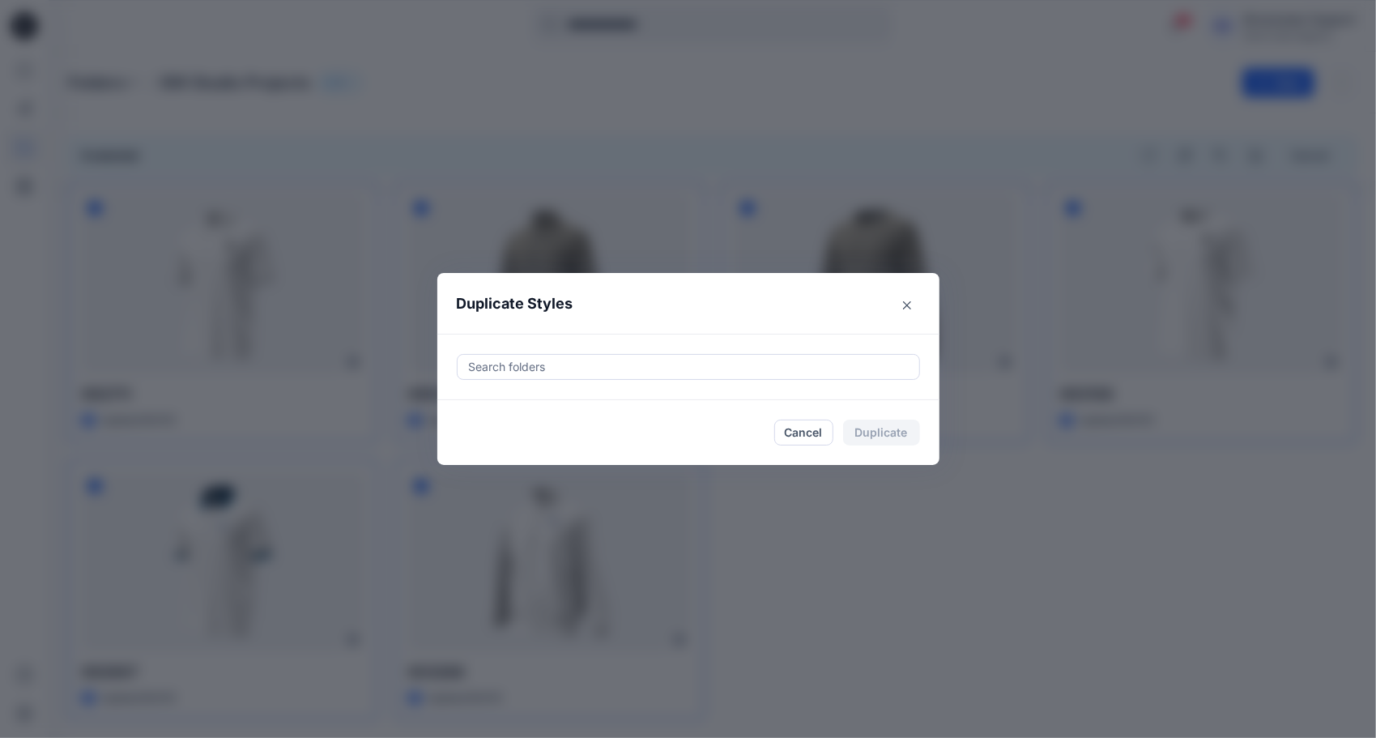
click at [511, 368] on div at bounding box center [688, 366] width 442 height 19
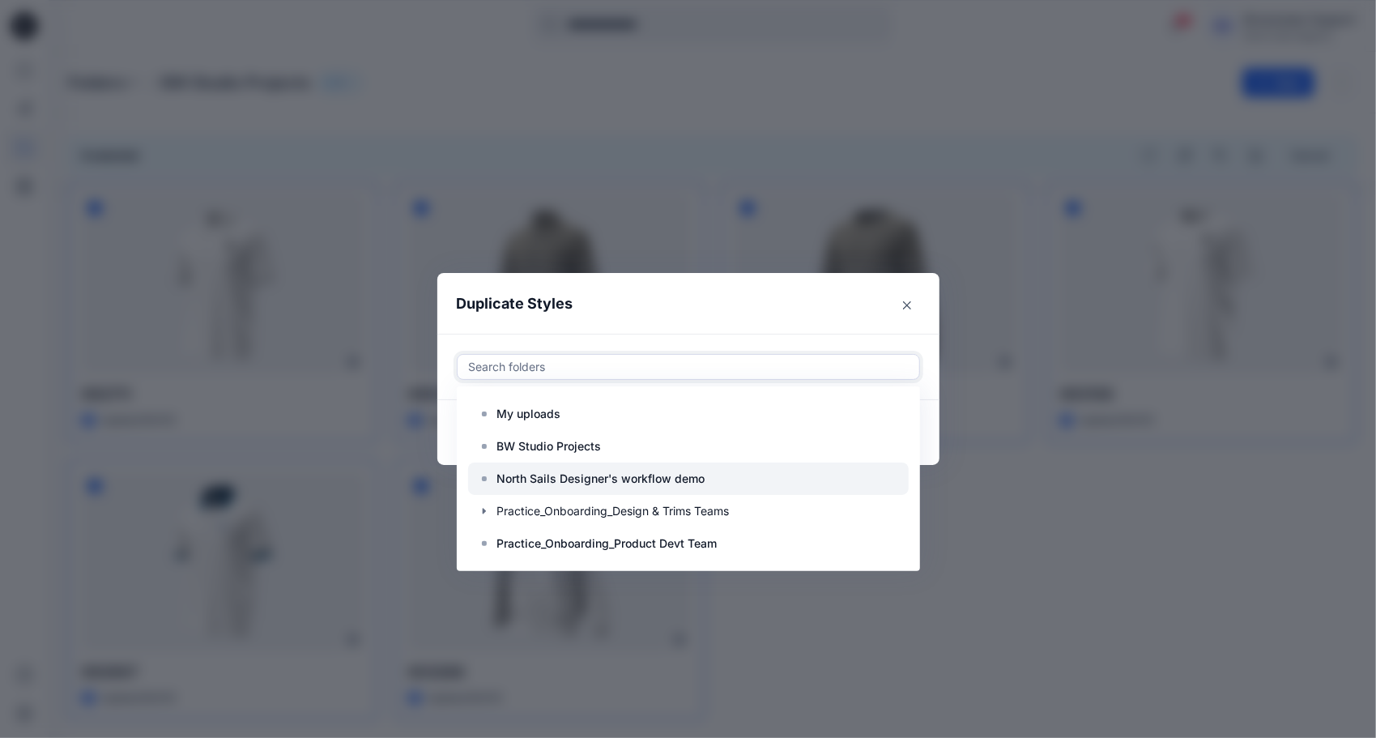
click at [575, 480] on p "North Sails Designer's workflow demo" at bounding box center [601, 478] width 208 height 19
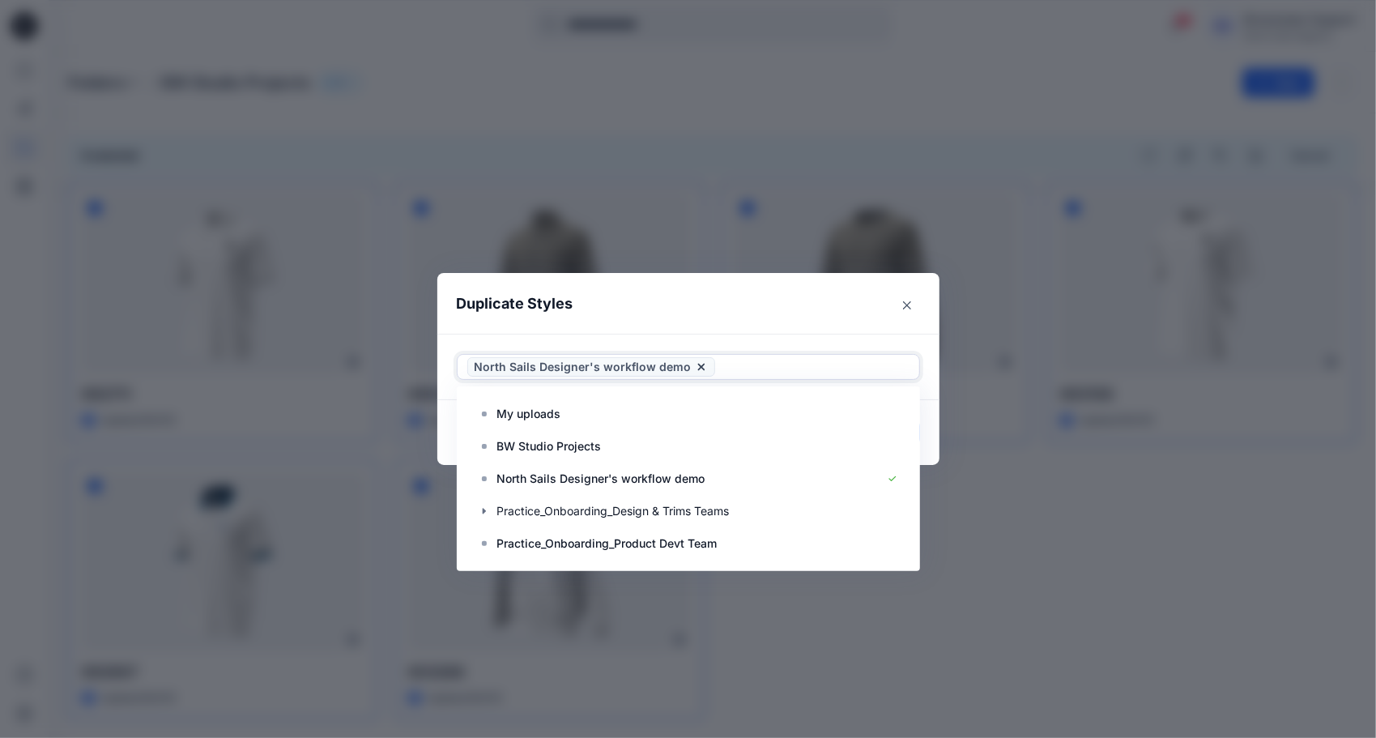
click at [739, 309] on header "Duplicate Styles" at bounding box center [672, 304] width 470 height 62
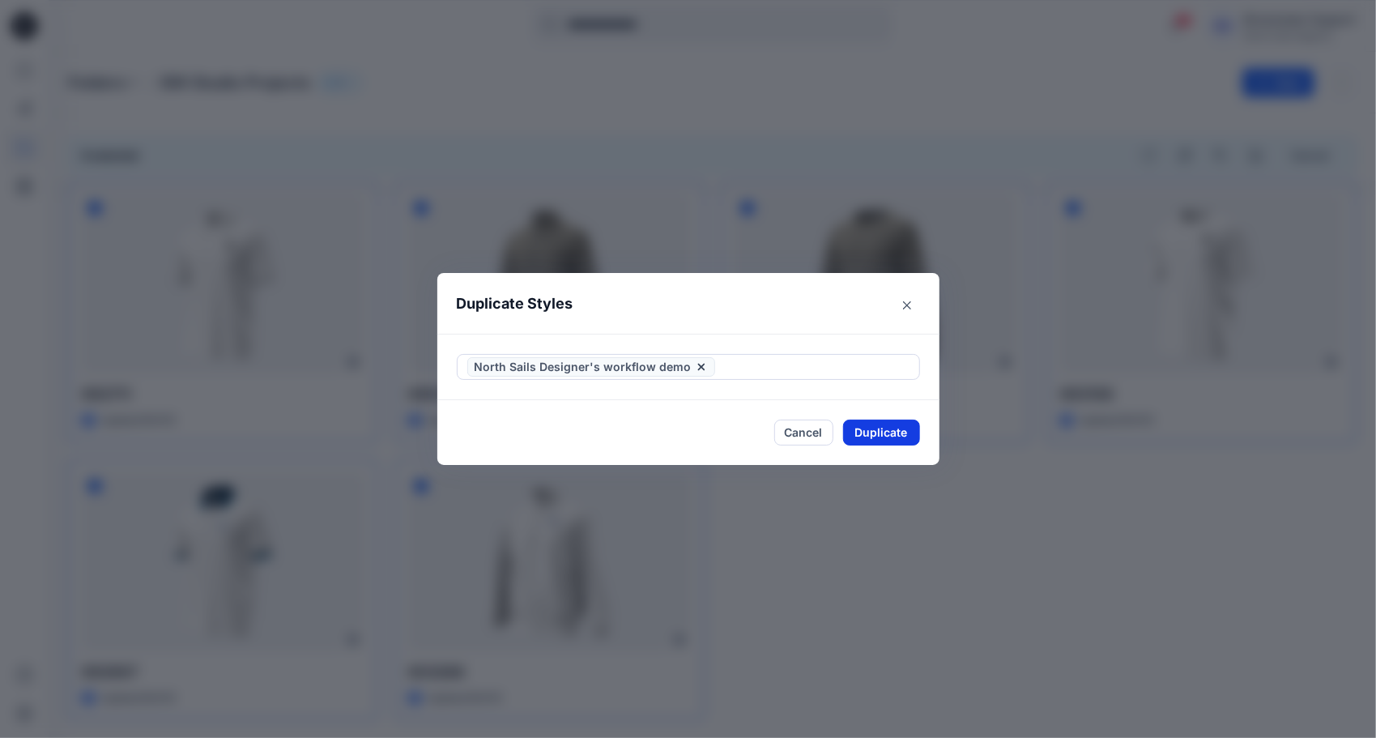
click at [885, 435] on button "Duplicate" at bounding box center [881, 433] width 77 height 26
click at [894, 439] on button "Close" at bounding box center [894, 433] width 53 height 26
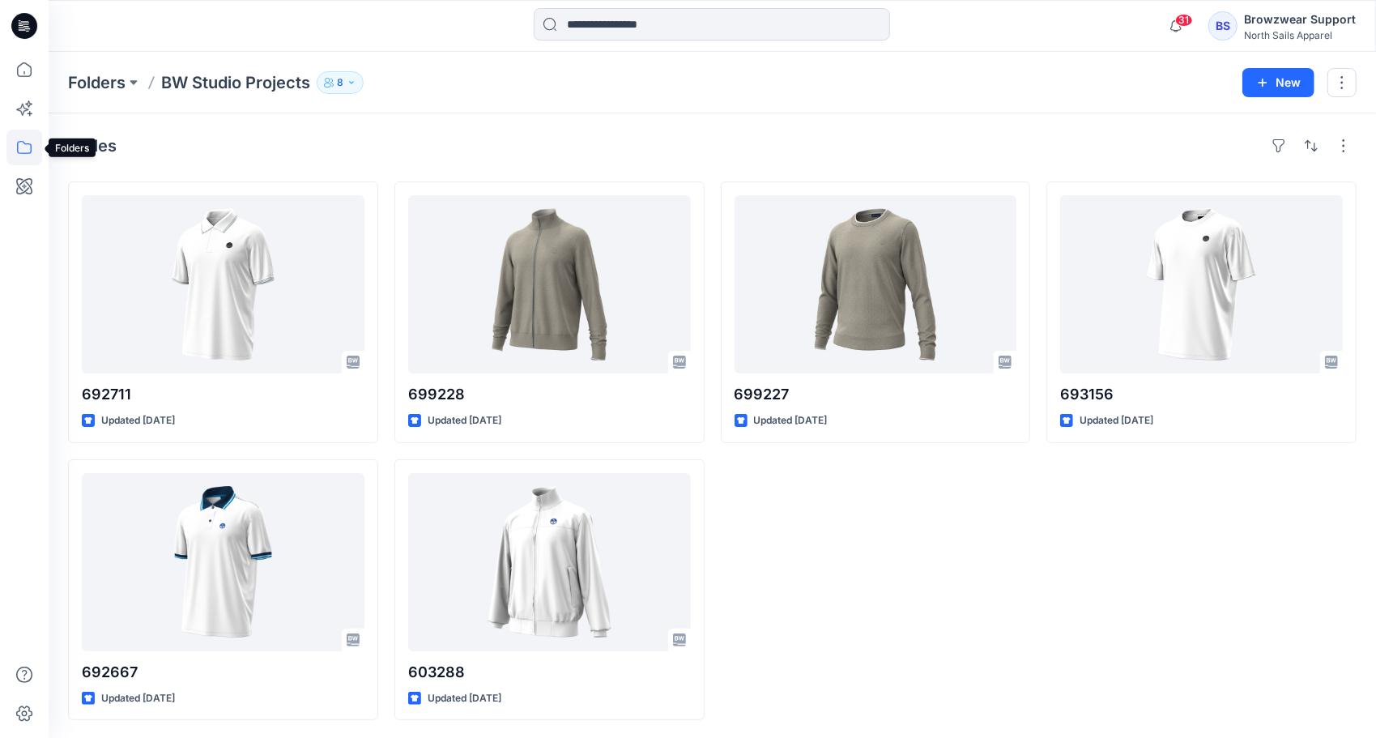
click at [20, 152] on icon at bounding box center [24, 148] width 36 height 36
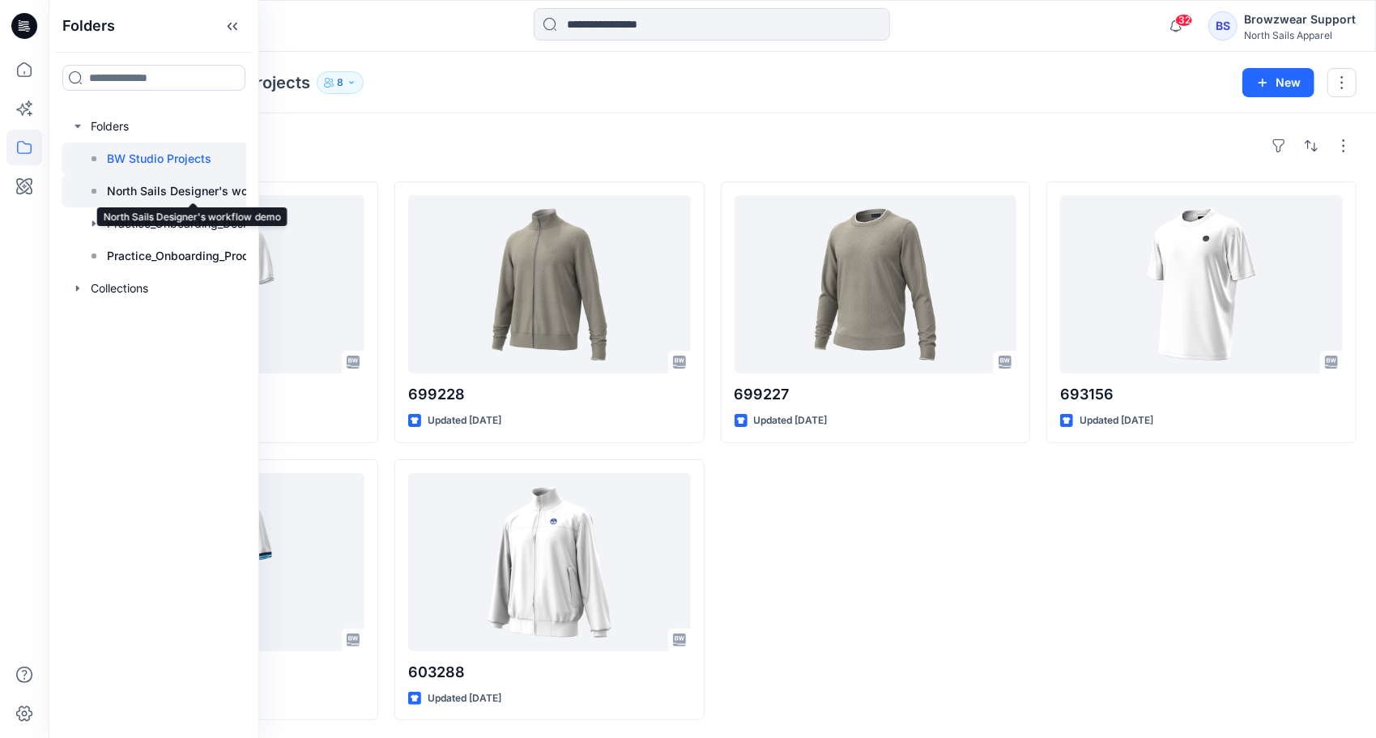
click at [167, 193] on p "North Sails Designer's workflow demo" at bounding box center [193, 190] width 172 height 19
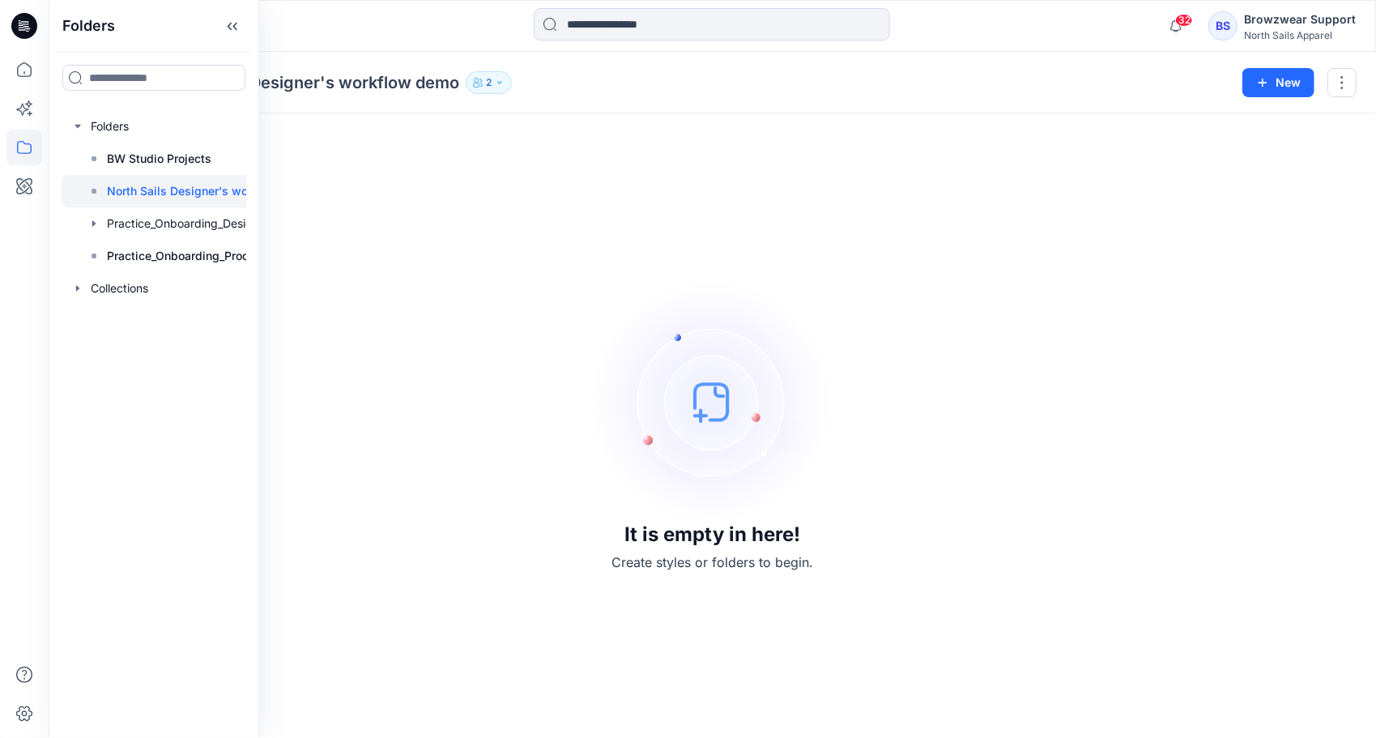
click at [488, 392] on div "It is empty in here! Create styles or folders to begin." at bounding box center [712, 426] width 1289 height 586
